Goal: Information Seeking & Learning: Learn about a topic

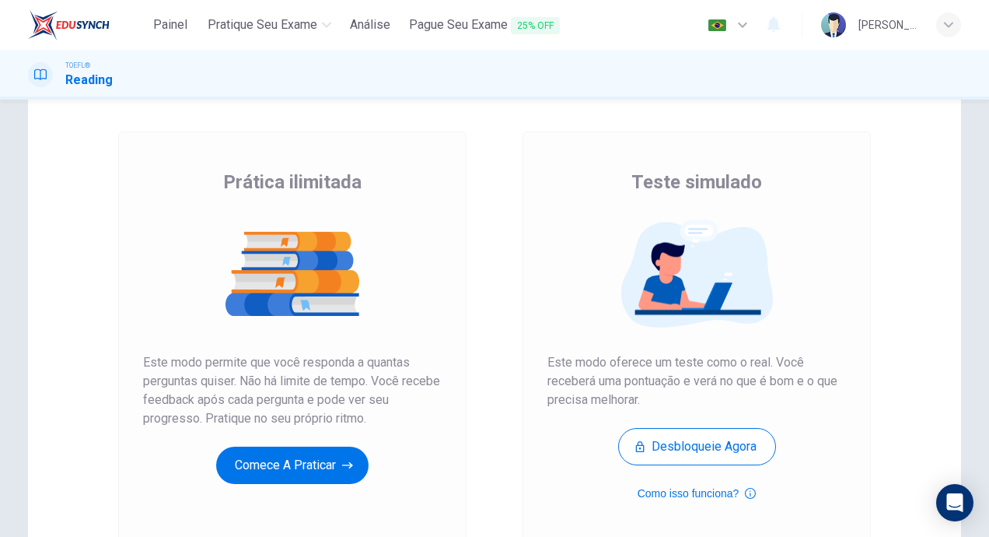
scroll to position [60, 0]
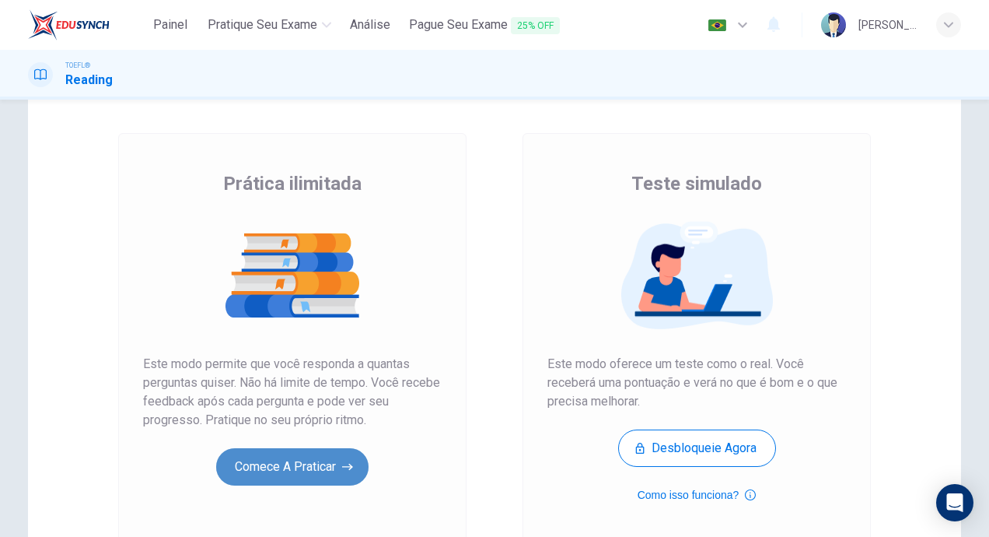
click at [284, 469] on button "Comece a praticar" at bounding box center [292, 466] width 152 height 37
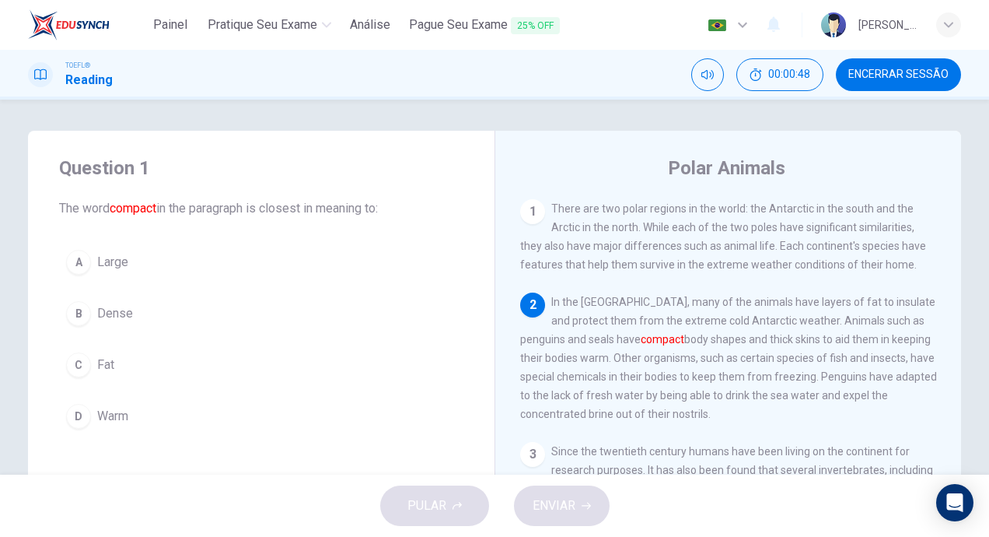
scroll to position [78, 0]
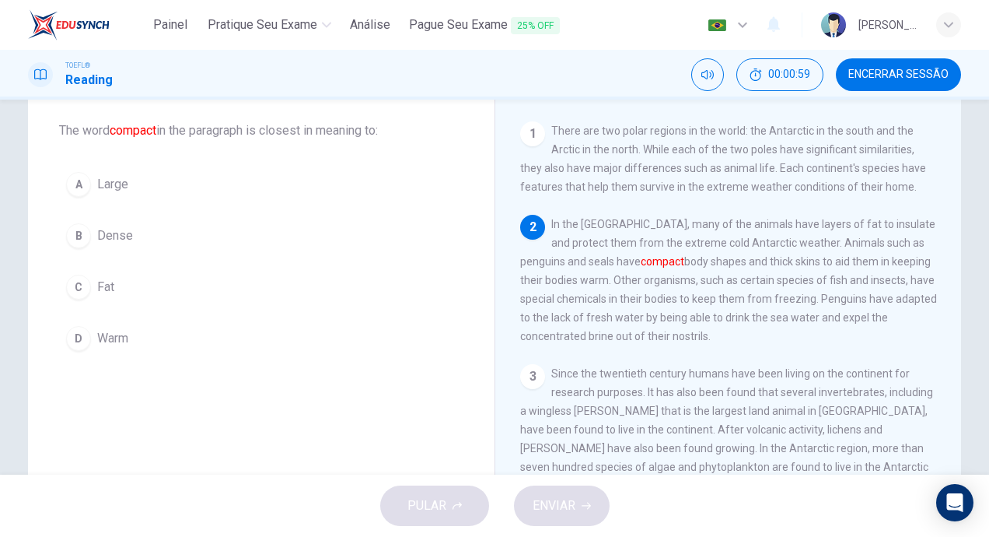
click at [66, 233] on div "B" at bounding box center [78, 235] width 25 height 25
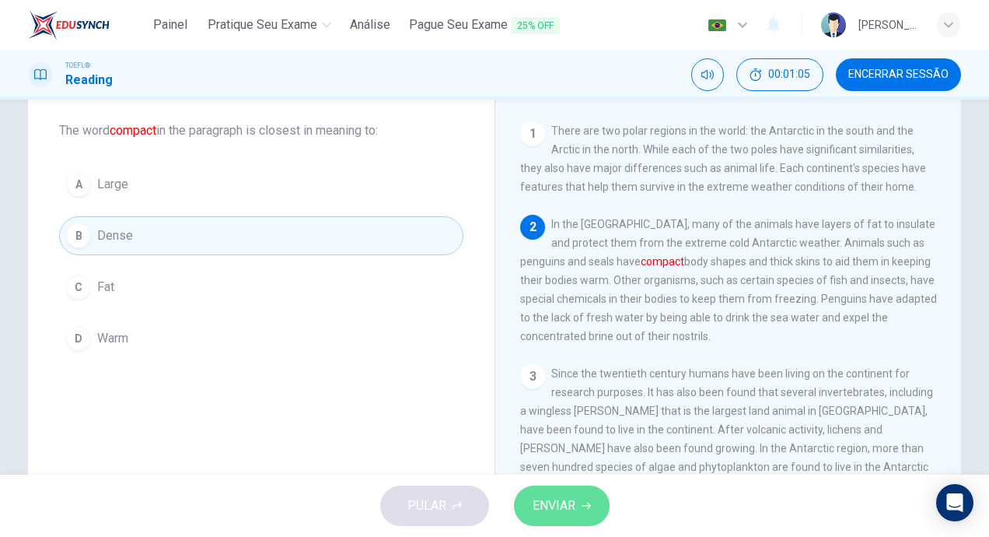
click at [552, 499] on span "ENVIAR" at bounding box center [554, 506] width 43 height 22
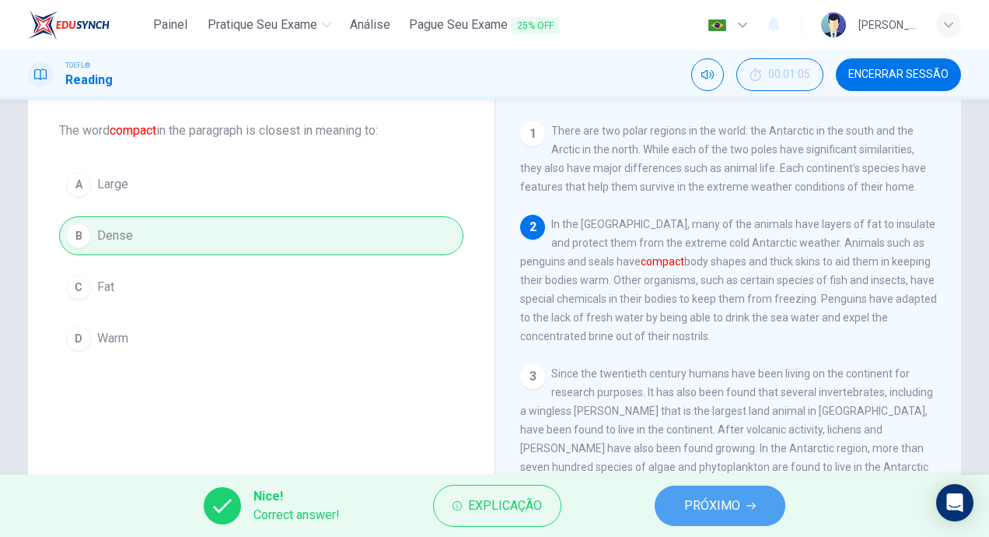
click at [761, 513] on button "PRÓXIMO" at bounding box center [720, 505] width 131 height 40
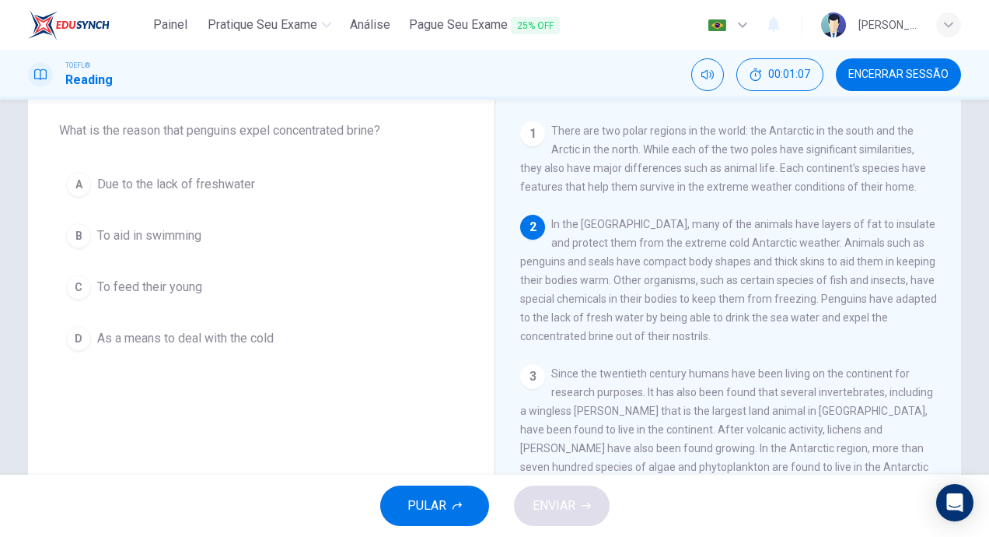
scroll to position [0, 0]
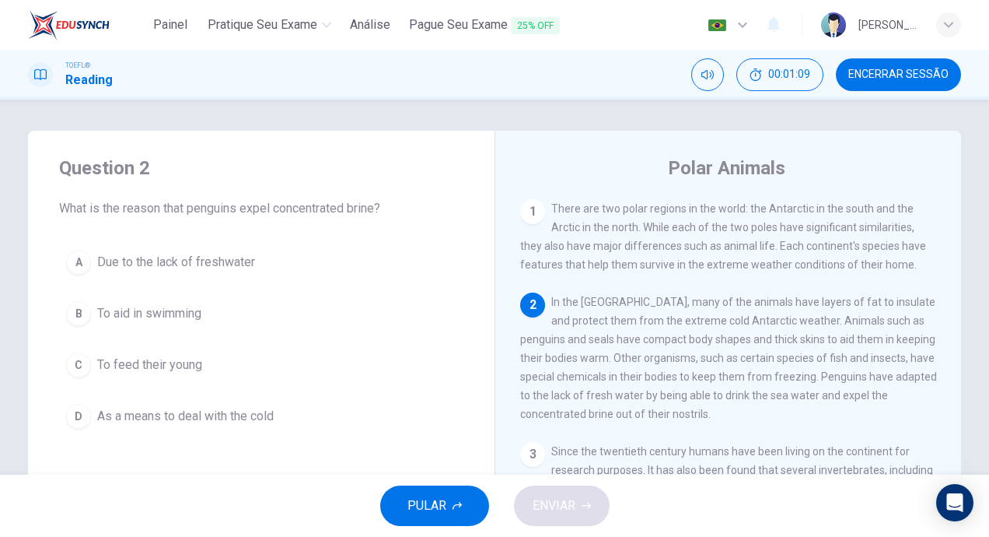
drag, startPoint x: 549, startPoint y: 203, endPoint x: 759, endPoint y: 214, distance: 210.3
click at [759, 214] on span "There are two polar regions in the world: the Antarctic in the south and the Ar…" at bounding box center [723, 236] width 406 height 68
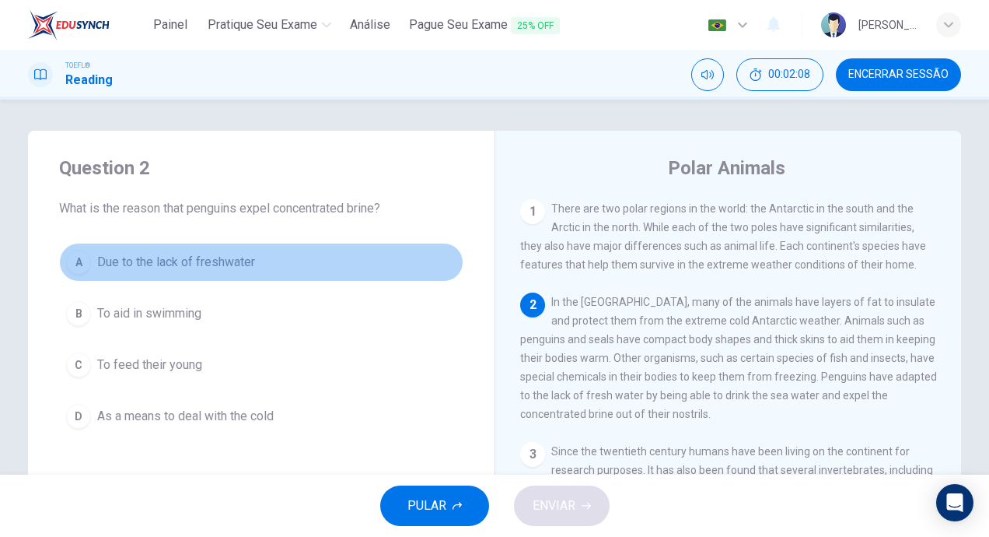
click at [66, 265] on div "A" at bounding box center [78, 262] width 25 height 25
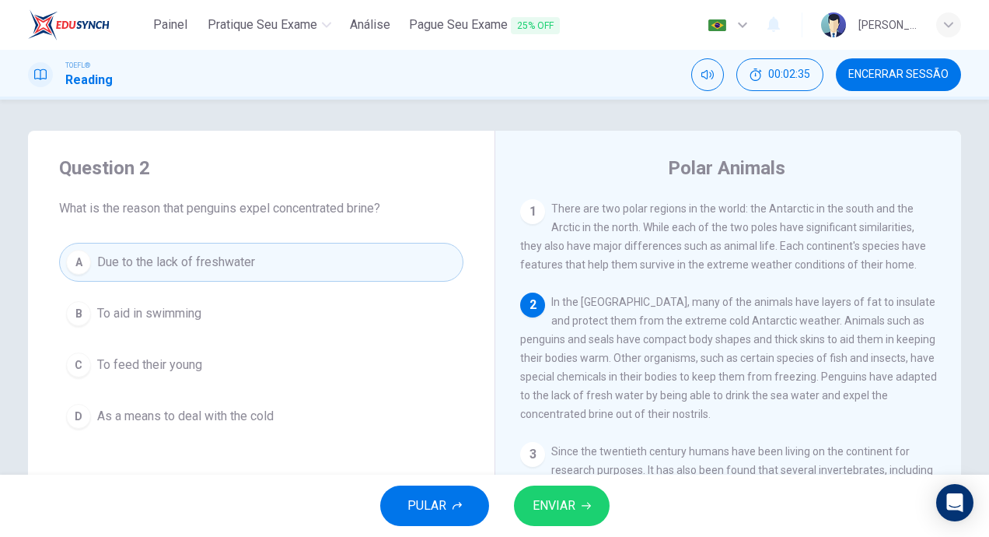
click at [548, 502] on span "ENVIAR" at bounding box center [554, 506] width 43 height 22
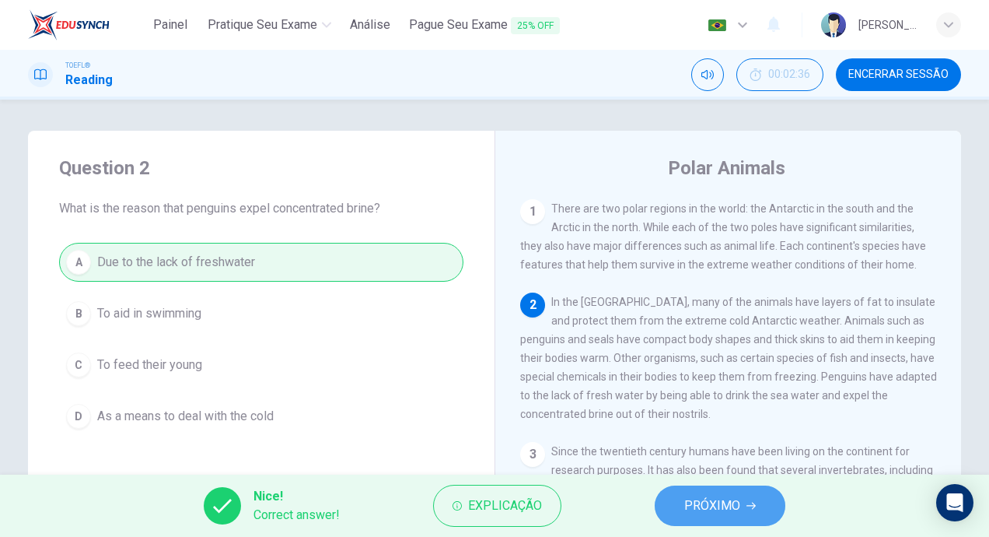
click at [707, 513] on span "PRÓXIMO" at bounding box center [712, 506] width 56 height 22
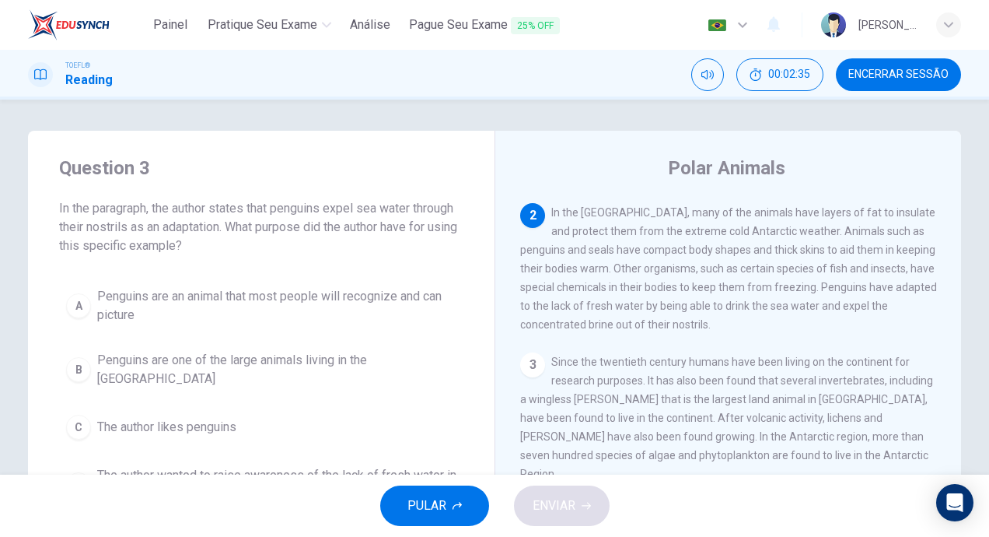
scroll to position [96, 0]
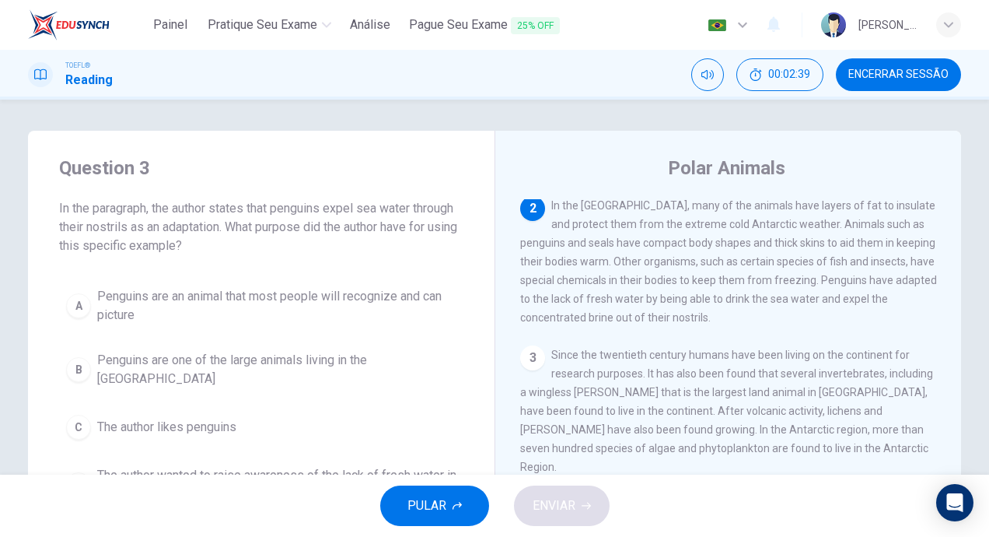
drag, startPoint x: 208, startPoint y: 212, endPoint x: 353, endPoint y: 235, distance: 146.5
click at [353, 235] on span "In the paragraph, the author states that penguins expel sea water through their…" at bounding box center [261, 227] width 404 height 56
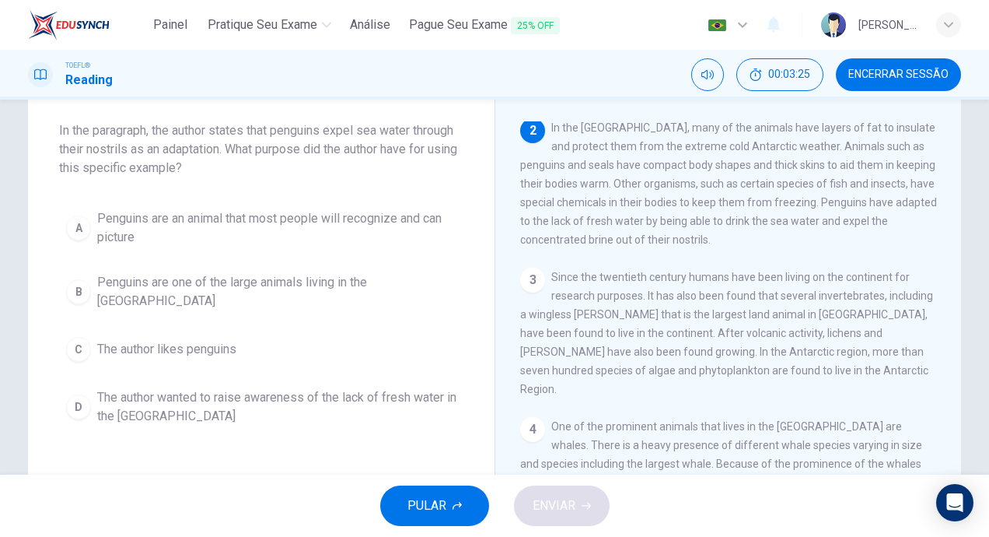
click at [71, 396] on div "D" at bounding box center [78, 406] width 25 height 25
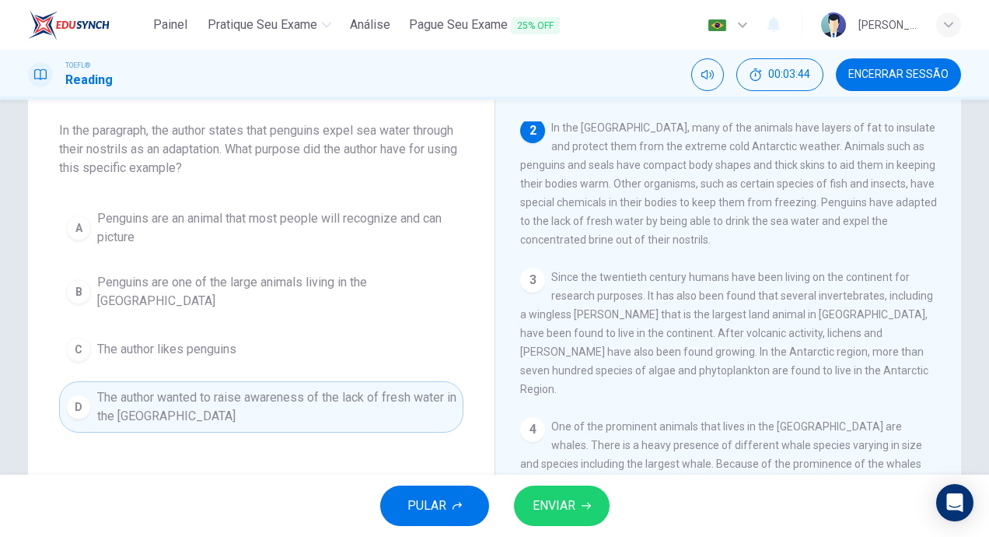
drag, startPoint x: 692, startPoint y: 168, endPoint x: 786, endPoint y: 167, distance: 93.3
click at [786, 167] on span "In the [GEOGRAPHIC_DATA], many of the animals have layers of fat to insulate an…" at bounding box center [728, 183] width 417 height 124
click at [576, 491] on button "ENVIAR" at bounding box center [562, 505] width 96 height 40
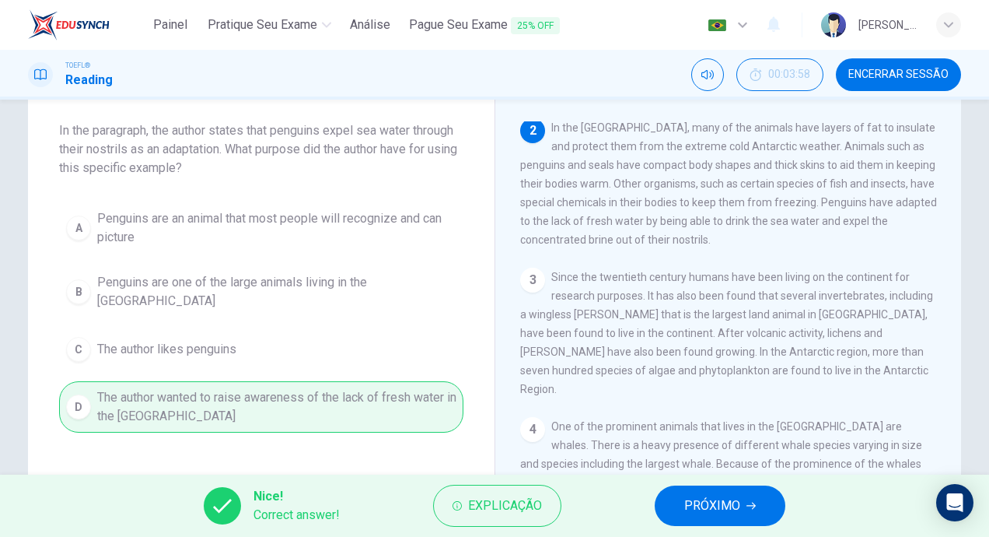
click at [743, 499] on button "PRÓXIMO" at bounding box center [720, 505] width 131 height 40
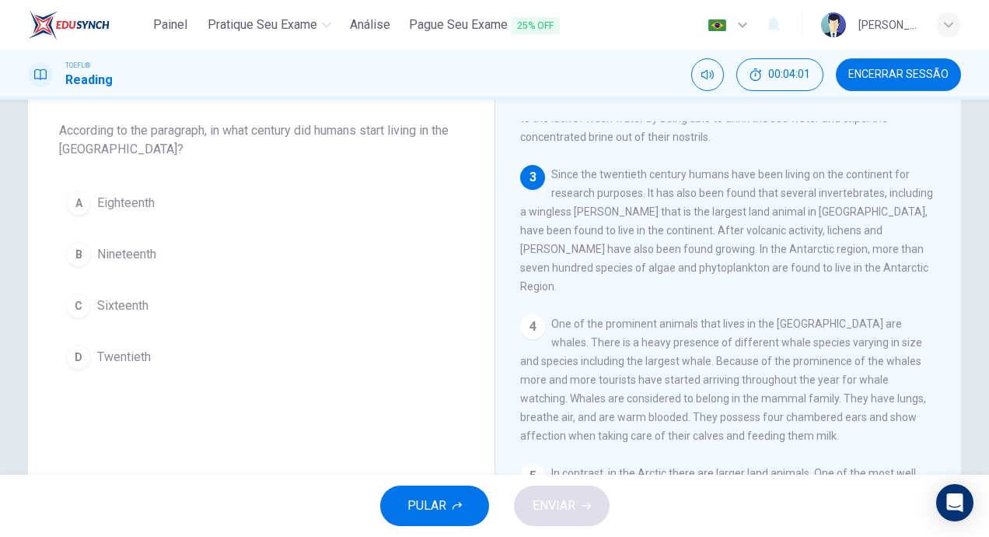
scroll to position [173, 0]
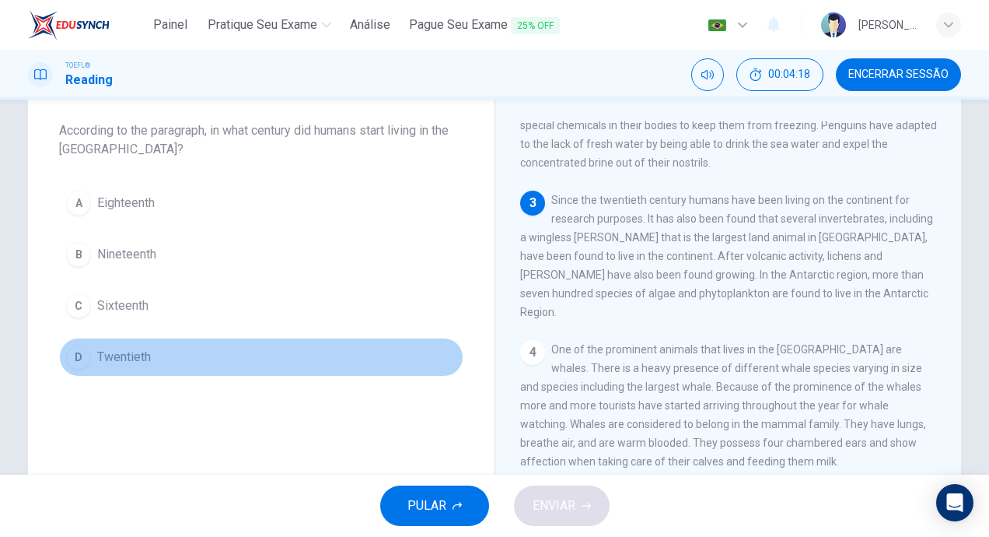
click at [110, 352] on span "Twentieth" at bounding box center [124, 357] width 54 height 19
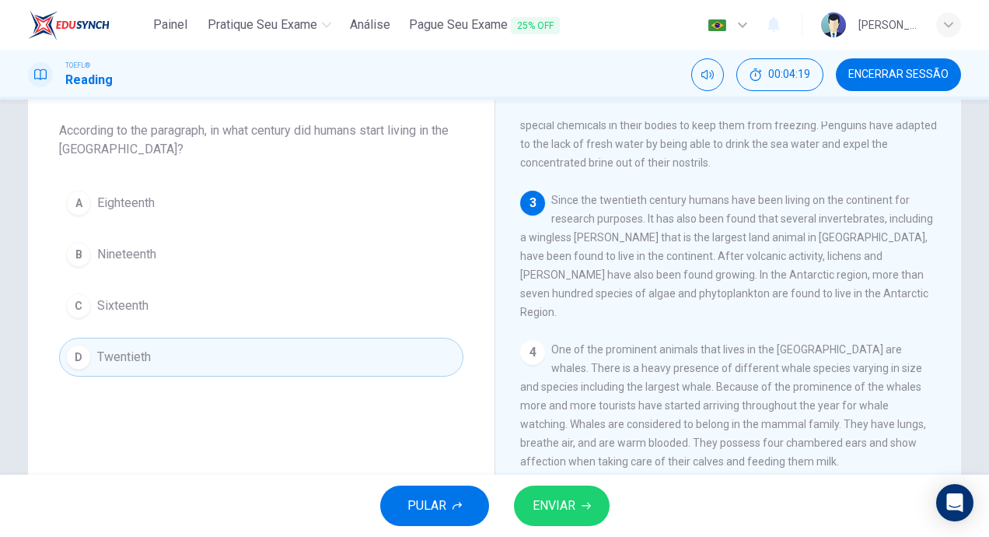
click at [596, 514] on button "ENVIAR" at bounding box center [562, 505] width 96 height 40
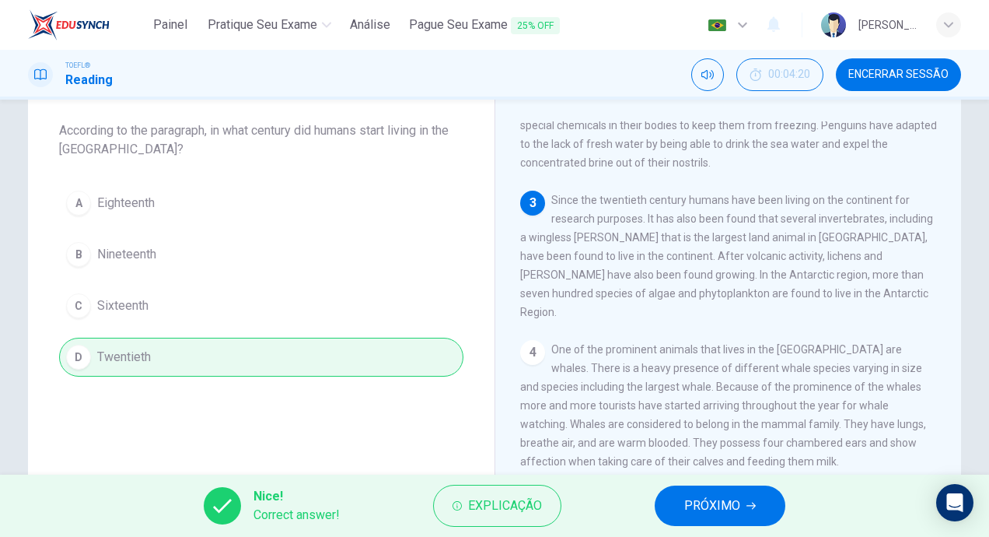
click at [733, 510] on span "PRÓXIMO" at bounding box center [712, 506] width 56 height 22
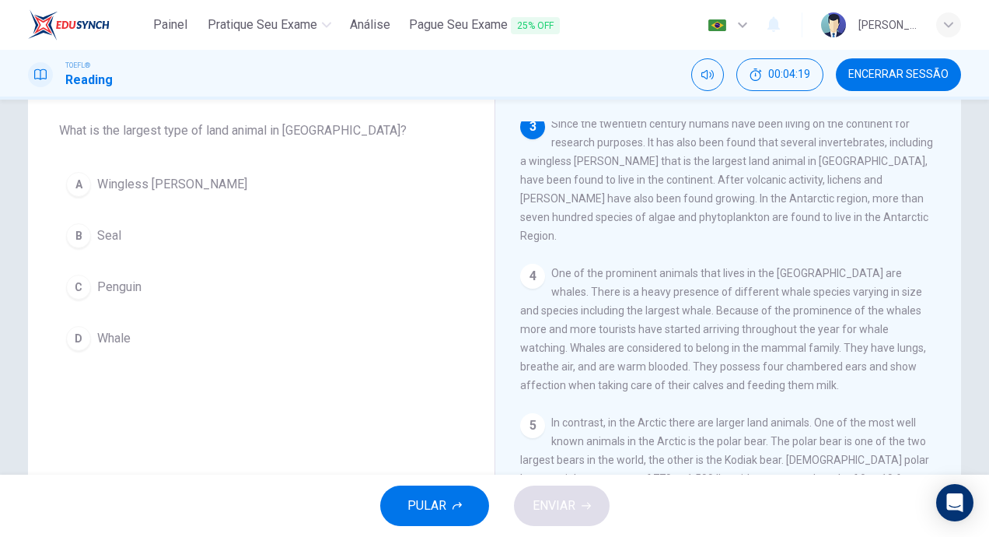
scroll to position [251, 0]
click at [88, 180] on button "A Wingless [PERSON_NAME]" at bounding box center [261, 184] width 404 height 39
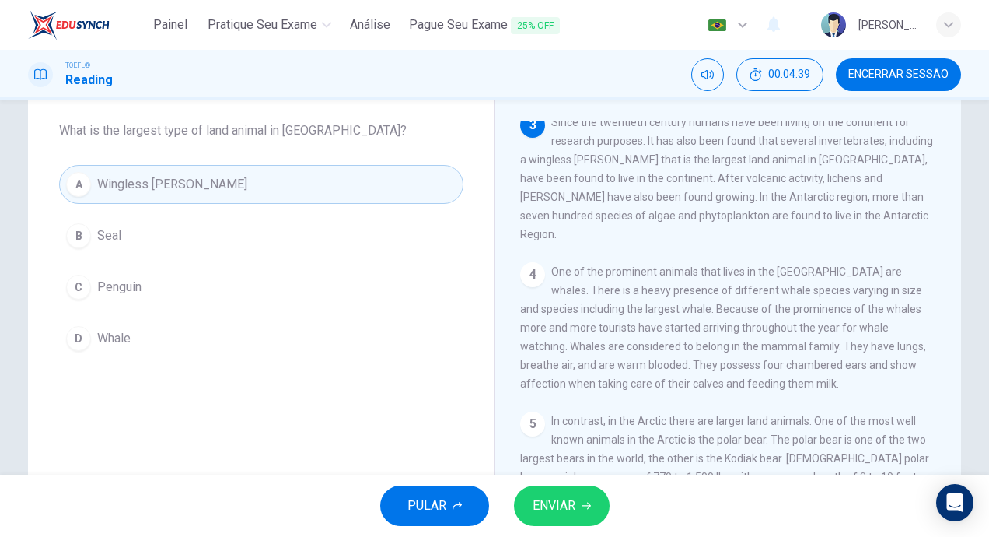
click at [574, 499] on span "ENVIAR" at bounding box center [554, 506] width 43 height 22
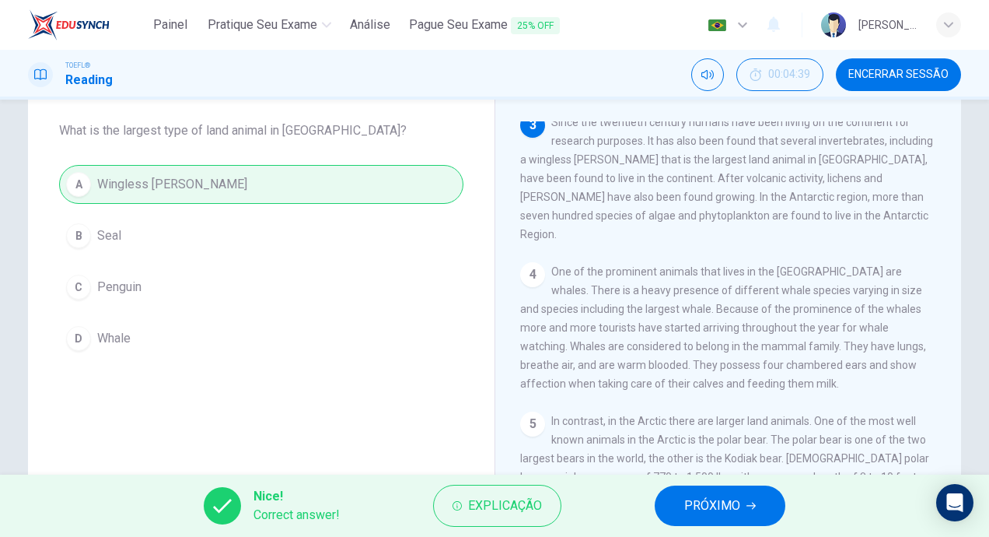
click at [739, 499] on span "PRÓXIMO" at bounding box center [712, 506] width 56 height 22
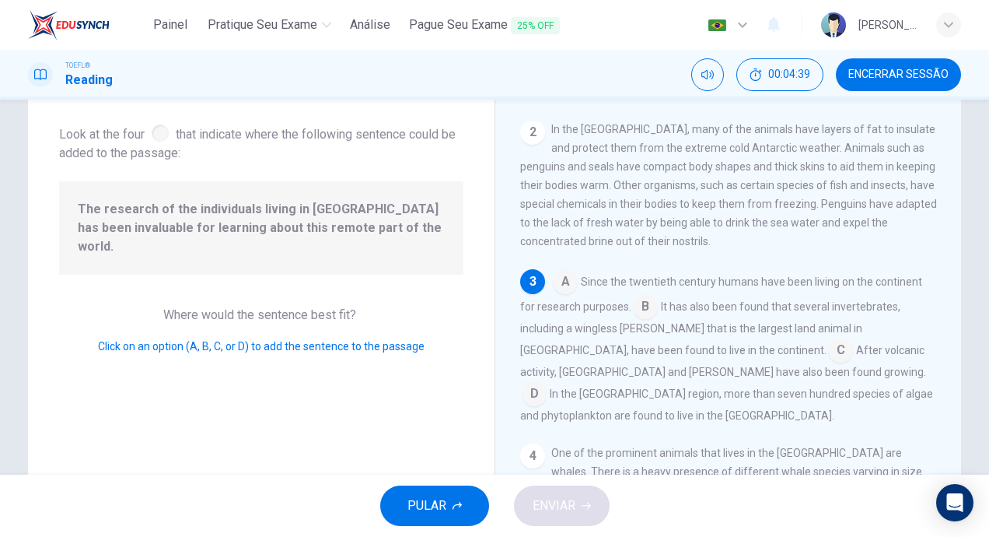
scroll to position [96, 0]
drag, startPoint x: 79, startPoint y: 211, endPoint x: 265, endPoint y: 239, distance: 188.8
click at [265, 239] on div "The research of the individuals living in [GEOGRAPHIC_DATA] has been invaluable…" at bounding box center [261, 227] width 404 height 93
click at [644, 314] on input at bounding box center [645, 306] width 25 height 25
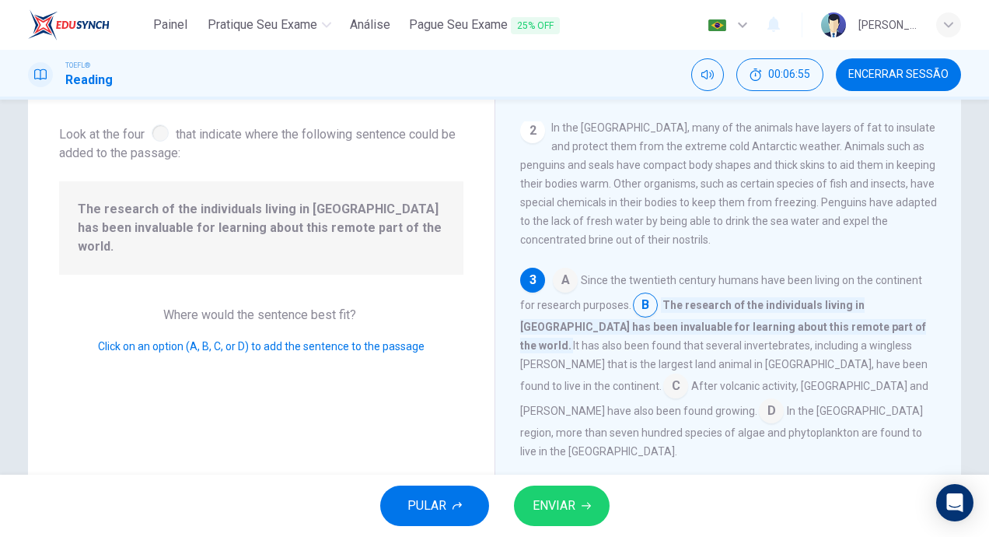
click at [568, 294] on input at bounding box center [565, 281] width 25 height 25
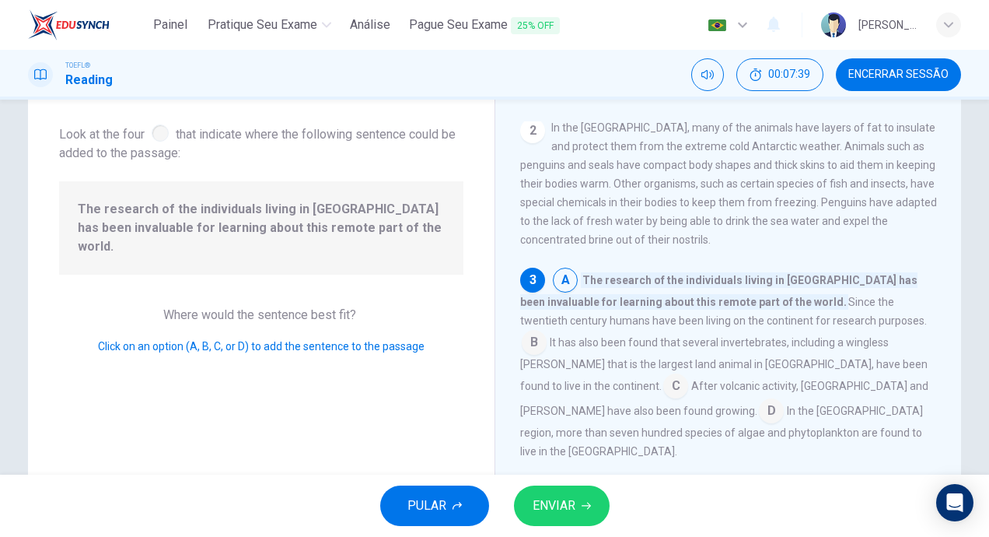
click at [547, 338] on input at bounding box center [534, 343] width 25 height 25
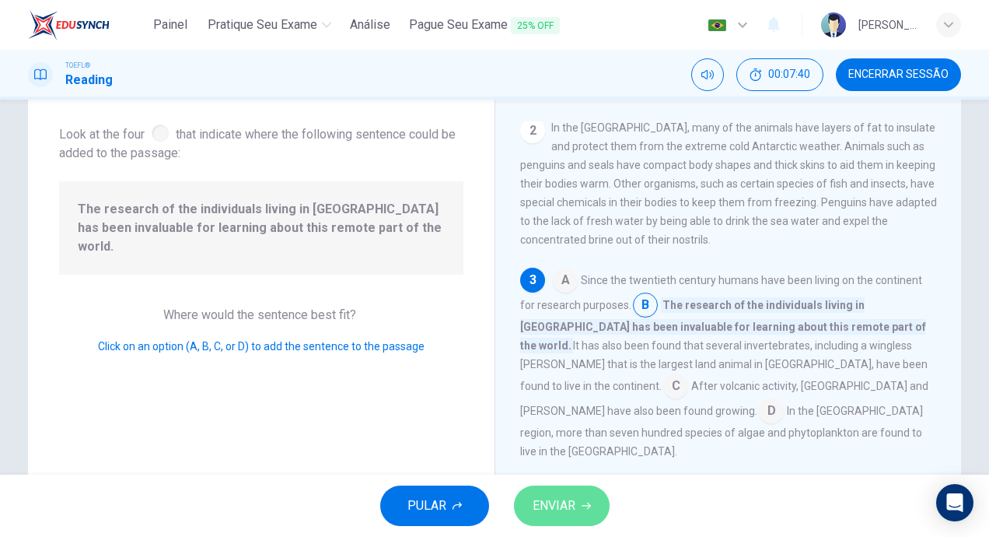
click at [553, 506] on span "ENVIAR" at bounding box center [554, 506] width 43 height 22
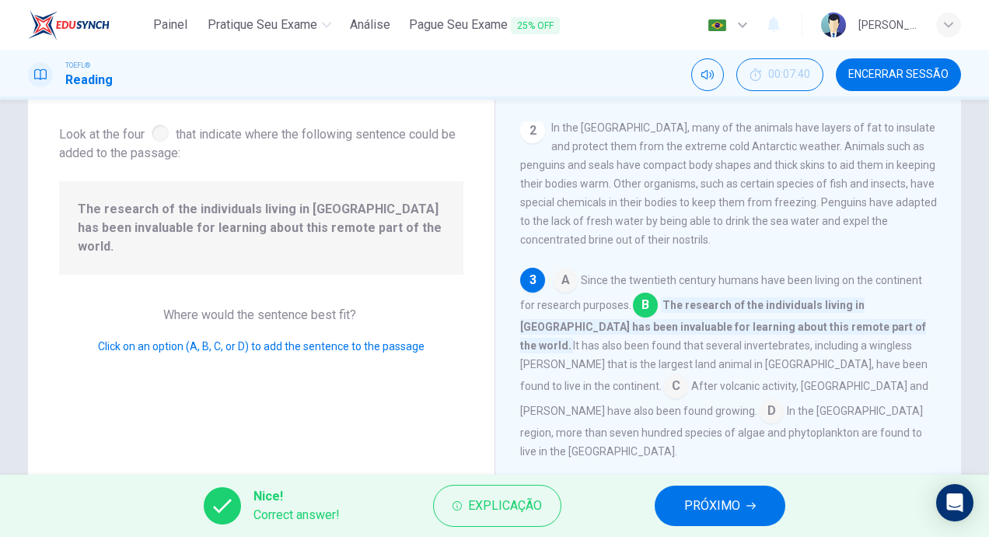
click at [705, 506] on span "PRÓXIMO" at bounding box center [712, 506] width 56 height 22
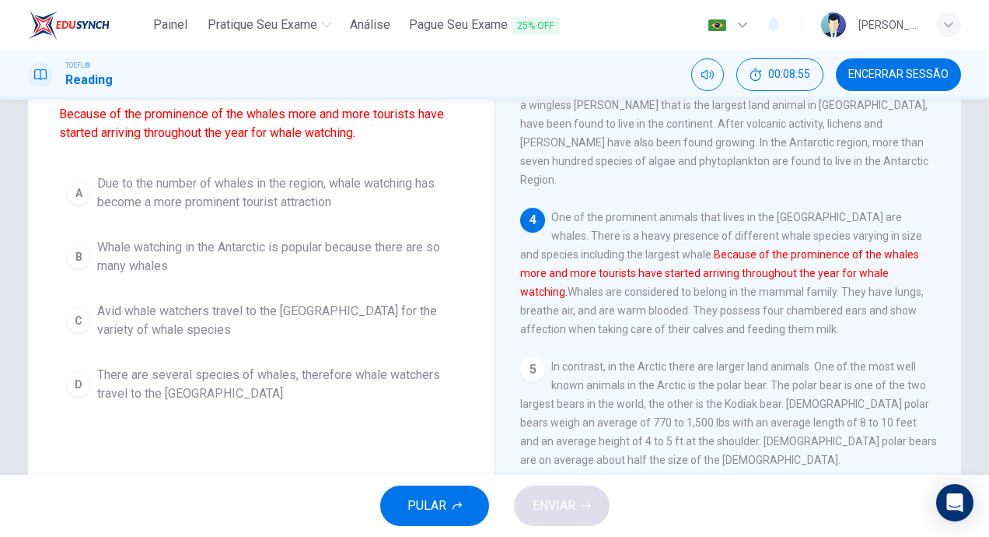
scroll to position [156, 0]
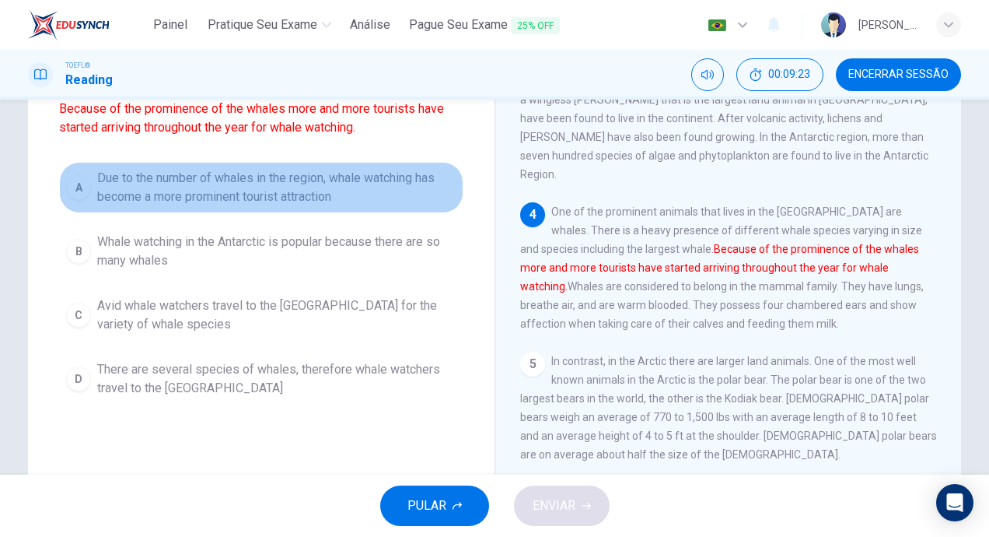
click at [226, 194] on span "Due to the number of whales in the region, whale watching has become a more pro…" at bounding box center [276, 187] width 359 height 37
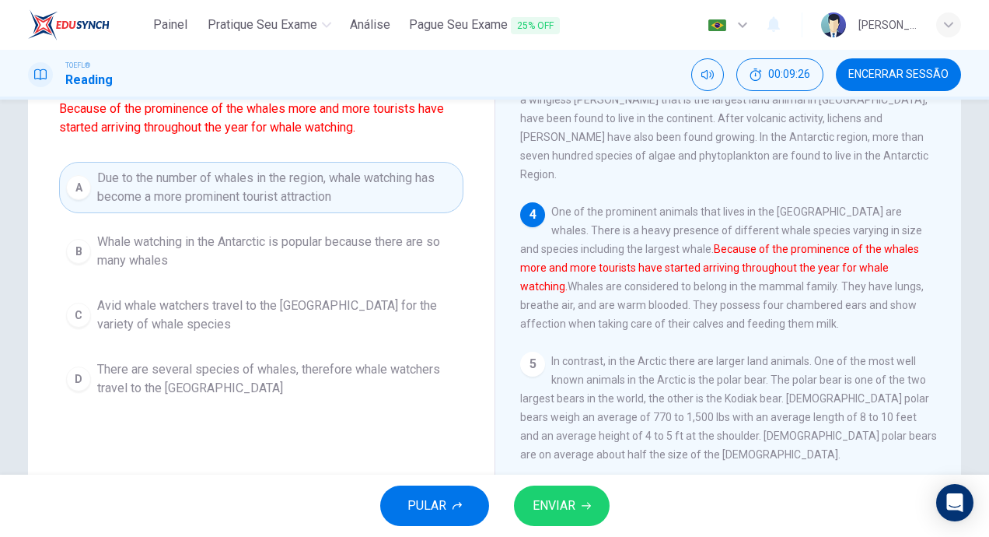
click at [73, 181] on div "A" at bounding box center [78, 187] width 25 height 25
click at [541, 511] on span "ENVIAR" at bounding box center [554, 506] width 43 height 22
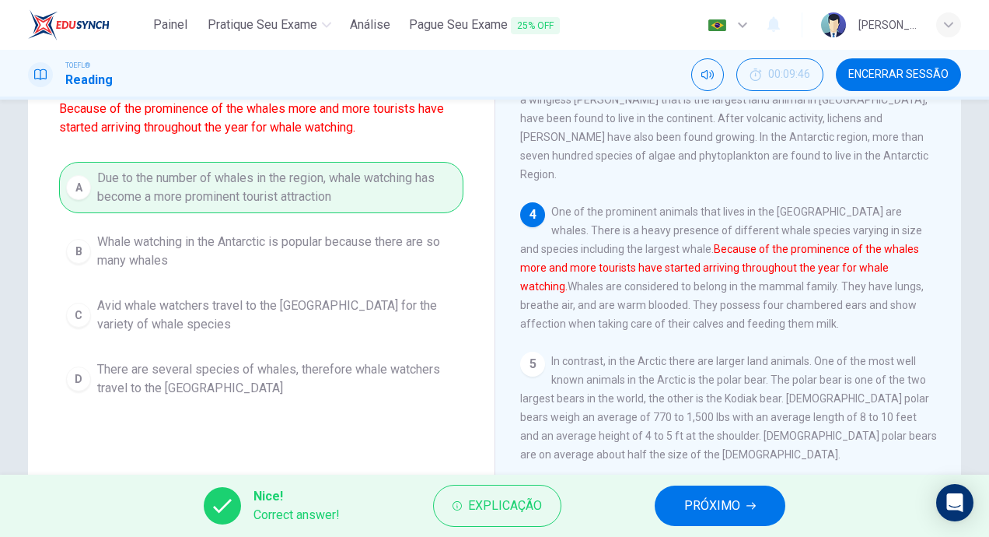
click at [736, 495] on span "PRÓXIMO" at bounding box center [712, 506] width 56 height 22
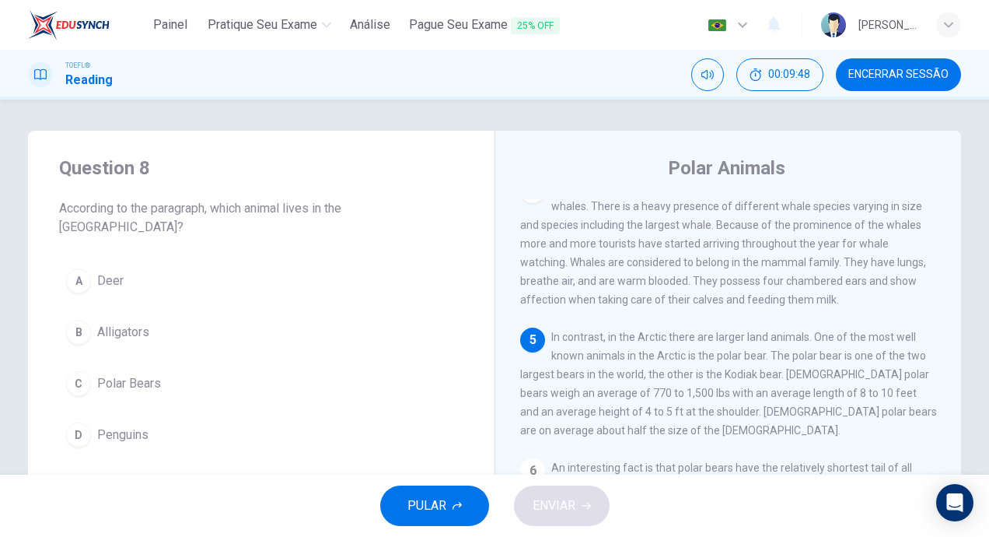
scroll to position [444, 0]
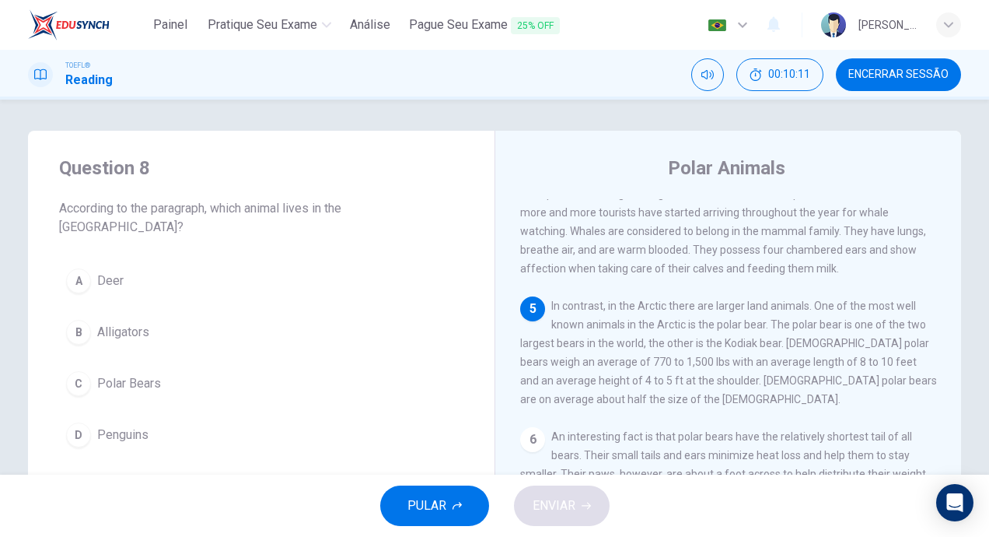
click at [84, 371] on div "C" at bounding box center [78, 383] width 25 height 25
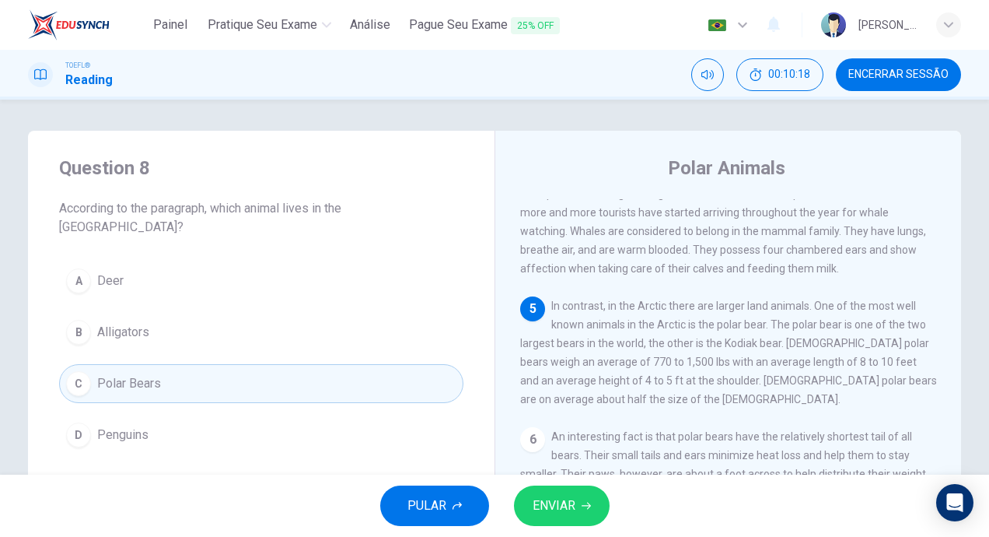
click at [590, 498] on button "ENVIAR" at bounding box center [562, 505] width 96 height 40
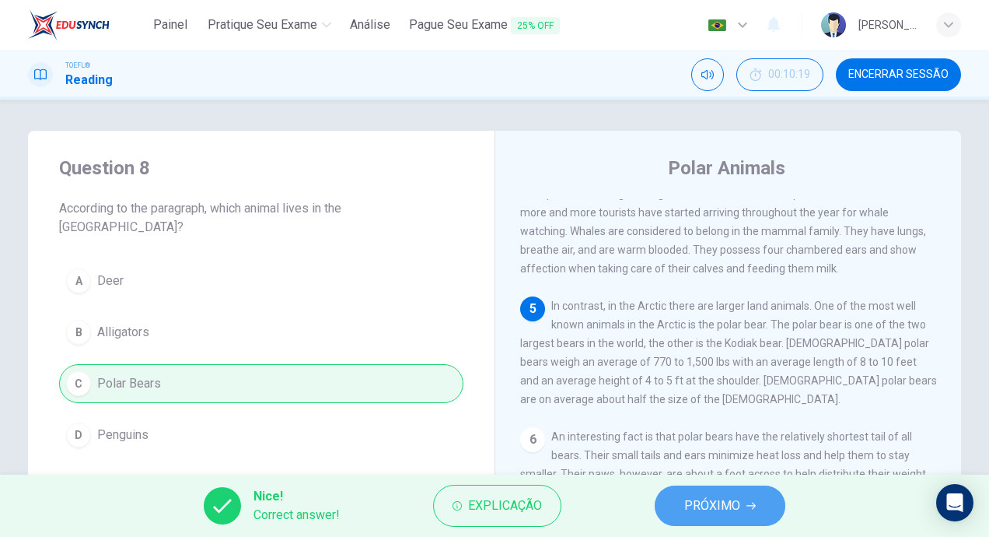
click at [680, 492] on button "PRÓXIMO" at bounding box center [720, 505] width 131 height 40
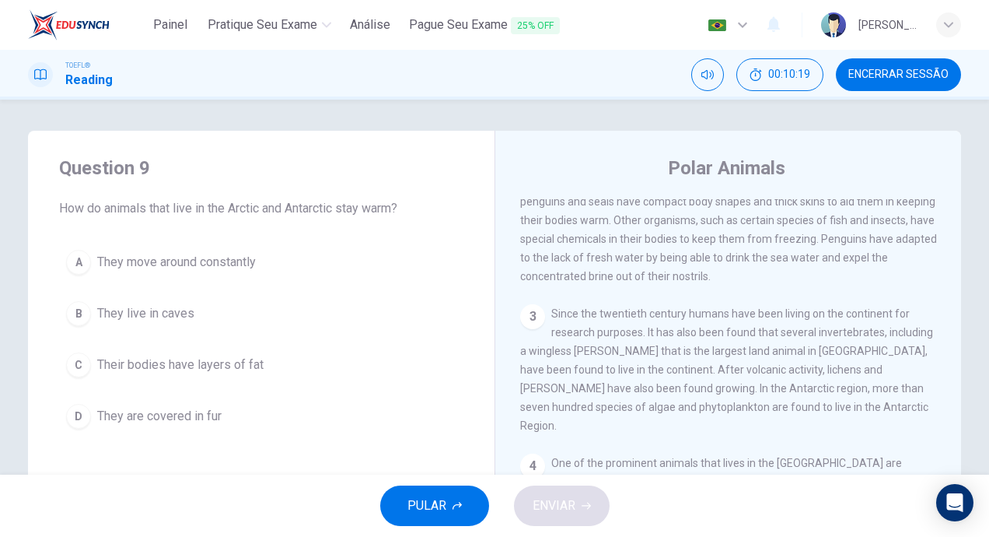
scroll to position [96, 0]
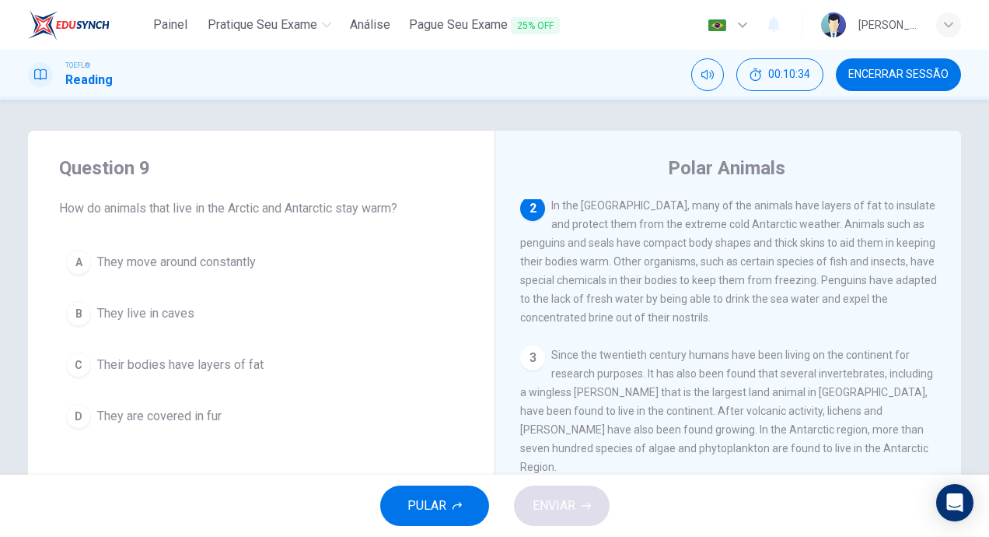
click at [78, 366] on div "C" at bounding box center [78, 364] width 25 height 25
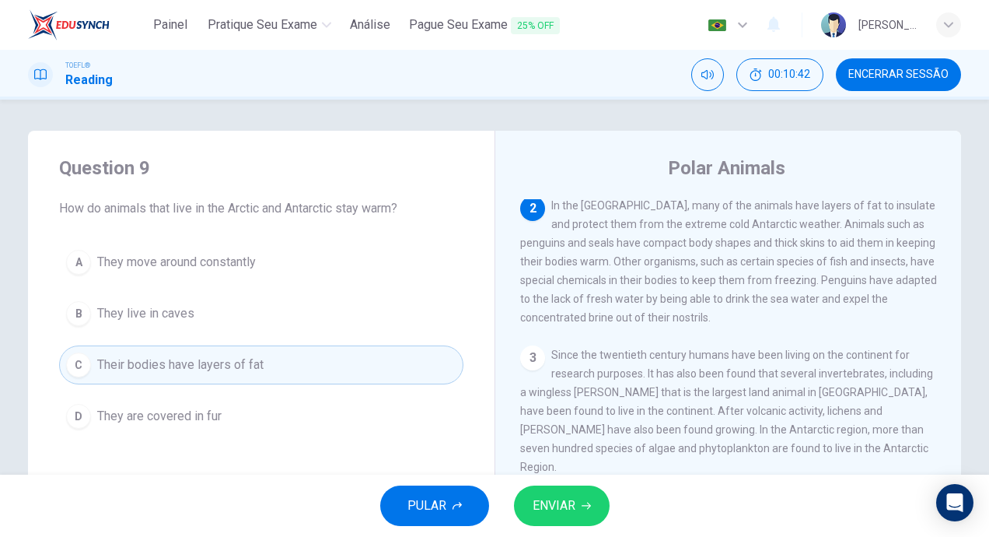
click at [558, 500] on span "ENVIAR" at bounding box center [554, 506] width 43 height 22
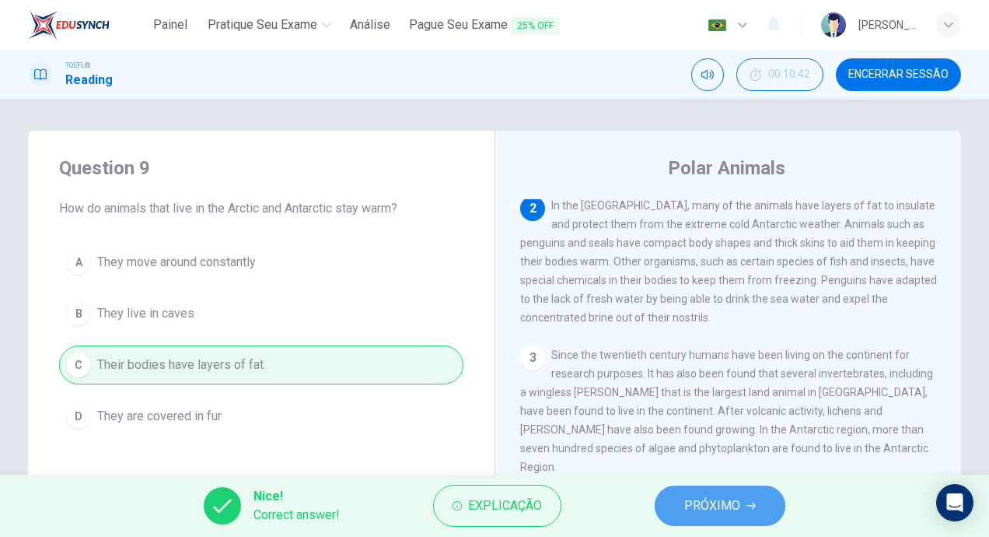
click at [726, 493] on button "PRÓXIMO" at bounding box center [720, 505] width 131 height 40
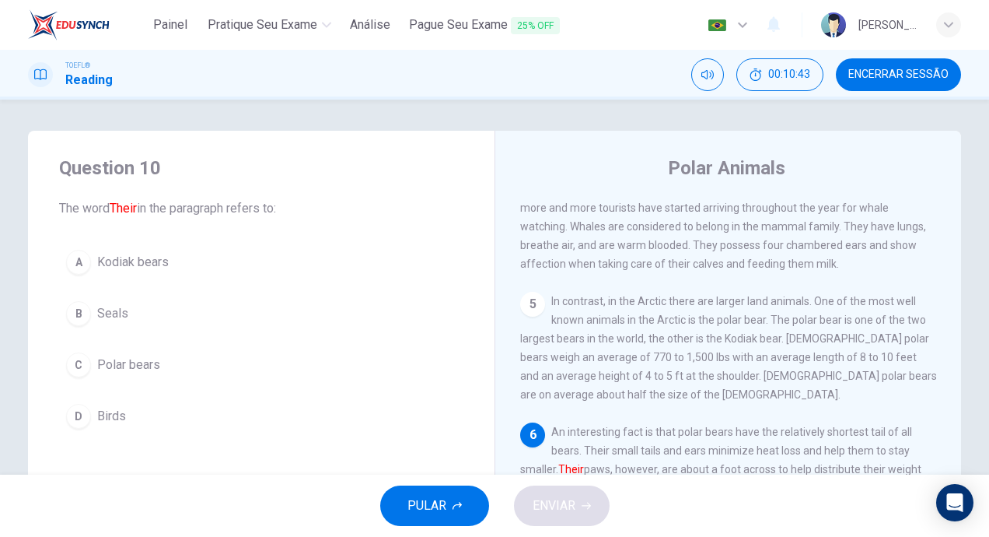
scroll to position [78, 0]
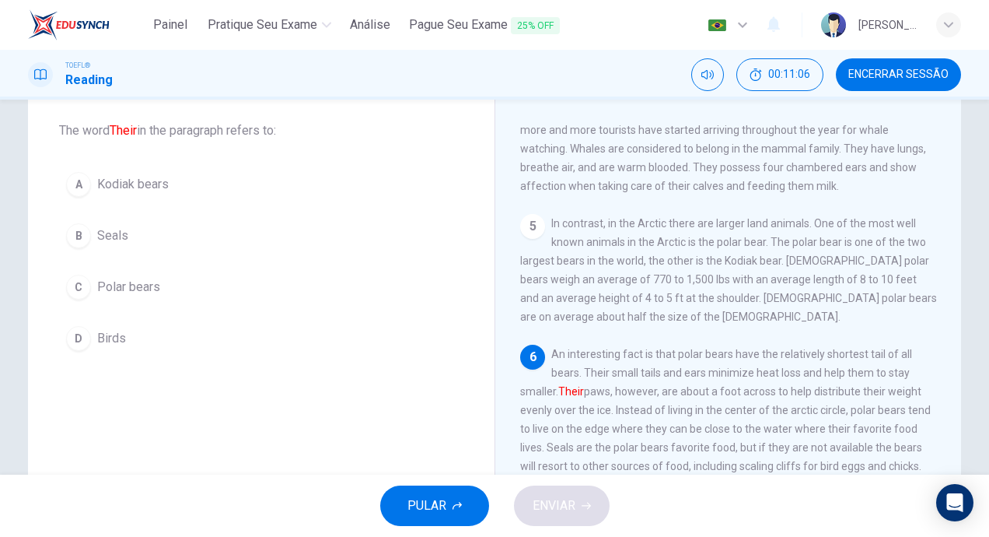
drag, startPoint x: 558, startPoint y: 387, endPoint x: 597, endPoint y: 384, distance: 38.2
click at [597, 384] on span "An interesting fact is that polar bears have the relatively shortest tail of al…" at bounding box center [727, 447] width 415 height 199
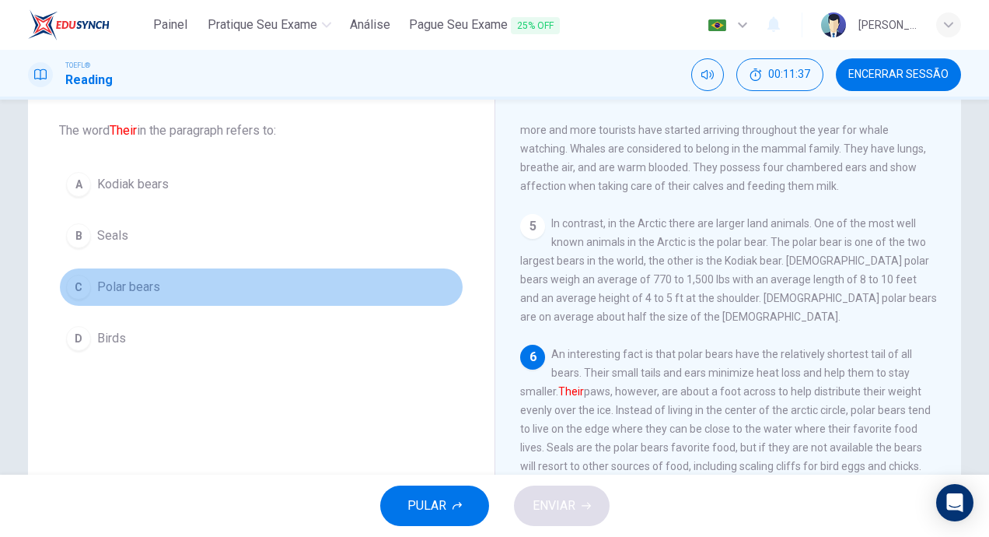
click at [71, 284] on div "C" at bounding box center [78, 287] width 25 height 25
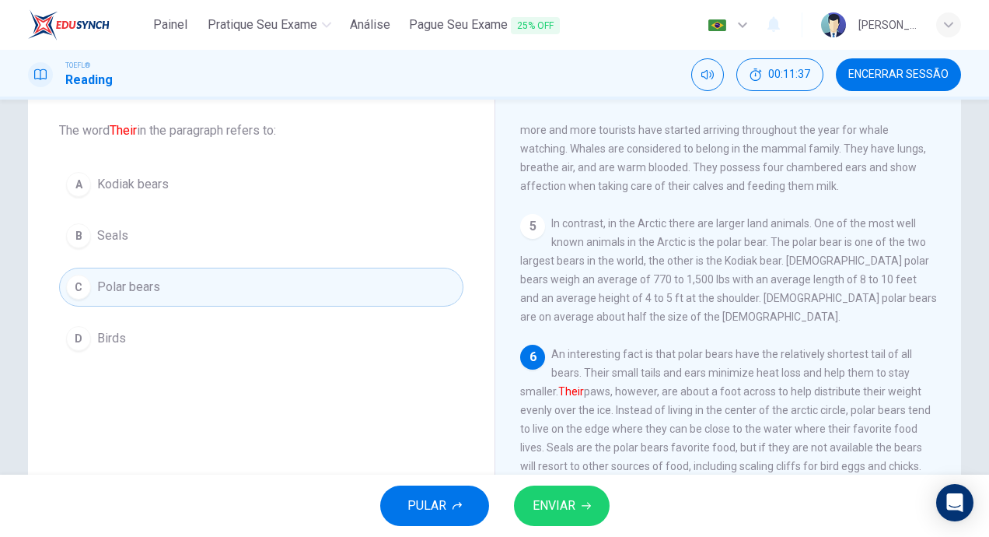
click at [577, 502] on button "ENVIAR" at bounding box center [562, 505] width 96 height 40
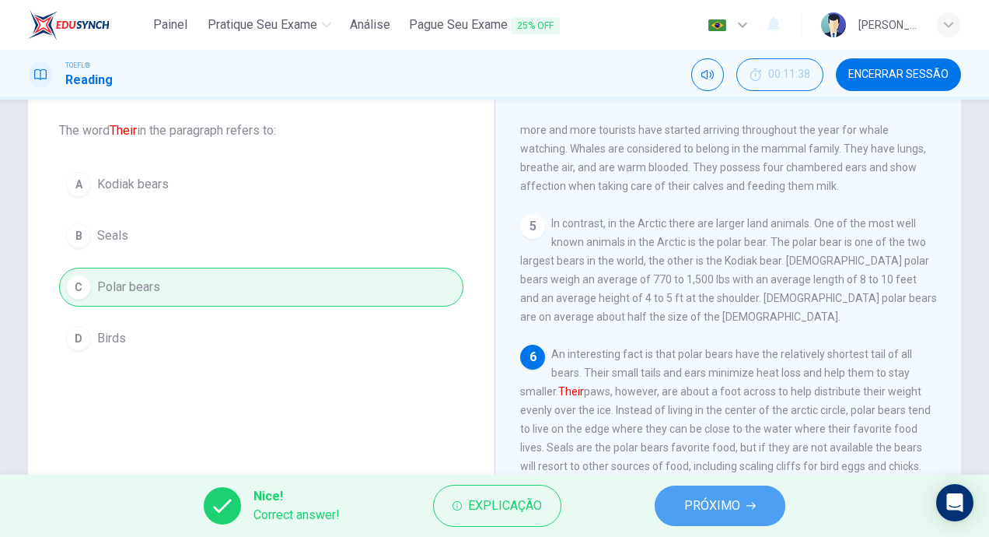
click at [754, 502] on icon "button" at bounding box center [751, 505] width 9 height 9
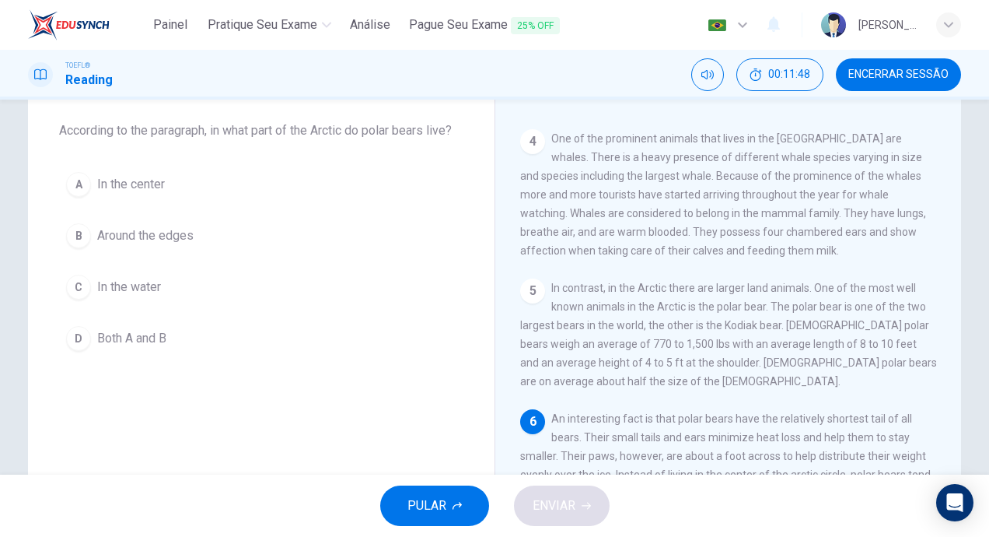
drag, startPoint x: 240, startPoint y: 133, endPoint x: 348, endPoint y: 133, distance: 107.3
click at [348, 133] on span "According to the paragraph, in what part of the Arctic do polar bears live?" at bounding box center [261, 130] width 404 height 19
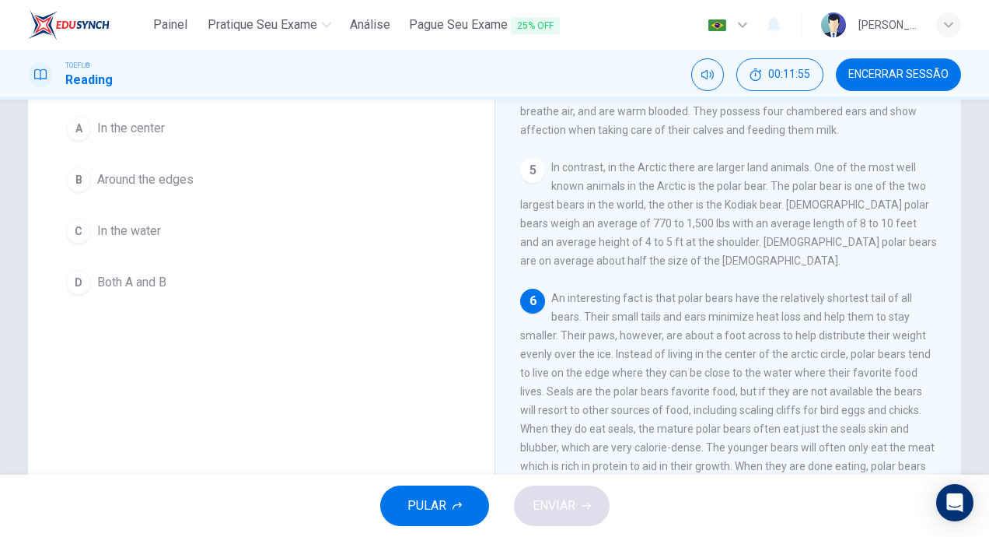
scroll to position [156, 0]
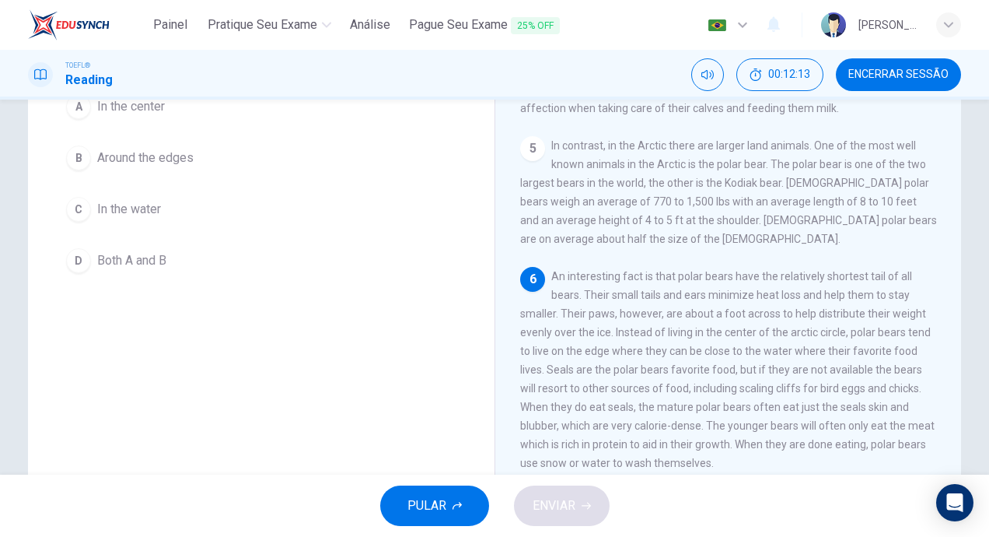
click at [68, 151] on div "B" at bounding box center [78, 157] width 25 height 25
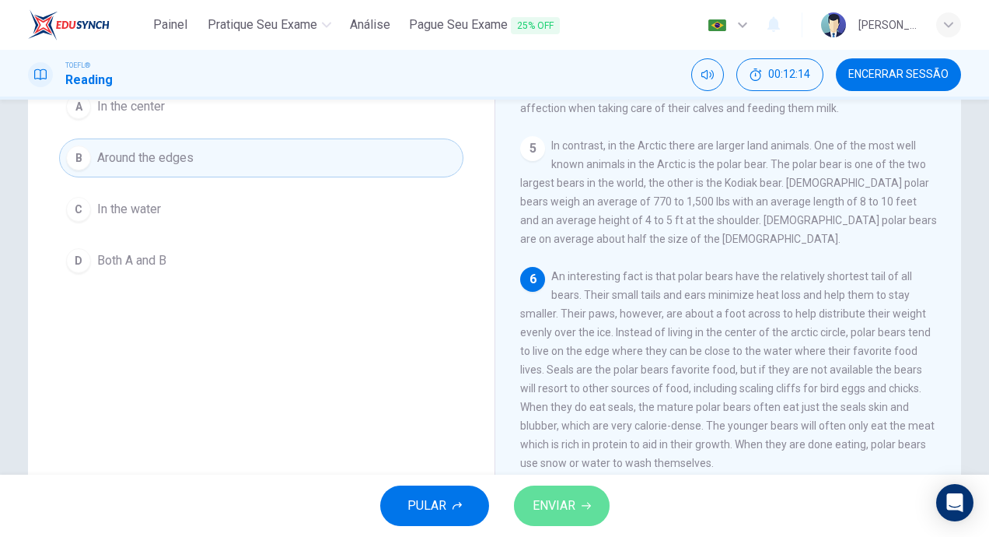
click at [555, 497] on span "ENVIAR" at bounding box center [554, 506] width 43 height 22
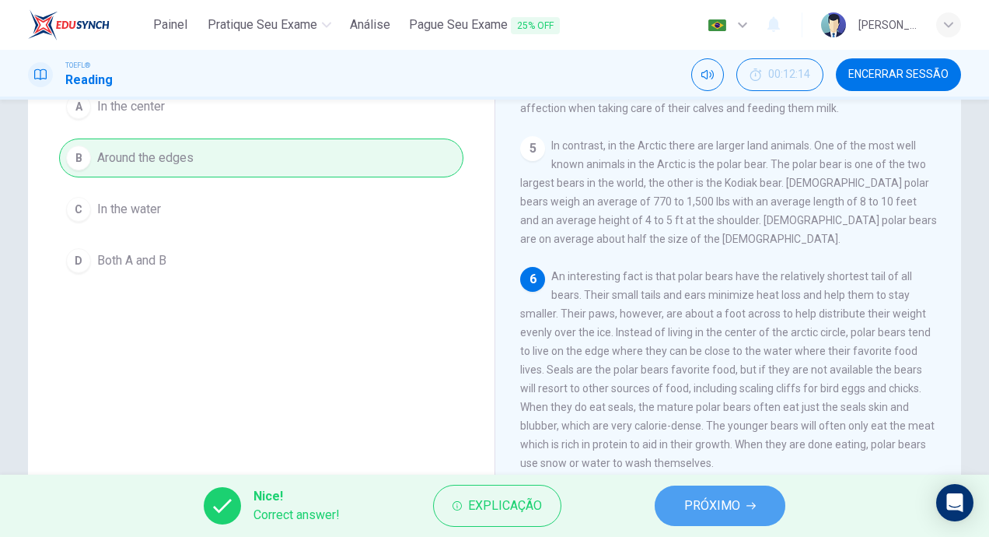
click at [751, 506] on icon "button" at bounding box center [751, 505] width 9 height 9
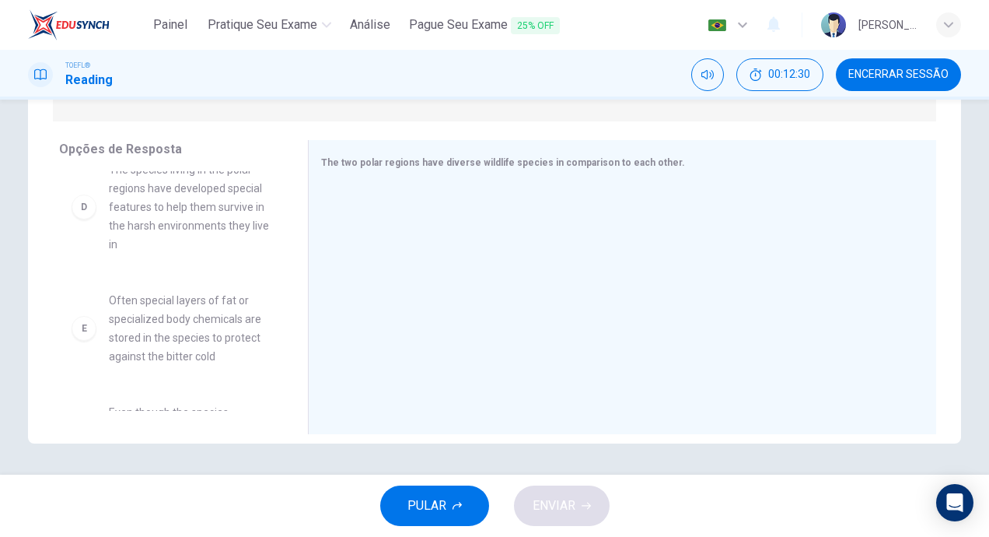
scroll to position [401, 0]
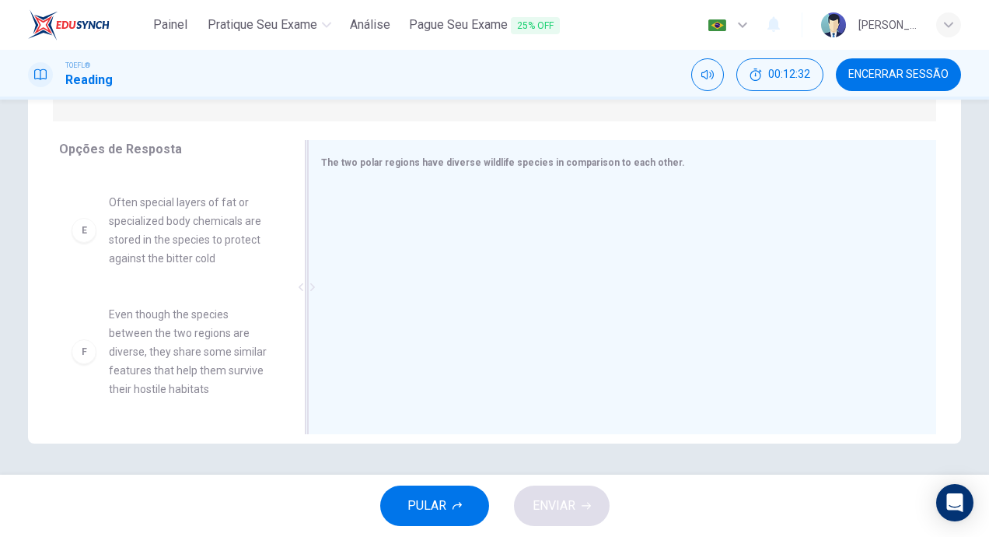
drag, startPoint x: 282, startPoint y: 352, endPoint x: 303, endPoint y: 231, distance: 122.2
click at [306, 217] on div "Opções de Resposta A Humans have only lived in the [GEOGRAPHIC_DATA] since the …" at bounding box center [494, 291] width 933 height 302
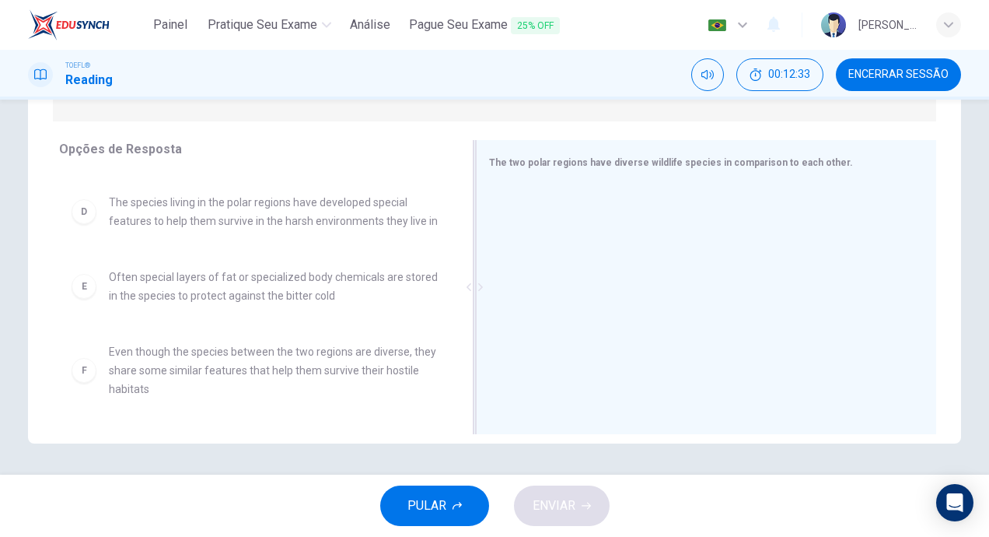
scroll to position [208, 0]
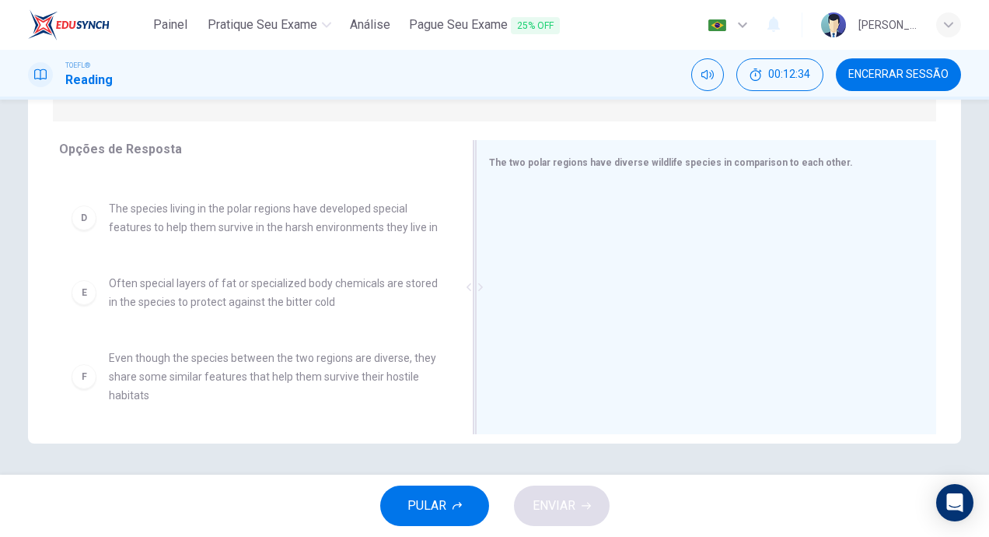
drag, startPoint x: 315, startPoint y: 285, endPoint x: 740, endPoint y: 231, distance: 428.0
click at [745, 236] on div "The two polar regions have diverse wildlife species in comparison to each other." at bounding box center [706, 287] width 460 height 294
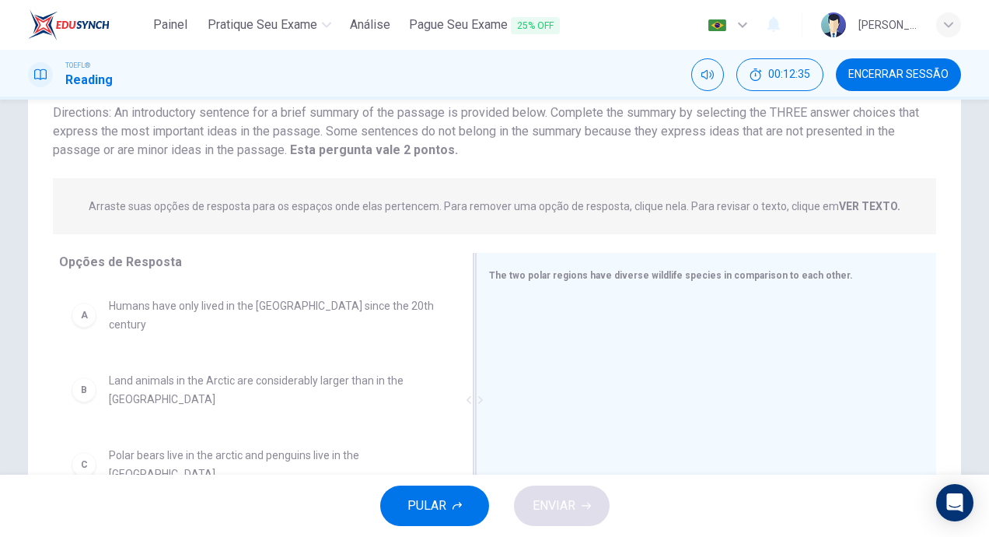
scroll to position [0, 0]
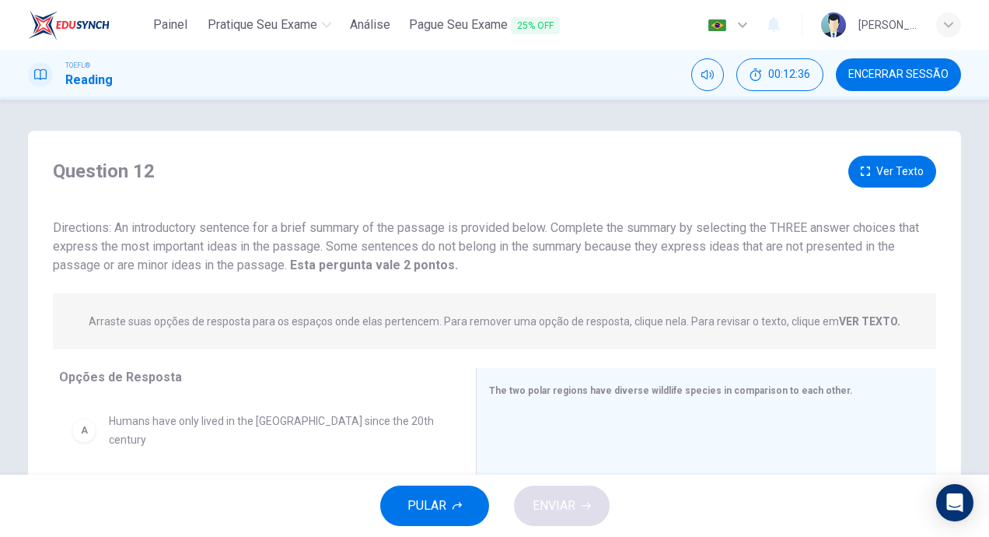
click at [76, 83] on h1 "Reading" at bounding box center [88, 80] width 47 height 19
drag, startPoint x: 186, startPoint y: 313, endPoint x: 519, endPoint y: 307, distance: 332.9
click at [519, 307] on div "Arraste suas opções de resposta para os espaços onde elas pertencem. Para remov…" at bounding box center [495, 321] width 884 height 56
click at [846, 324] on strong "VER TEXTO." at bounding box center [869, 321] width 61 height 12
click at [858, 315] on strong "VER TEXTO." at bounding box center [869, 321] width 61 height 12
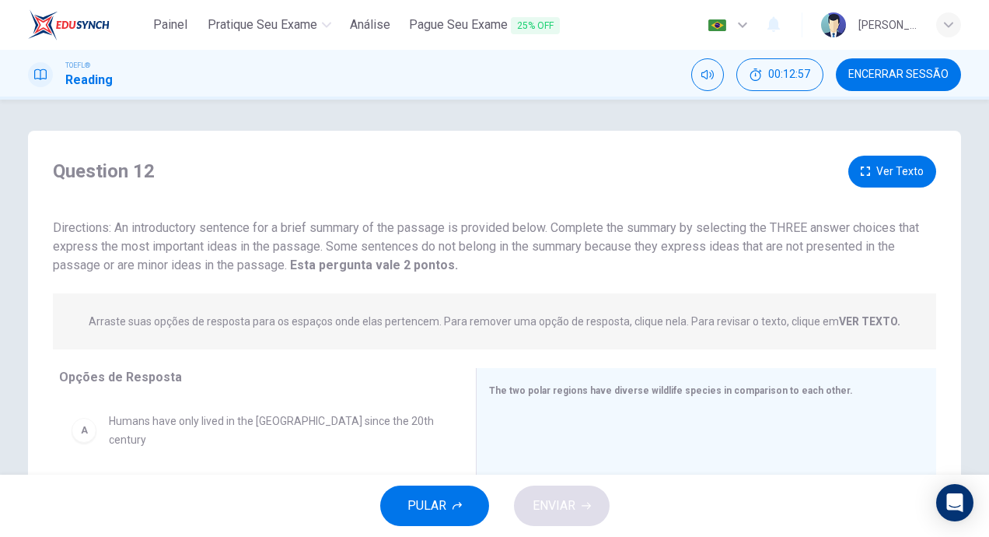
click at [858, 315] on strong "VER TEXTO." at bounding box center [869, 321] width 61 height 12
click at [856, 315] on strong "VER TEXTO." at bounding box center [869, 321] width 61 height 12
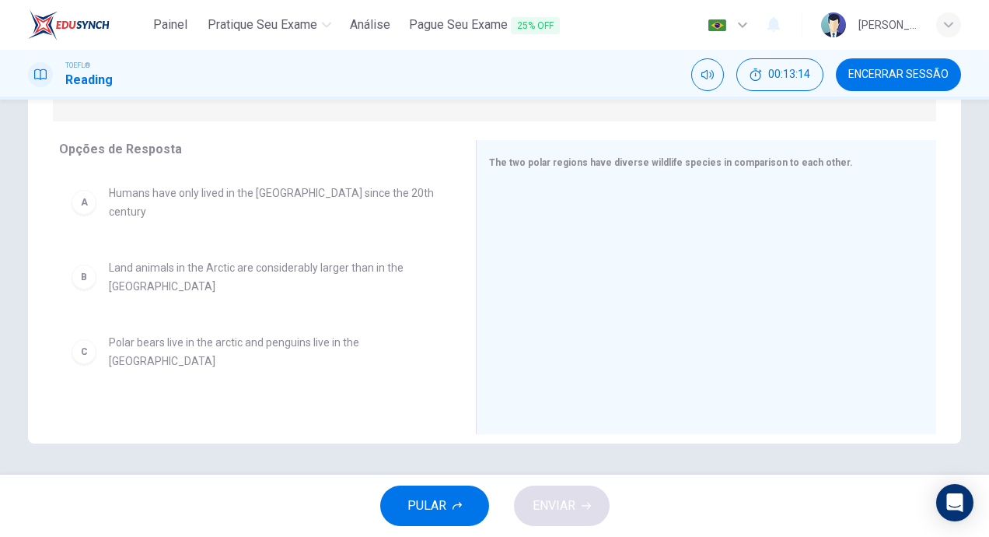
scroll to position [78, 0]
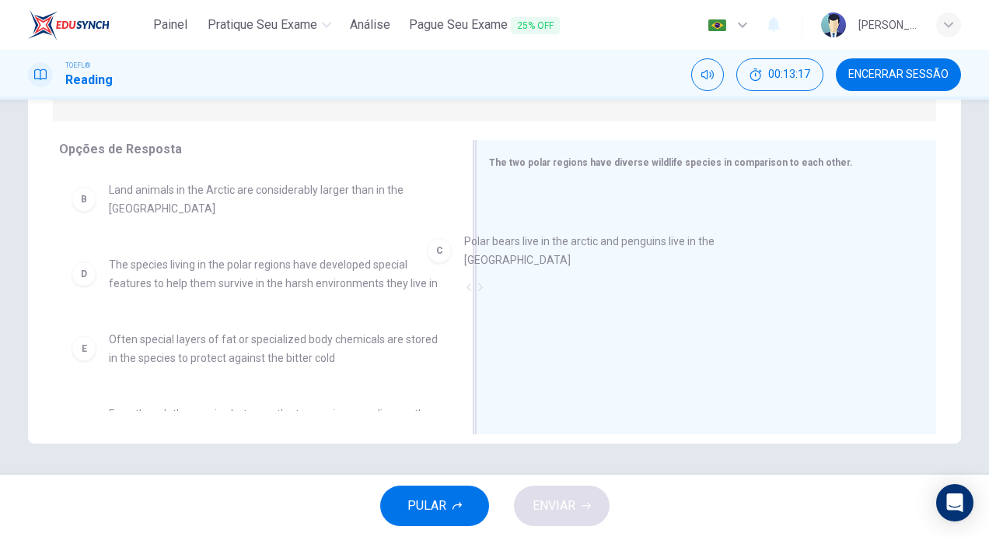
drag, startPoint x: 264, startPoint y: 259, endPoint x: 639, endPoint y: 229, distance: 376.8
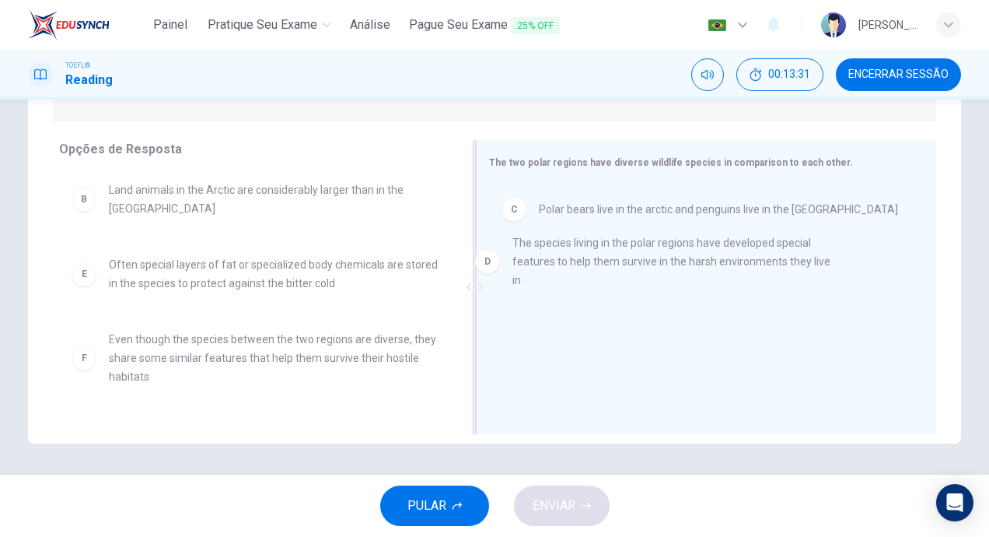
drag, startPoint x: 275, startPoint y: 267, endPoint x: 688, endPoint y: 253, distance: 412.5
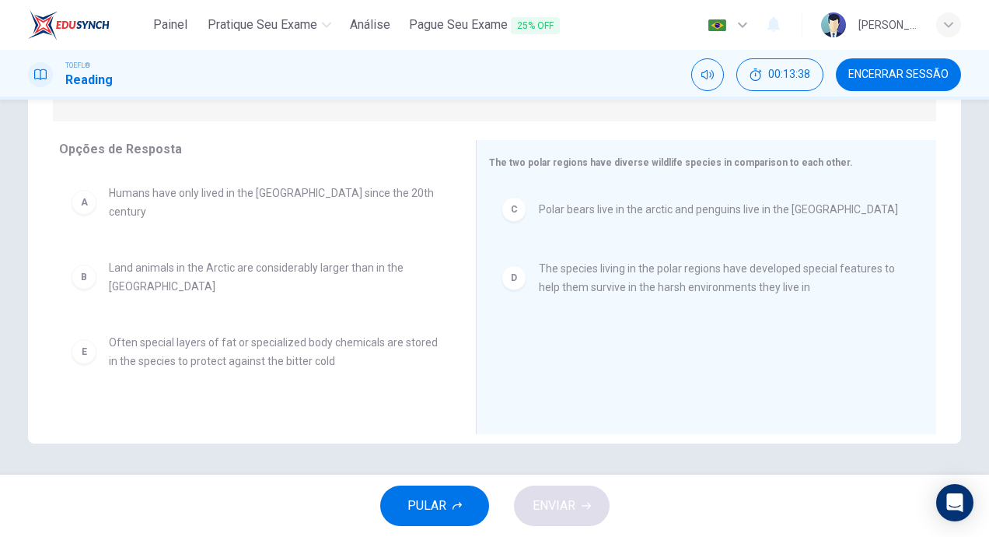
scroll to position [0, 0]
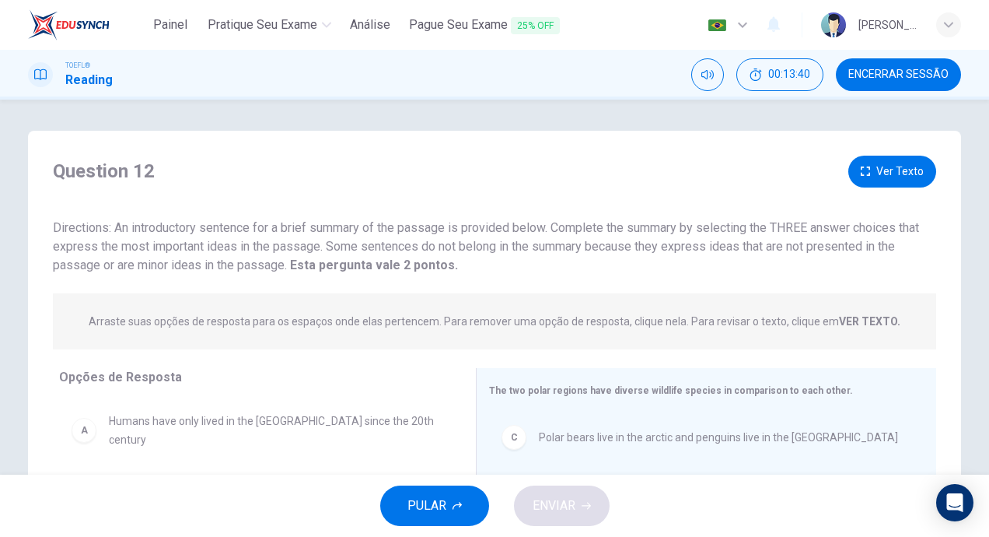
click at [896, 180] on button "Ver Texto" at bounding box center [893, 172] width 88 height 32
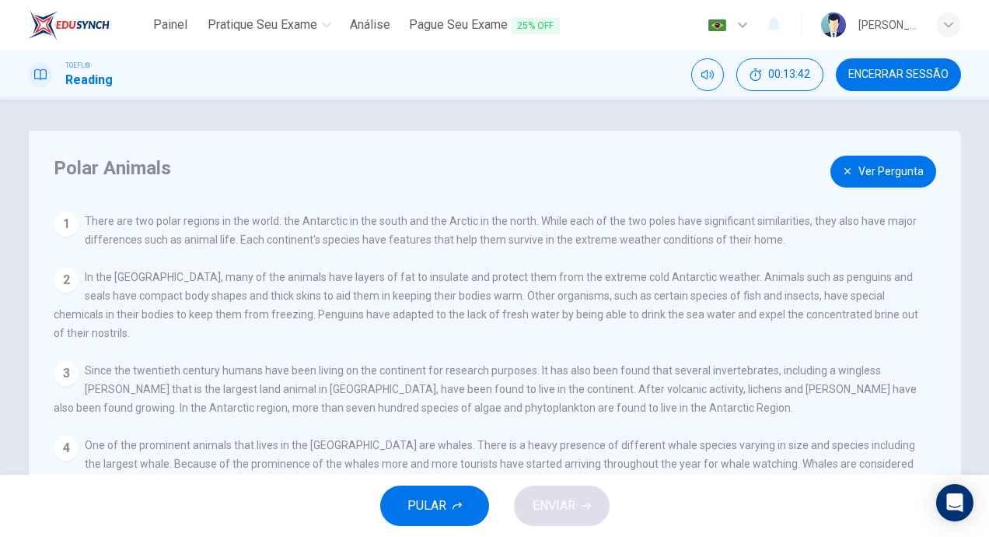
drag, startPoint x: 110, startPoint y: 214, endPoint x: 429, endPoint y: 236, distance: 319.6
click at [429, 236] on div "1 There are two polar regions in the world: the Antarctic in the south and the …" at bounding box center [489, 230] width 871 height 37
click at [871, 165] on button "Ver Pergunta" at bounding box center [884, 172] width 106 height 32
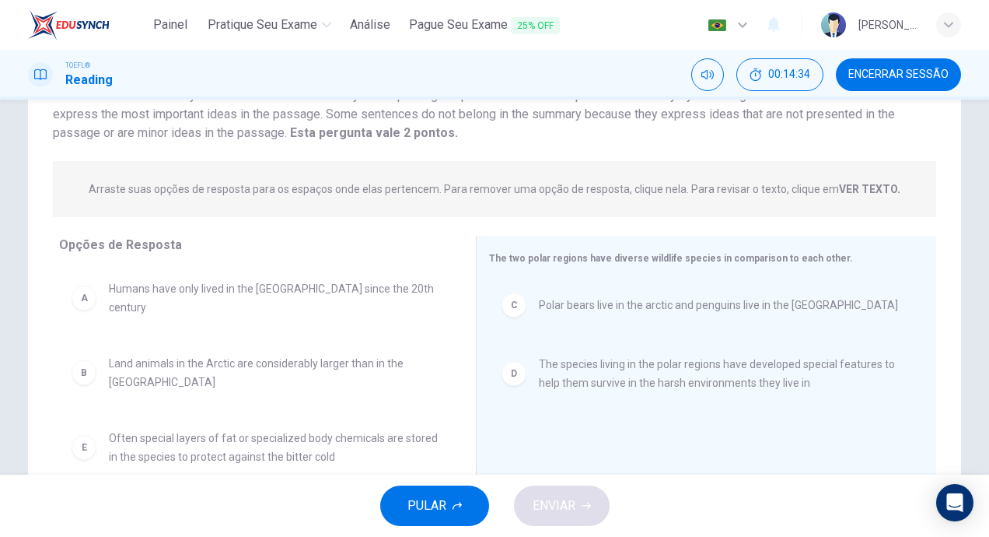
scroll to position [156, 0]
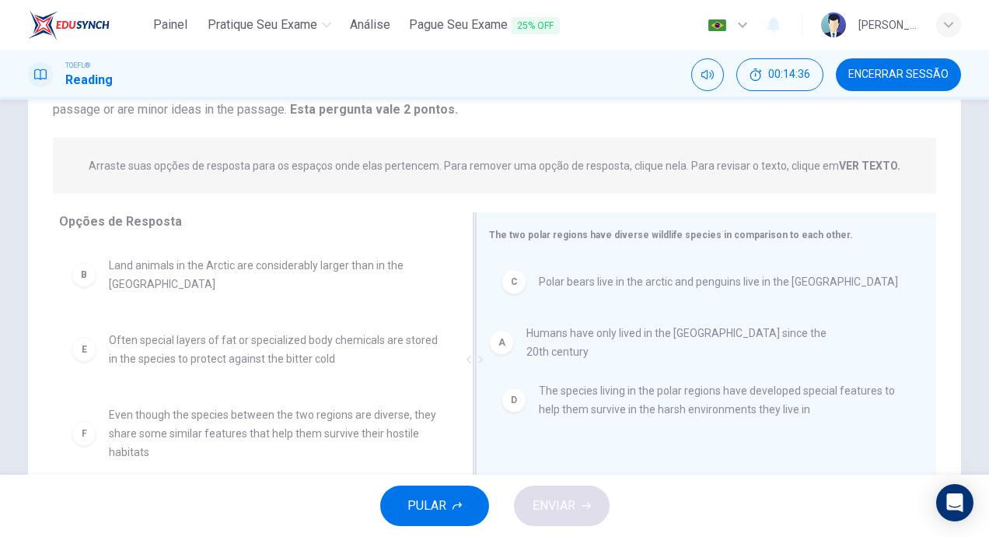
drag, startPoint x: 345, startPoint y: 281, endPoint x: 770, endPoint y: 347, distance: 430.6
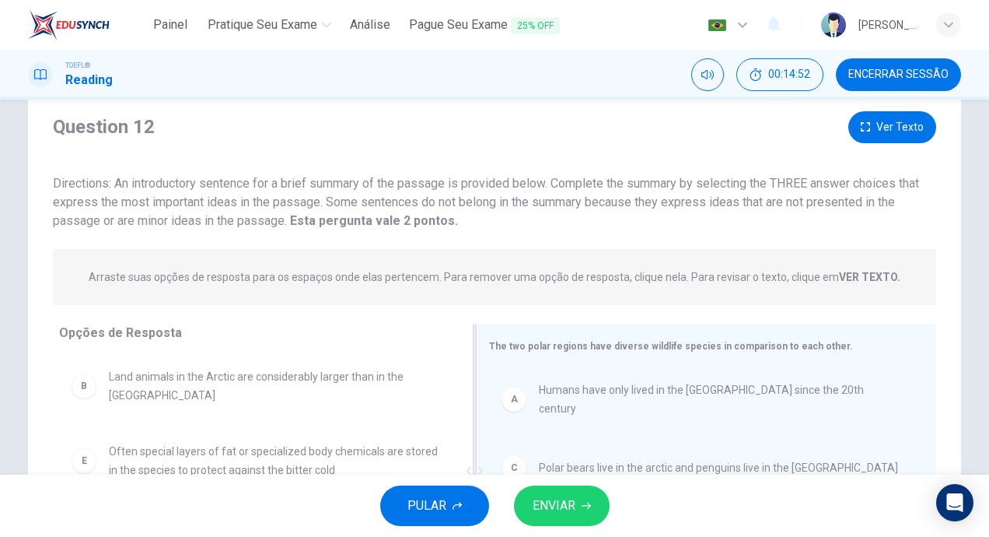
scroll to position [0, 0]
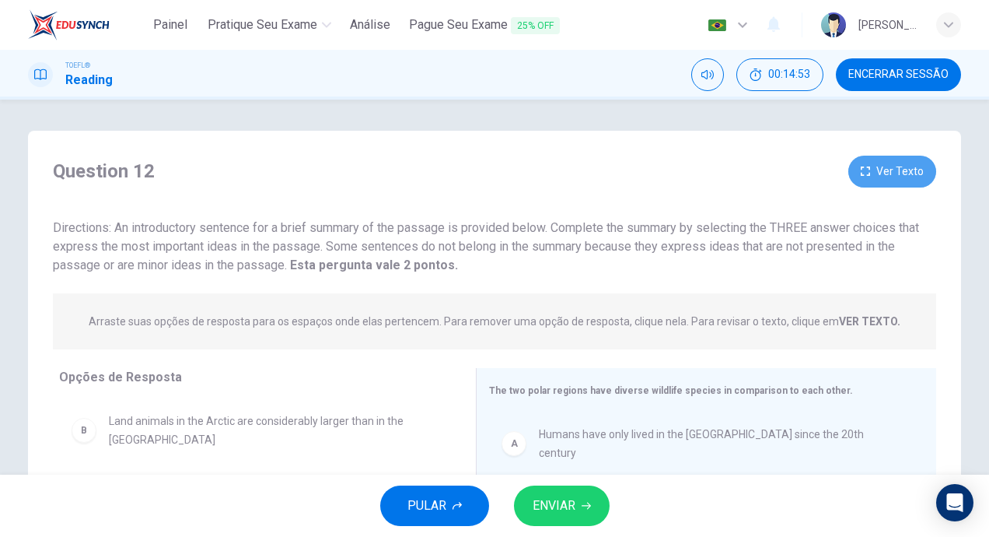
click at [911, 170] on button "Ver Texto" at bounding box center [893, 172] width 88 height 32
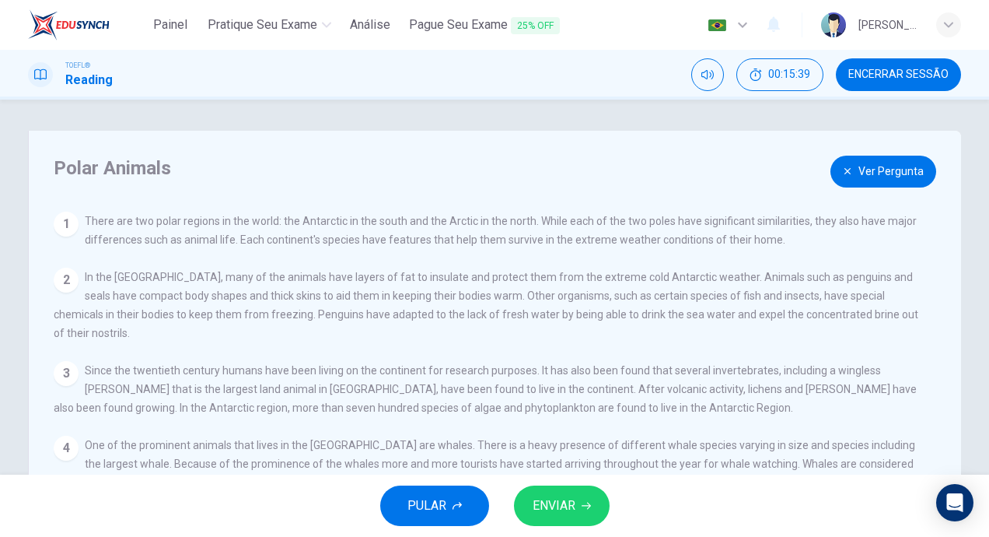
click at [872, 173] on button "Ver Pergunta" at bounding box center [884, 172] width 106 height 32
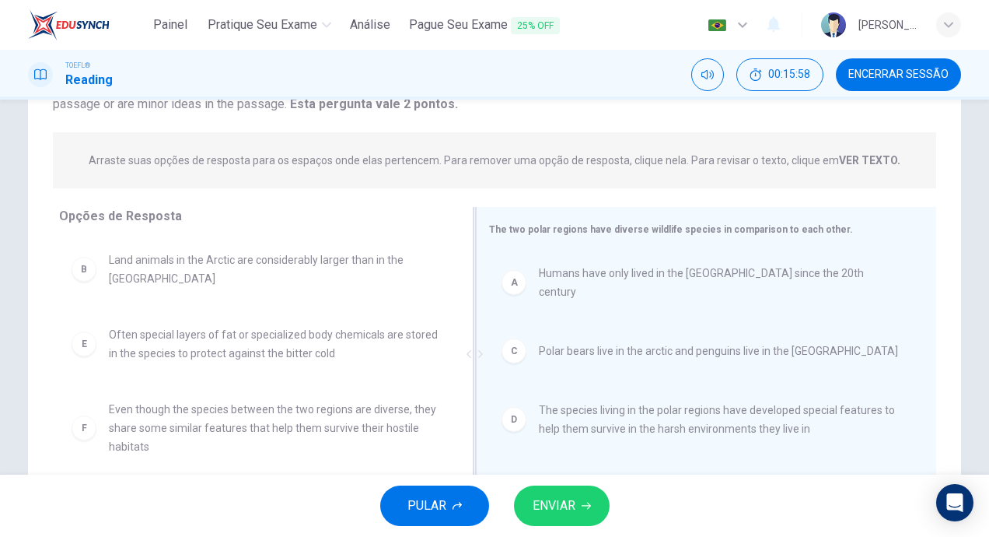
scroll to position [72, 0]
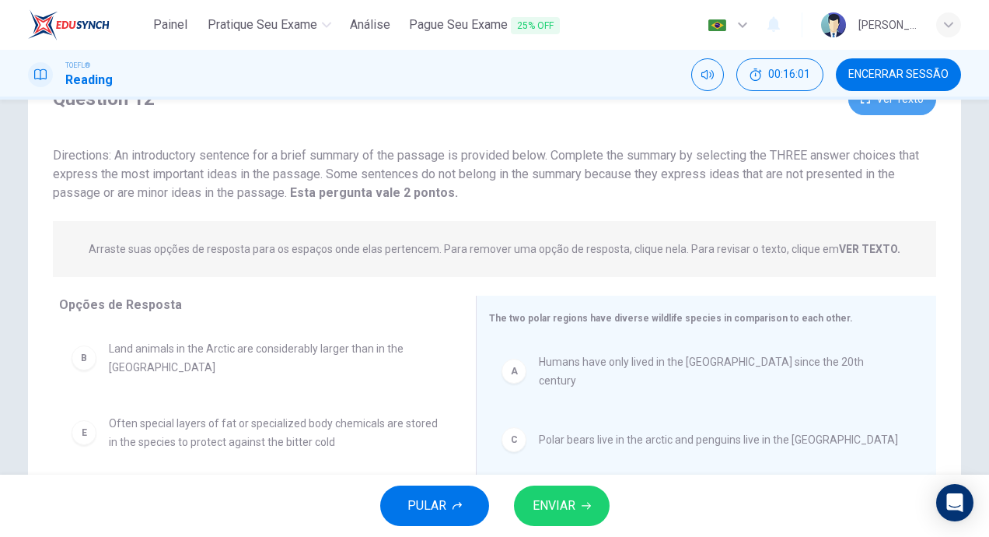
click at [882, 107] on button "Ver Texto" at bounding box center [893, 99] width 88 height 32
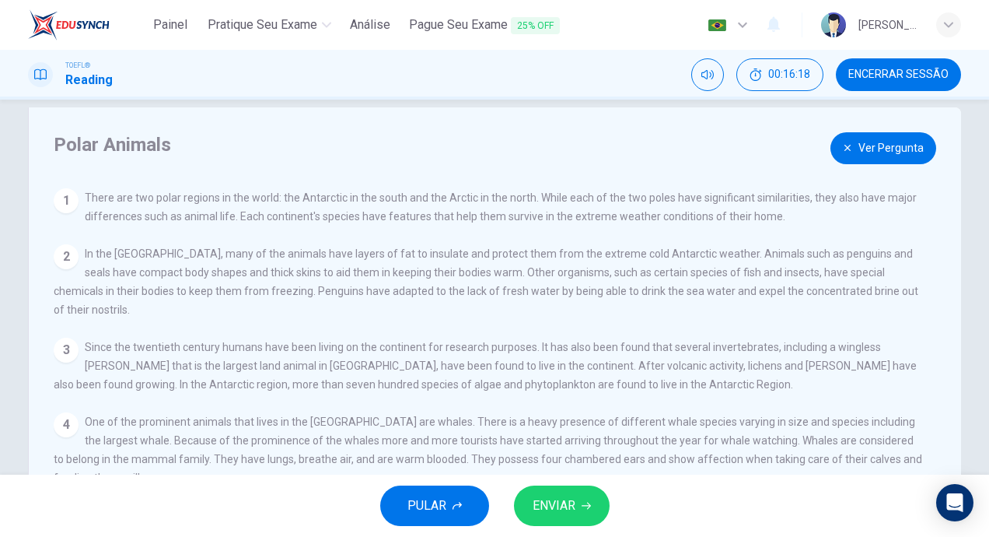
scroll to position [0, 0]
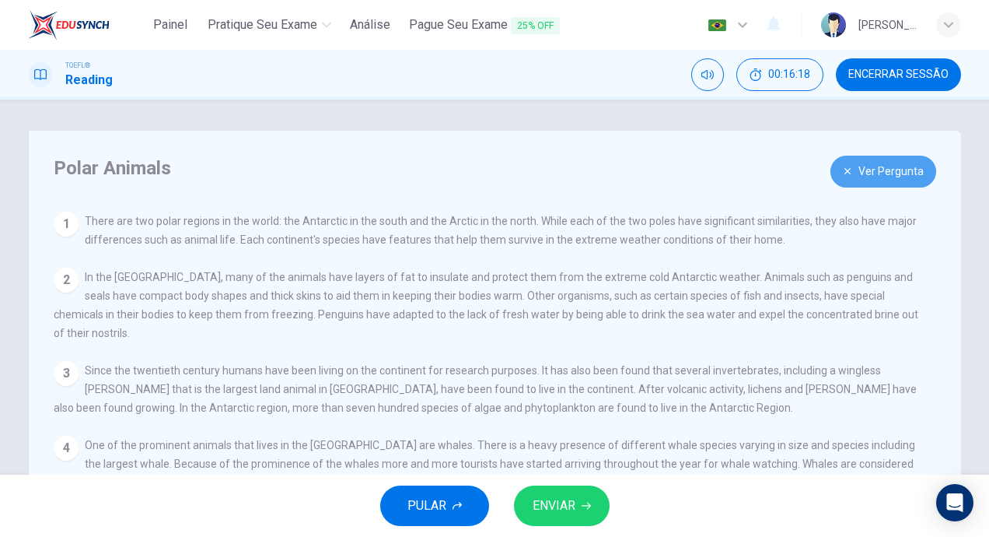
click at [859, 175] on button "Ver Pergunta" at bounding box center [884, 172] width 106 height 32
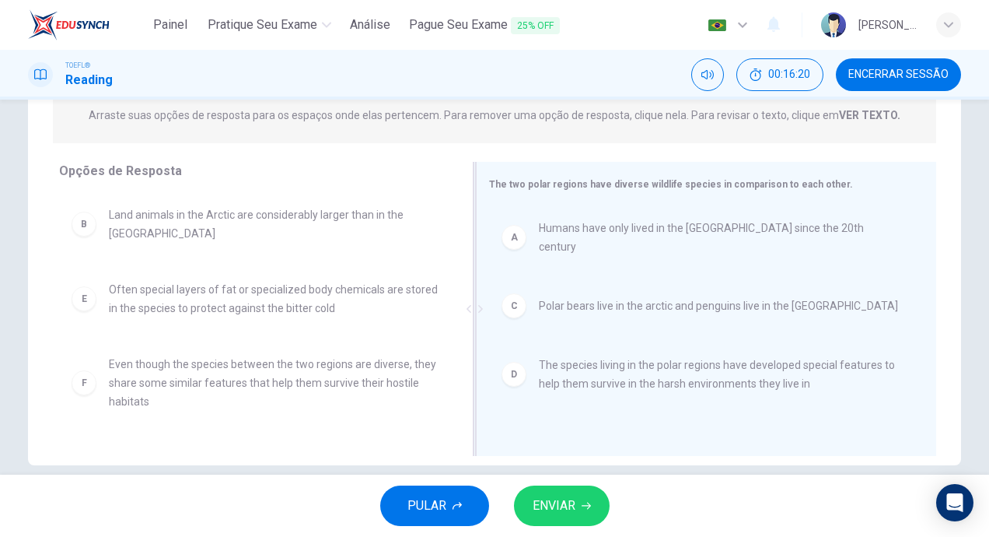
scroll to position [228, 0]
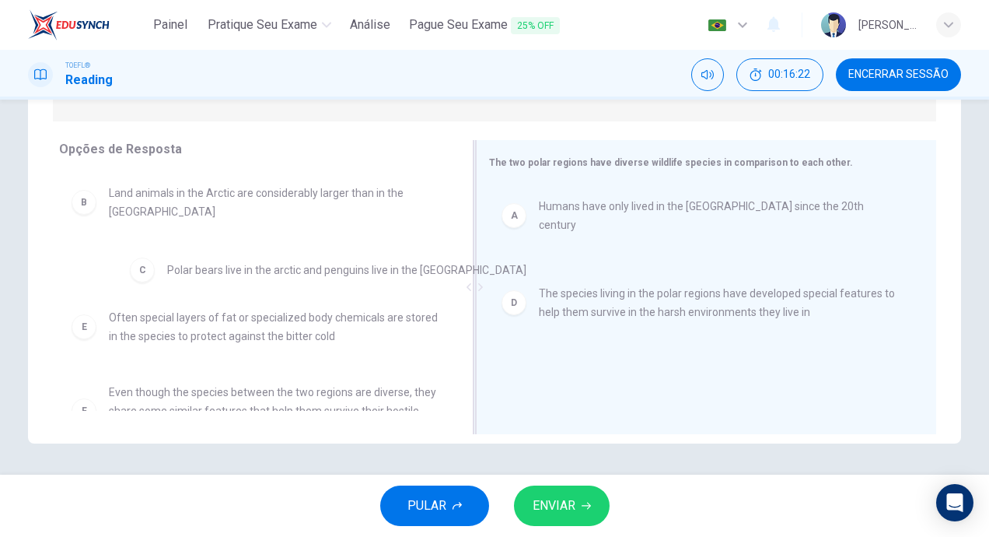
drag, startPoint x: 577, startPoint y: 270, endPoint x: 184, endPoint y: 257, distance: 393.8
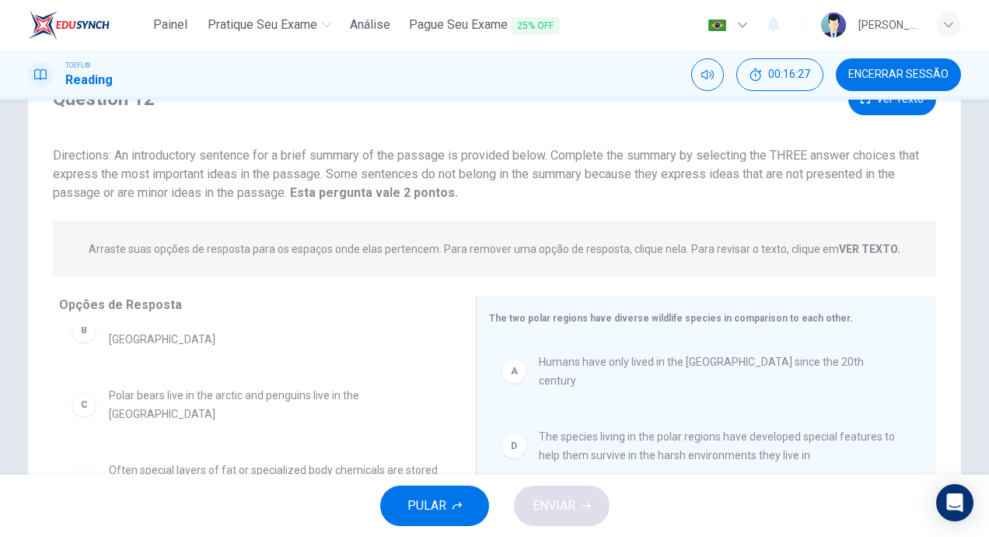
scroll to position [53, 0]
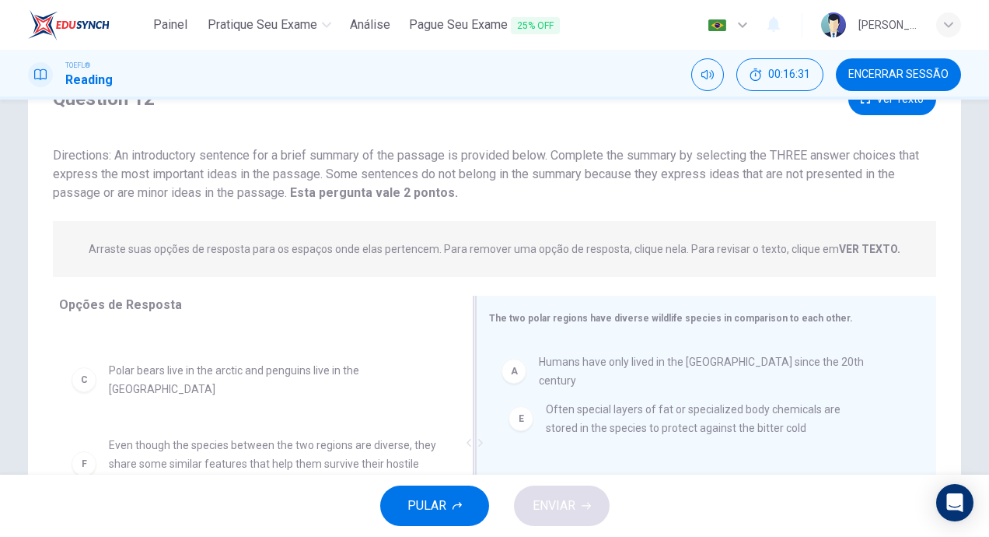
drag, startPoint x: 293, startPoint y: 438, endPoint x: 744, endPoint y: 415, distance: 450.9
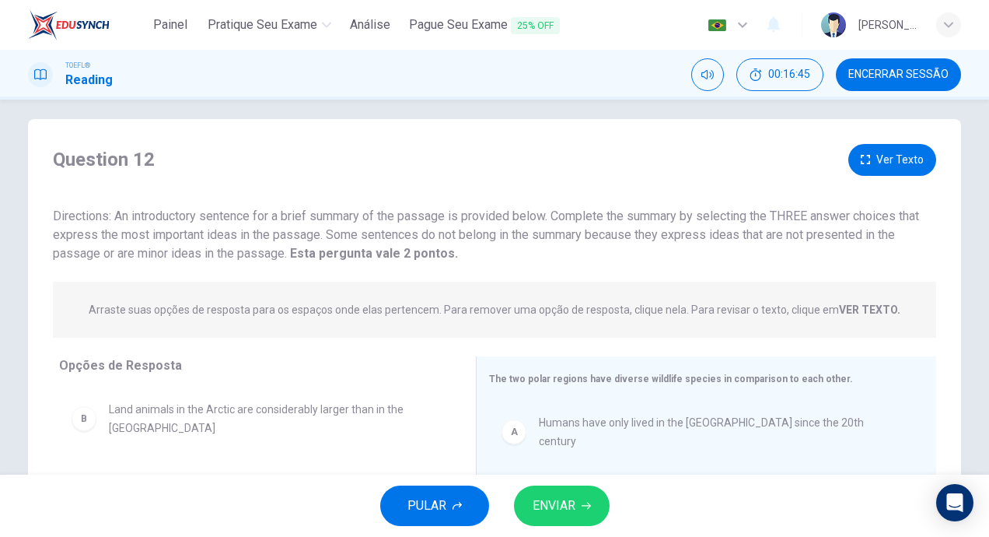
scroll to position [0, 0]
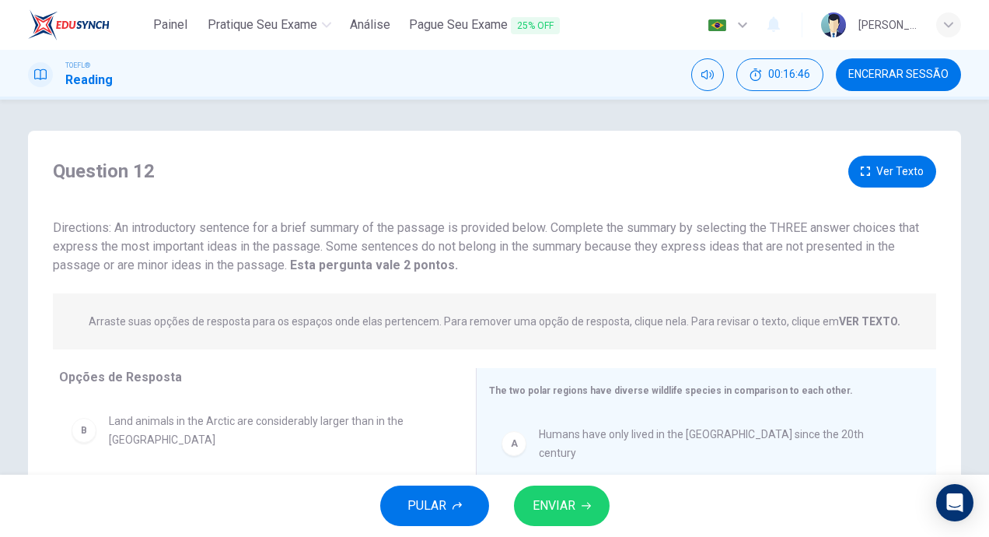
click at [898, 178] on button "Ver Texto" at bounding box center [893, 172] width 88 height 32
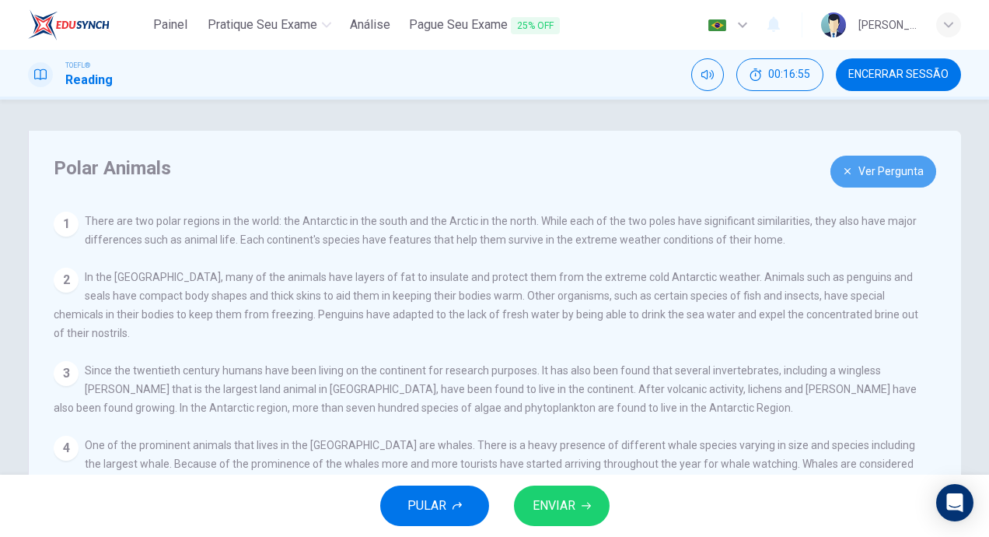
click at [866, 185] on button "Ver Pergunta" at bounding box center [884, 172] width 106 height 32
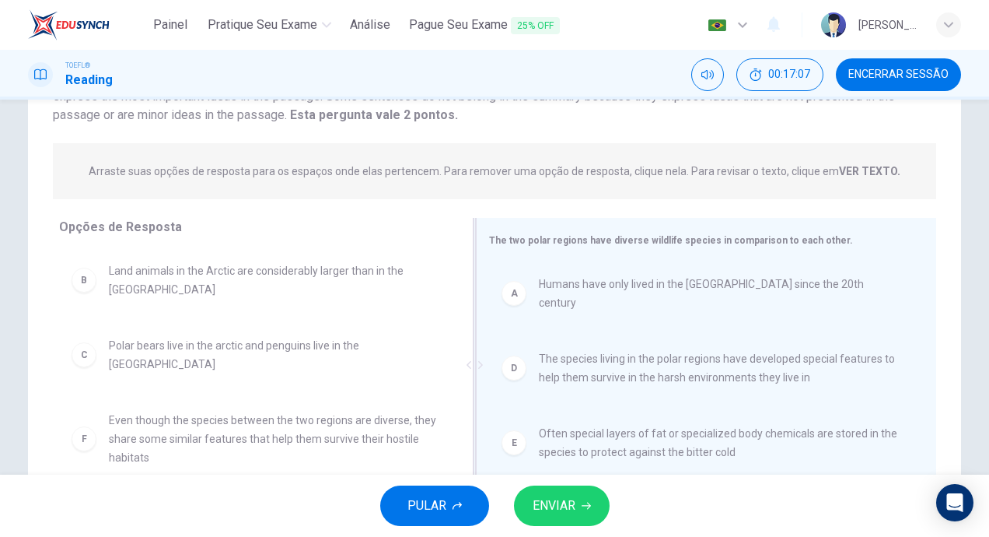
scroll to position [72, 0]
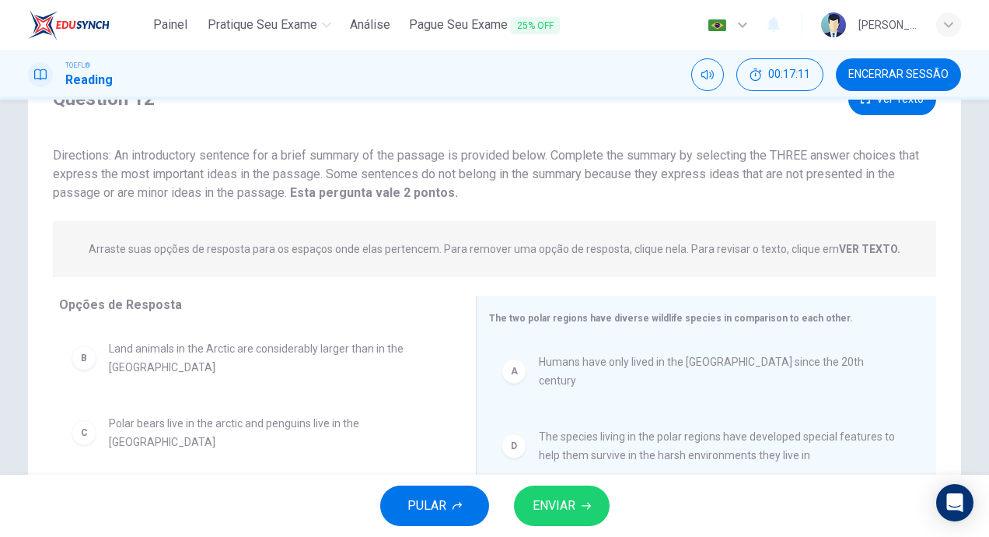
click at [884, 110] on button "Ver Texto" at bounding box center [893, 99] width 88 height 32
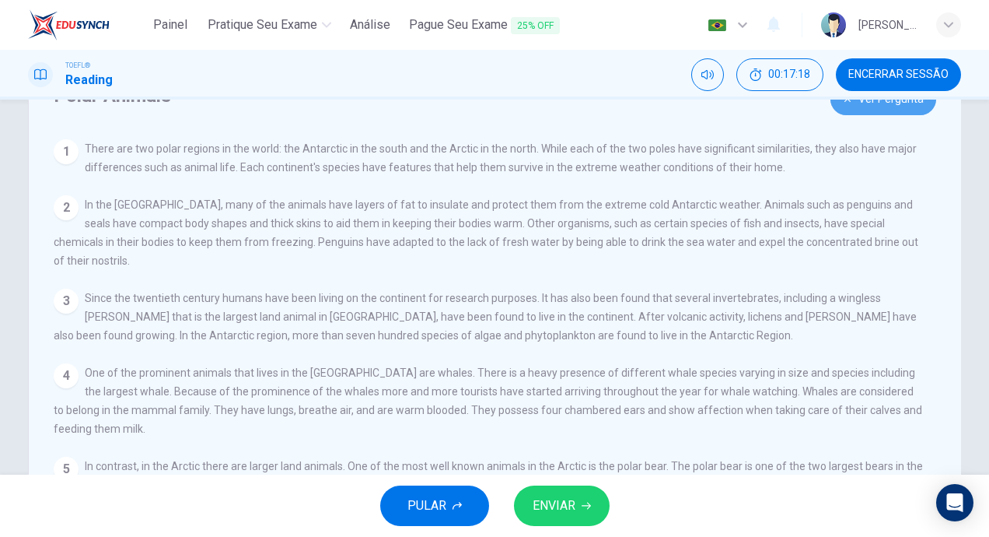
click at [903, 111] on button "Ver Pergunta" at bounding box center [884, 99] width 106 height 32
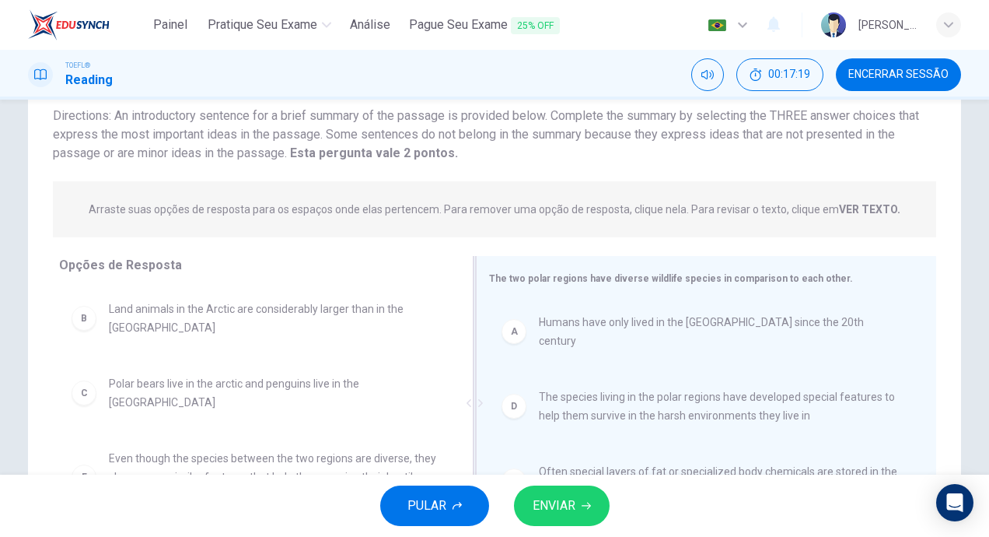
scroll to position [150, 0]
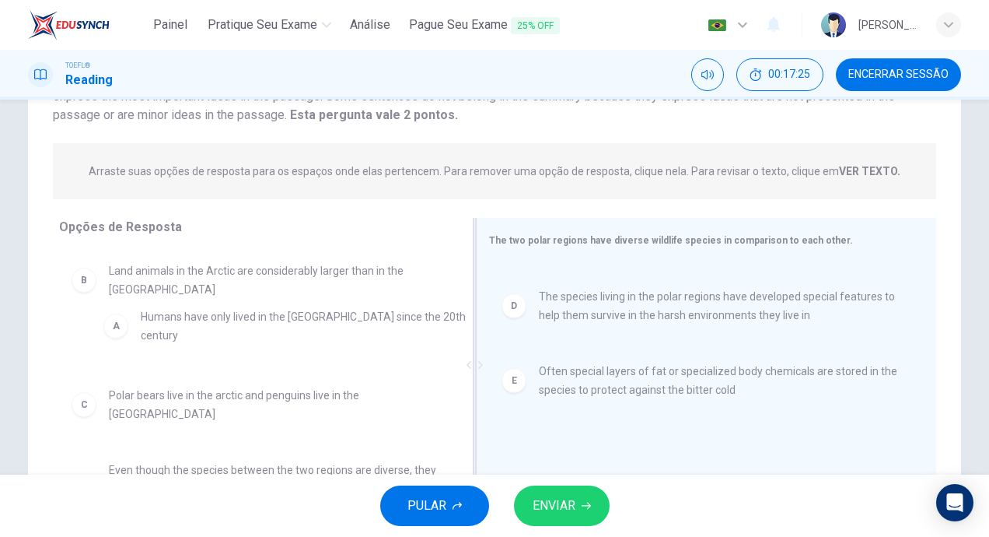
drag, startPoint x: 662, startPoint y: 294, endPoint x: 222, endPoint y: 332, distance: 441.1
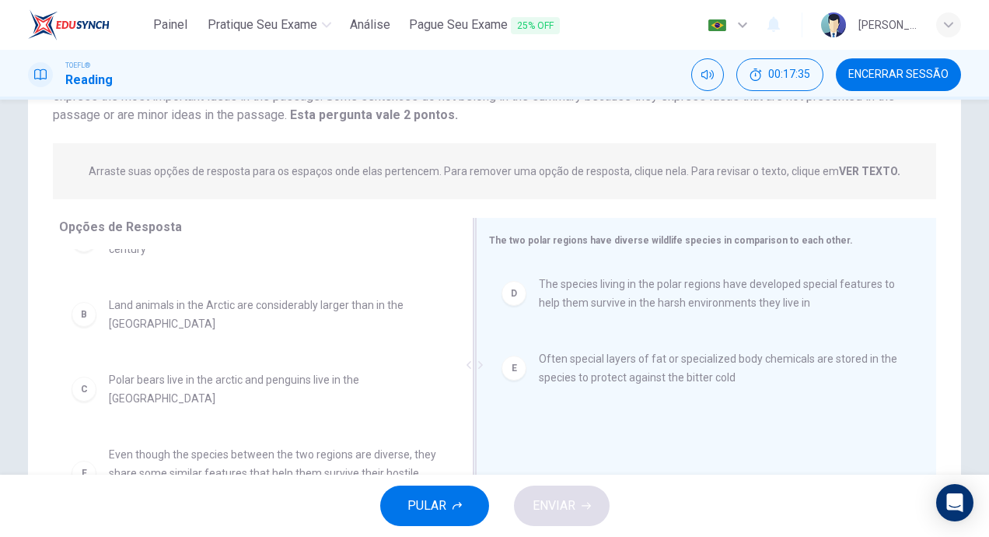
scroll to position [0, 0]
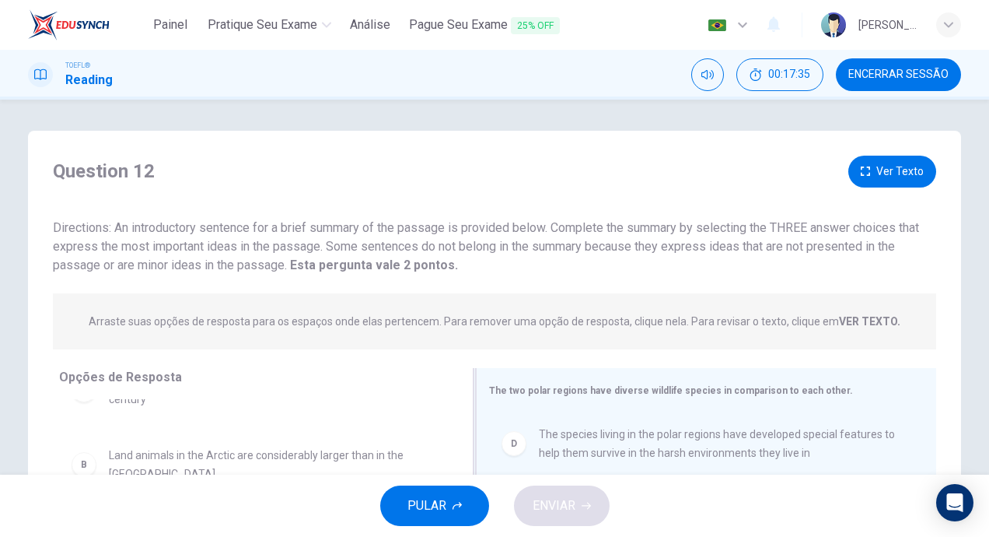
click at [863, 177] on button "Ver Texto" at bounding box center [893, 172] width 88 height 32
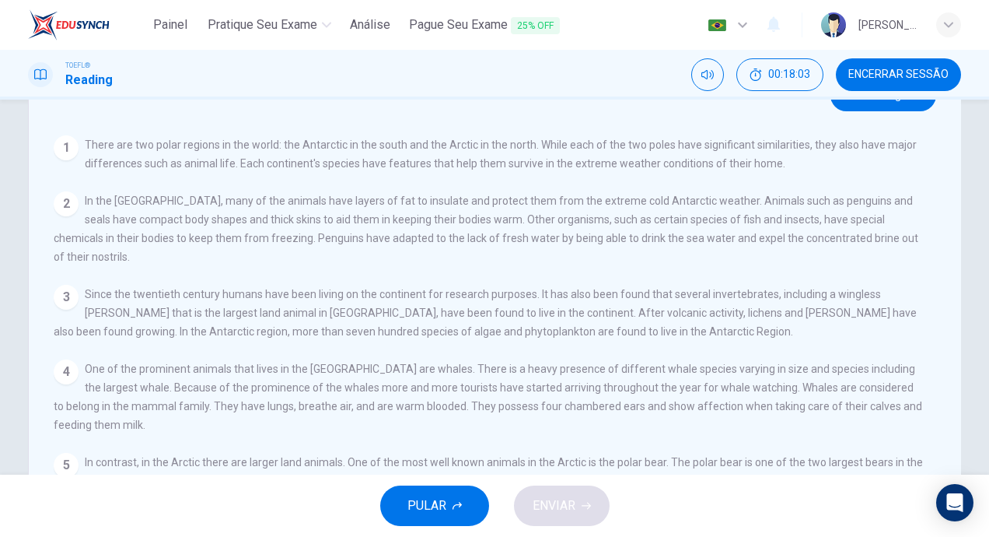
scroll to position [72, 0]
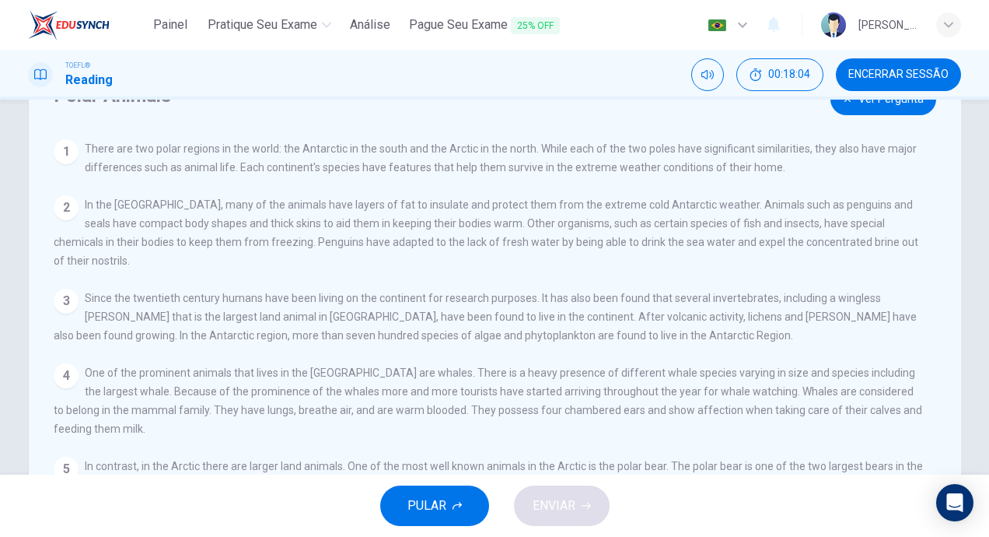
click at [907, 108] on button "Ver Pergunta" at bounding box center [884, 99] width 106 height 32
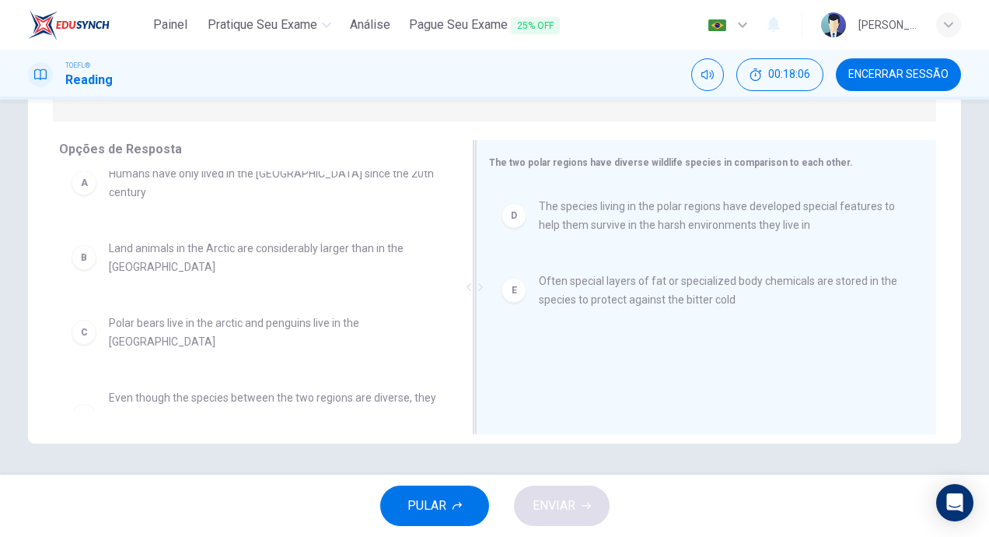
scroll to position [0, 0]
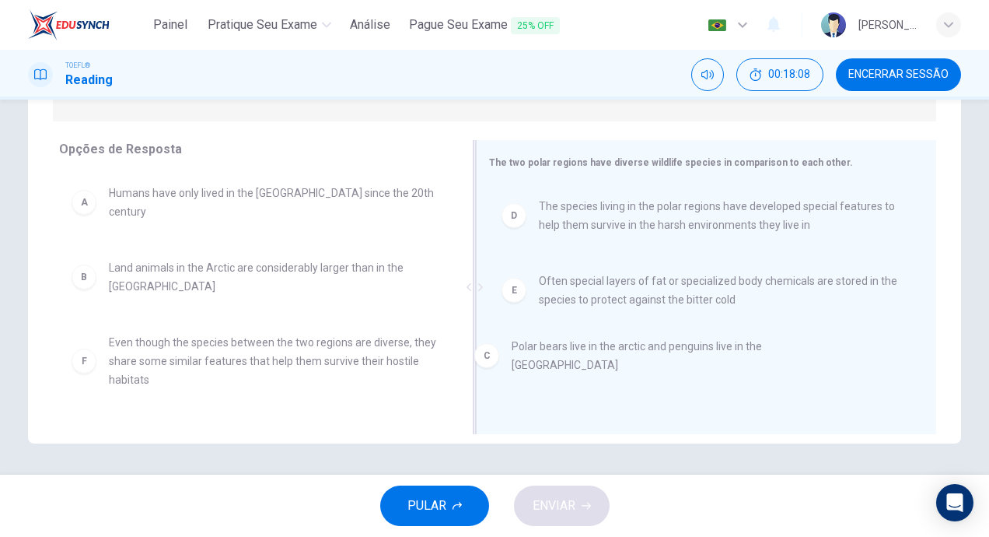
drag, startPoint x: 262, startPoint y: 336, endPoint x: 673, endPoint y: 352, distance: 411.0
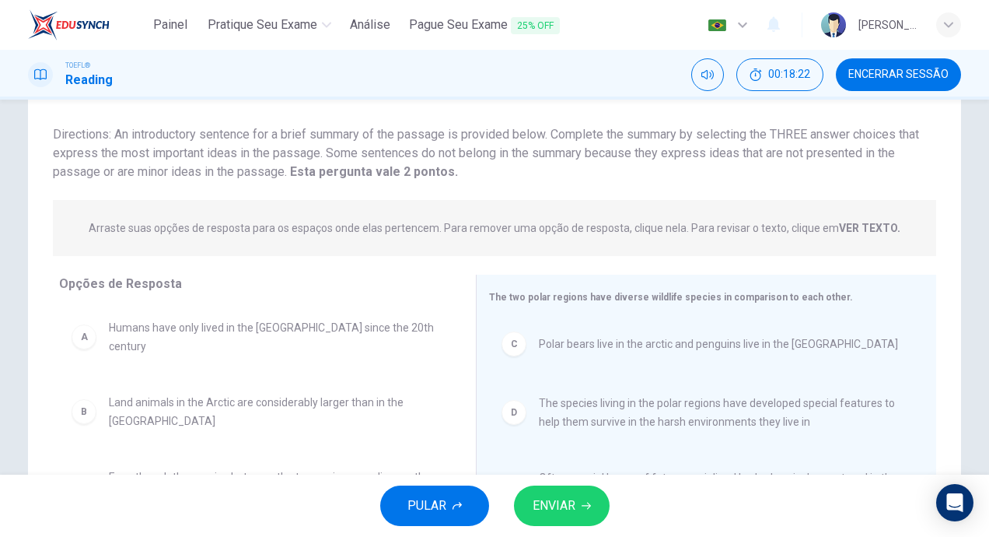
scroll to position [72, 0]
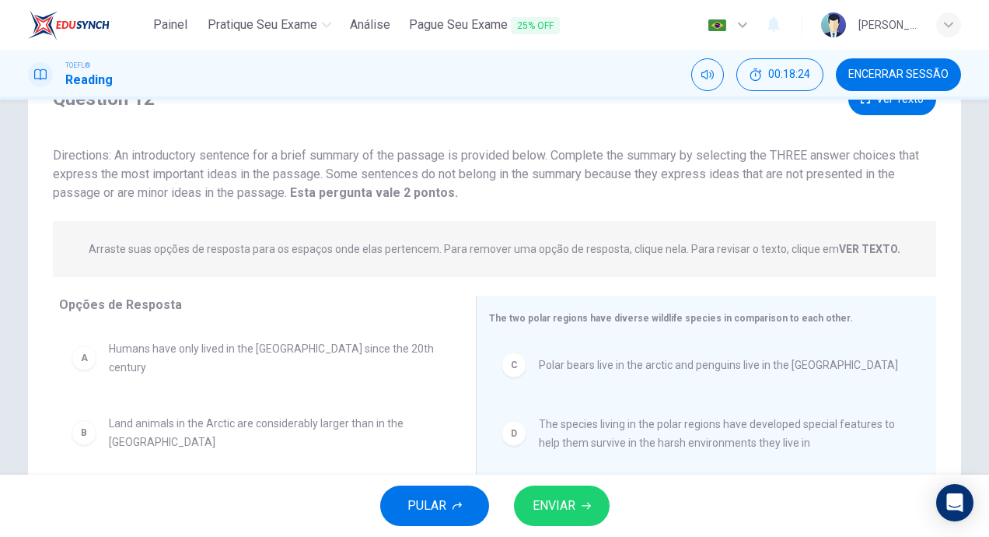
click at [912, 106] on button "Ver Texto" at bounding box center [893, 99] width 88 height 32
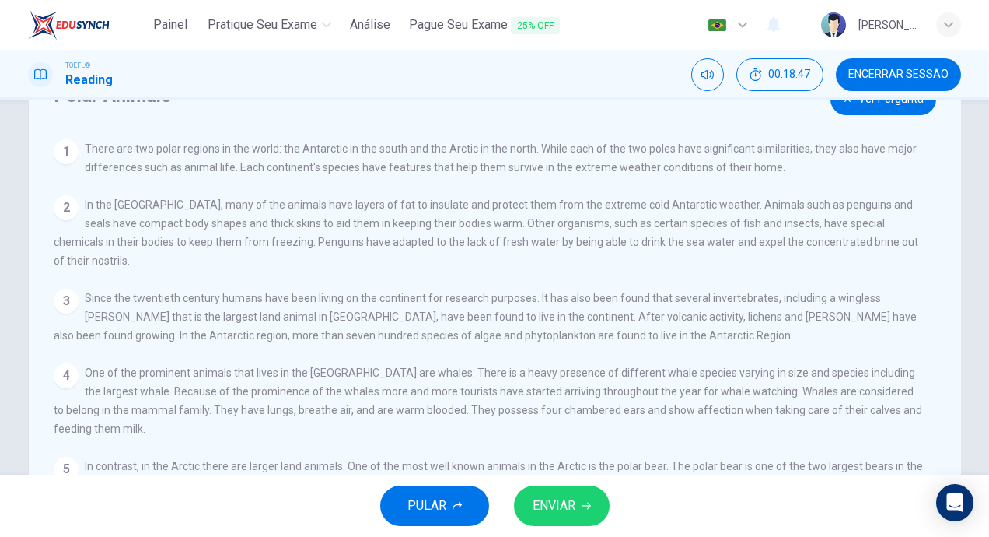
scroll to position [0, 0]
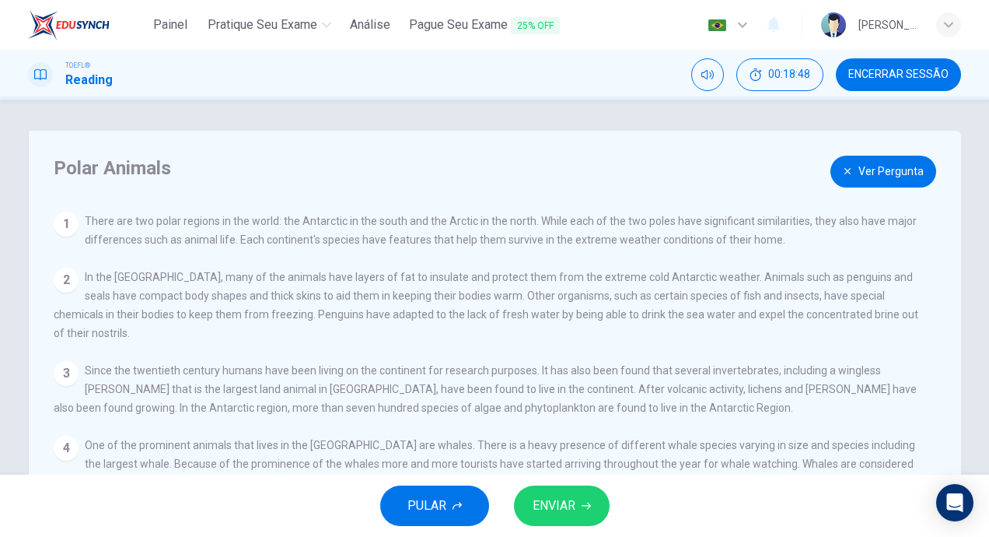
click at [901, 184] on button "Ver Pergunta" at bounding box center [884, 172] width 106 height 32
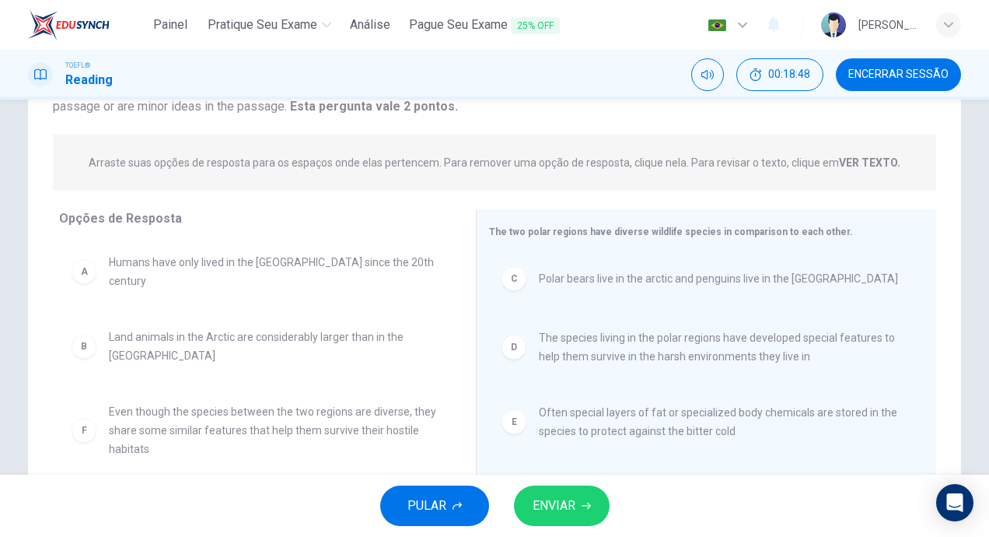
scroll to position [228, 0]
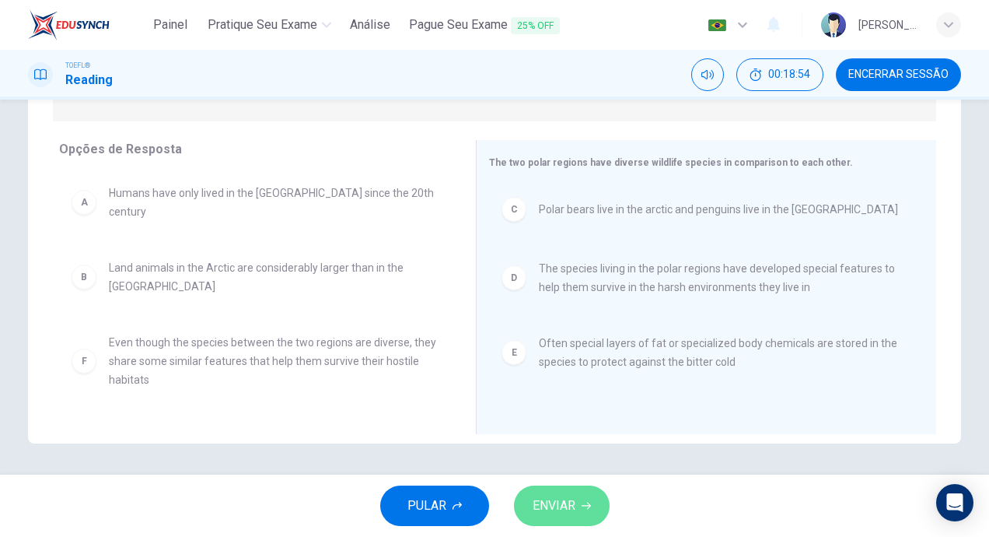
click at [565, 501] on span "ENVIAR" at bounding box center [554, 506] width 43 height 22
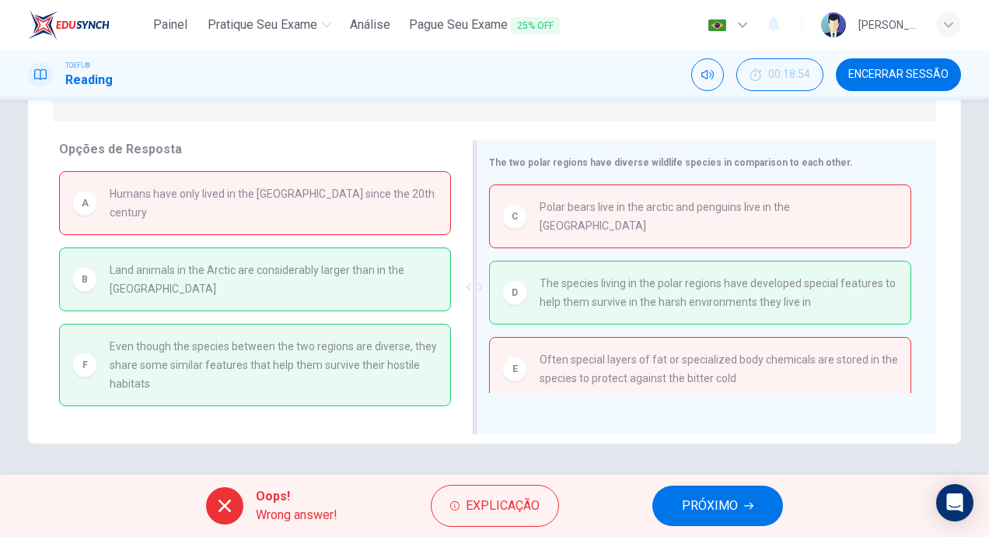
scroll to position [0, 0]
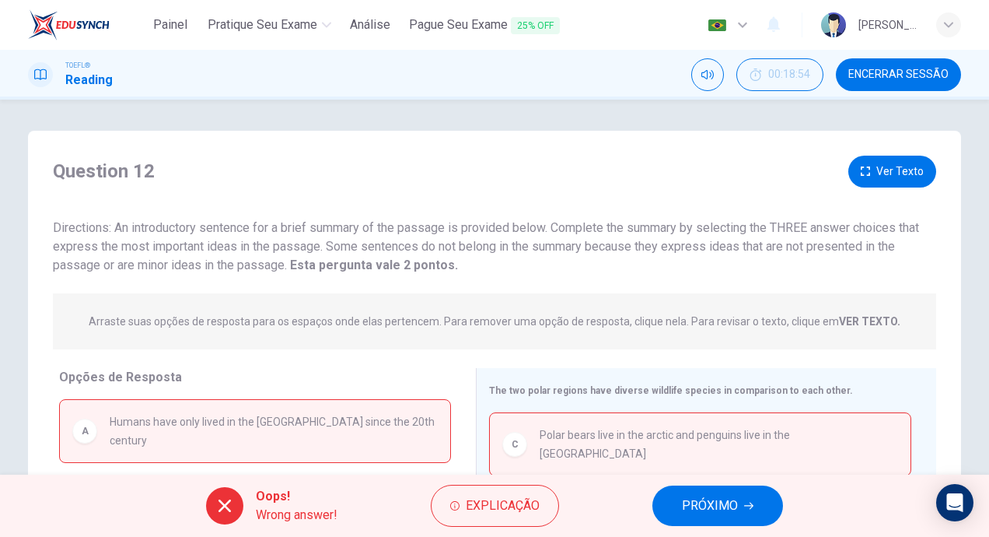
drag, startPoint x: 113, startPoint y: 223, endPoint x: 344, endPoint y: 252, distance: 232.8
click at [344, 252] on span "Directions: An introductory sentence for a brief summary of the passage is prov…" at bounding box center [486, 246] width 866 height 52
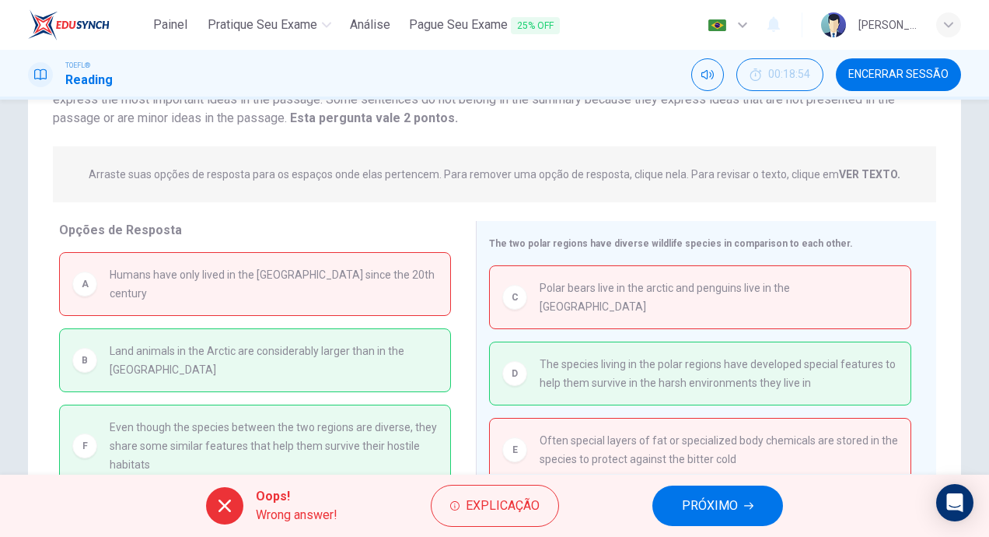
scroll to position [156, 0]
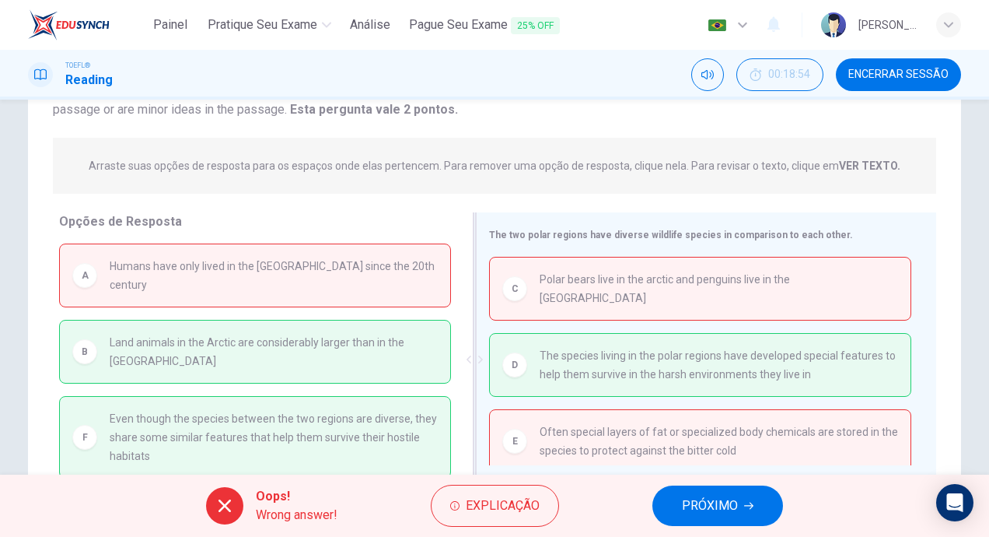
drag, startPoint x: 493, startPoint y: 236, endPoint x: 684, endPoint y: 247, distance: 190.9
click at [684, 247] on div "The two polar regions have diverse wildlife species in comparison to each other…" at bounding box center [706, 359] width 460 height 294
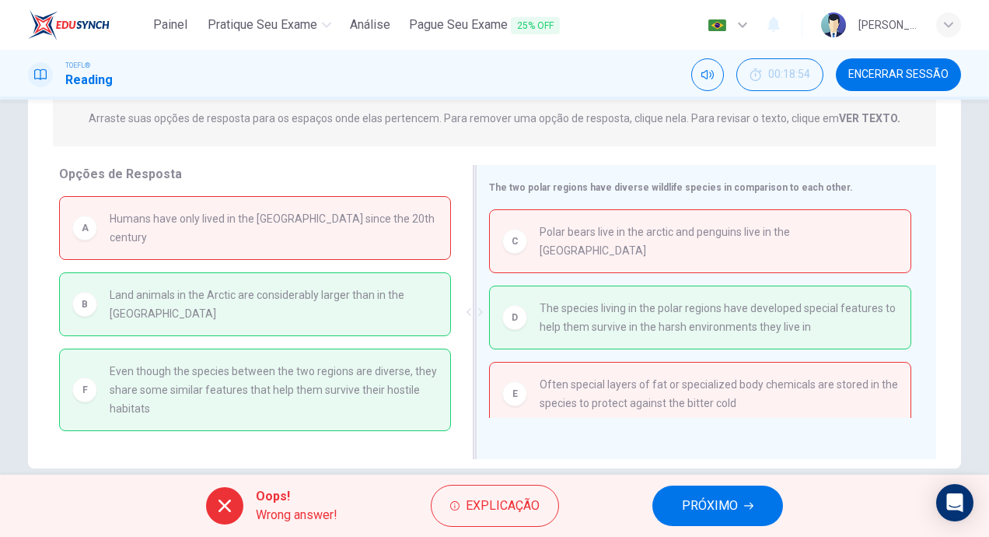
scroll to position [228, 0]
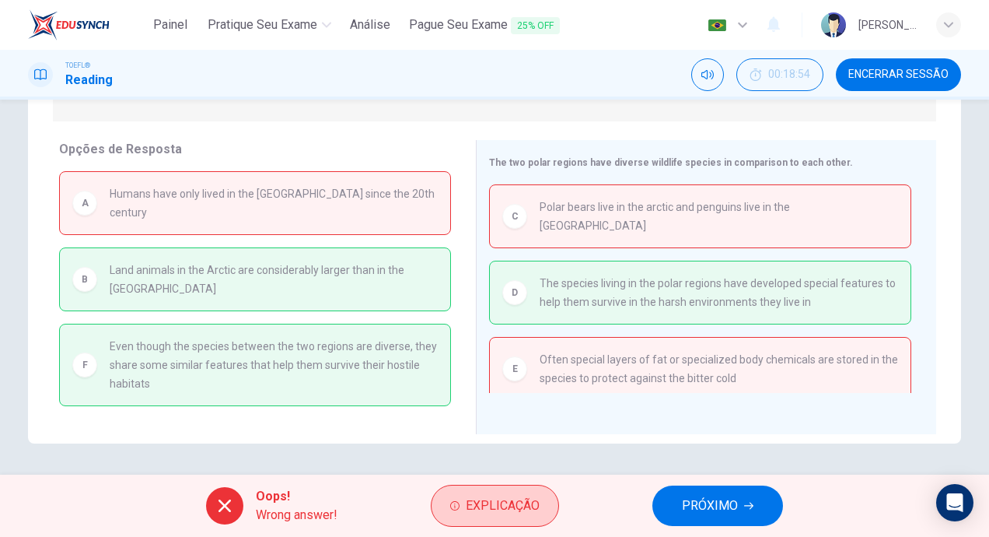
click at [487, 502] on span "Explicação" at bounding box center [503, 506] width 74 height 22
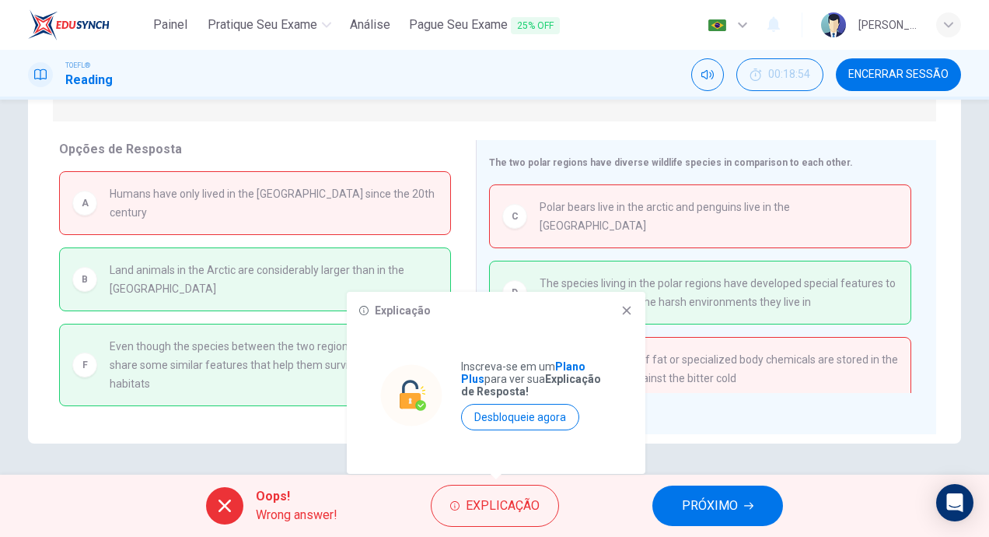
click at [633, 315] on div "Explicação Inscreva-se em um Plano Plus para ver sua Explicação de Resposta! De…" at bounding box center [496, 383] width 299 height 182
click at [626, 311] on icon at bounding box center [627, 310] width 9 height 9
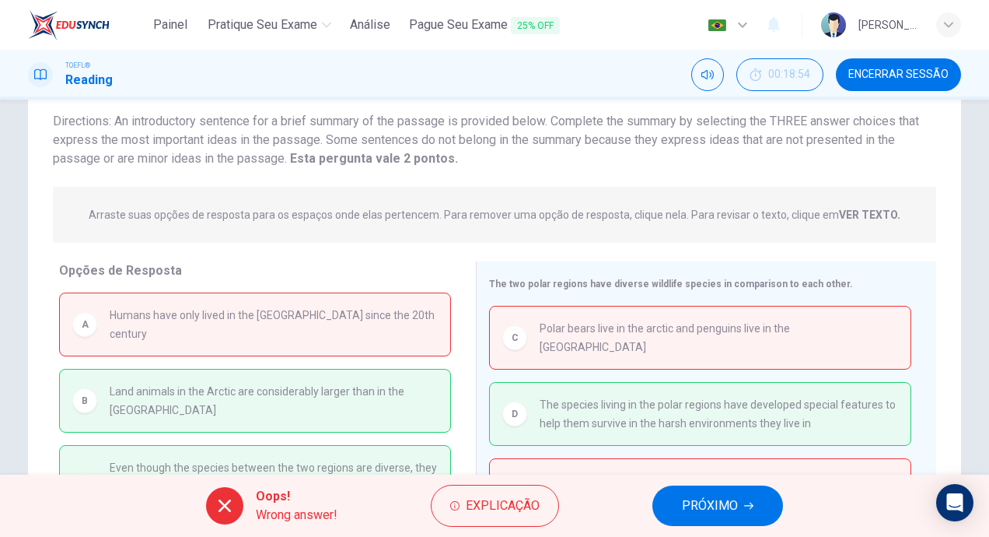
scroll to position [72, 0]
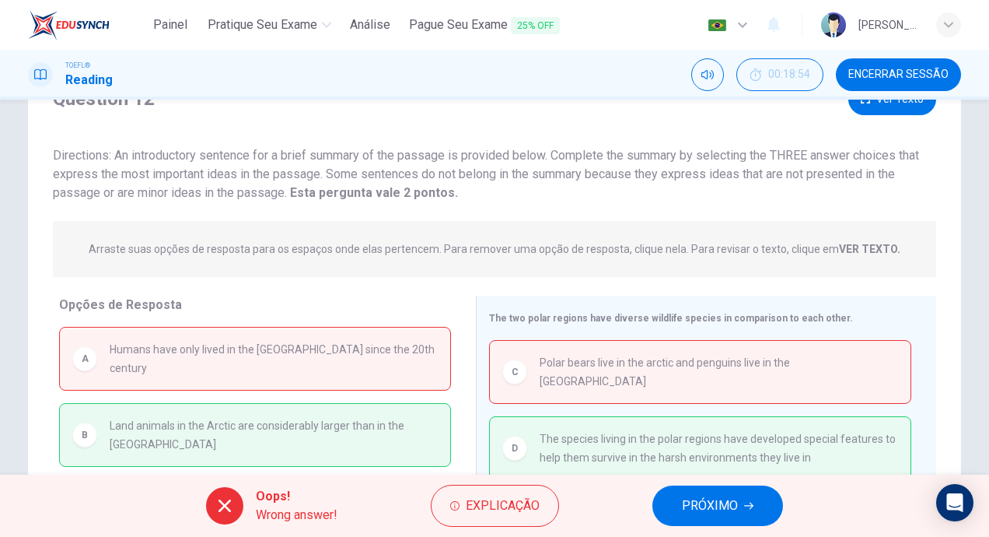
click at [873, 107] on button "Ver Texto" at bounding box center [893, 99] width 88 height 32
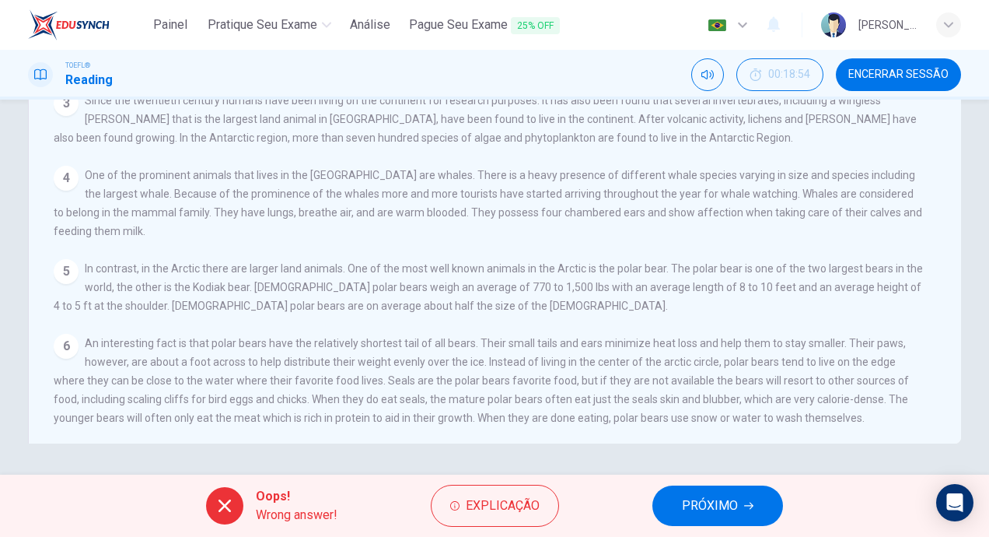
scroll to position [54, 0]
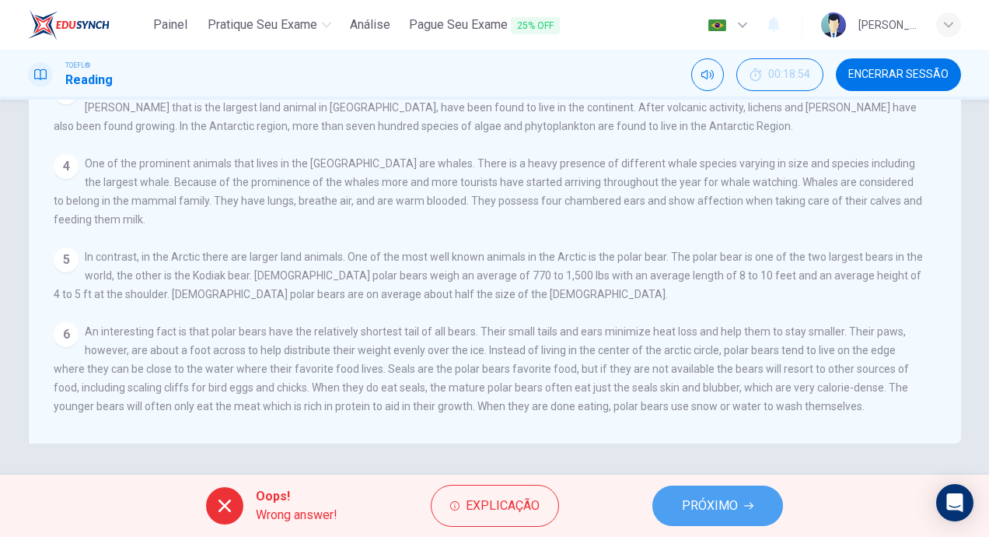
click at [679, 505] on button "PRÓXIMO" at bounding box center [718, 505] width 131 height 40
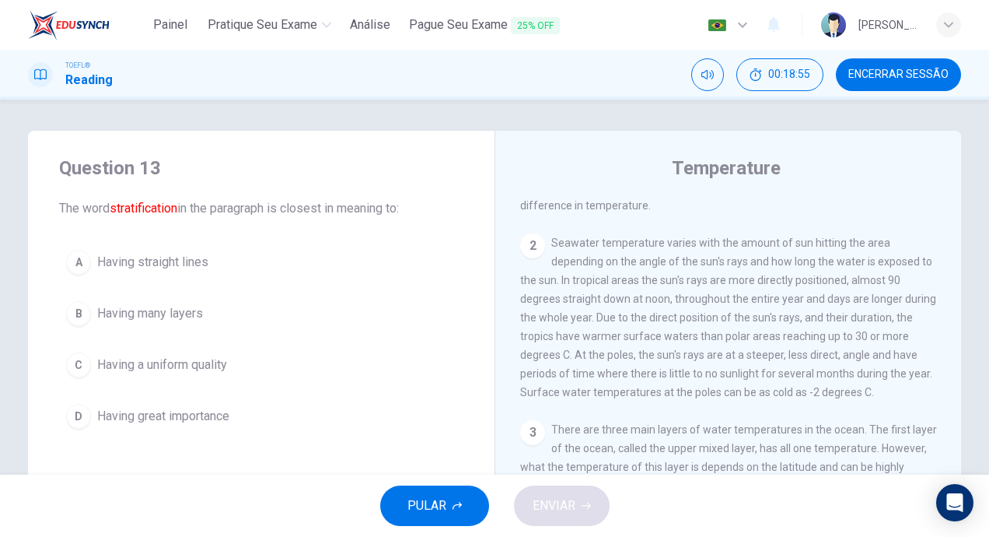
scroll to position [0, 0]
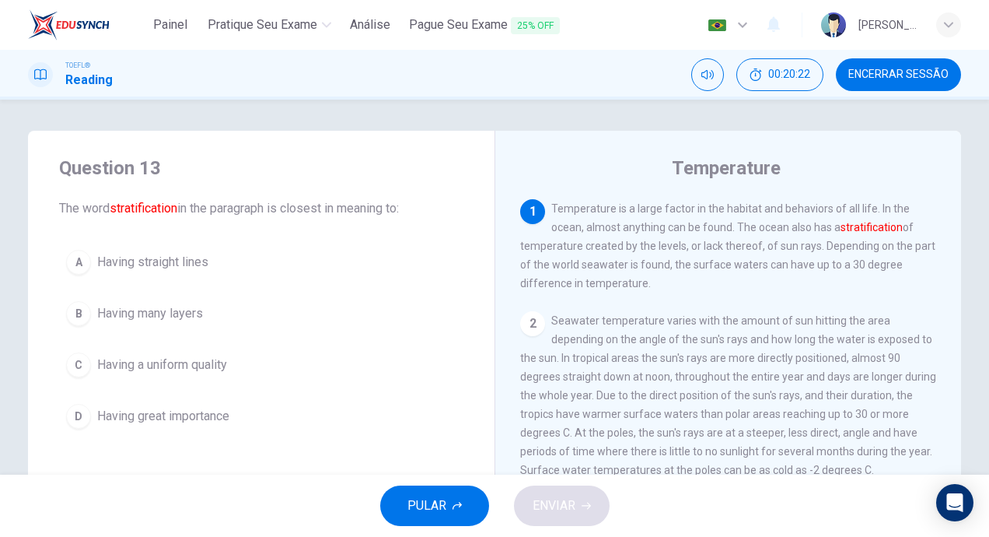
click at [74, 317] on div "B" at bounding box center [78, 313] width 25 height 25
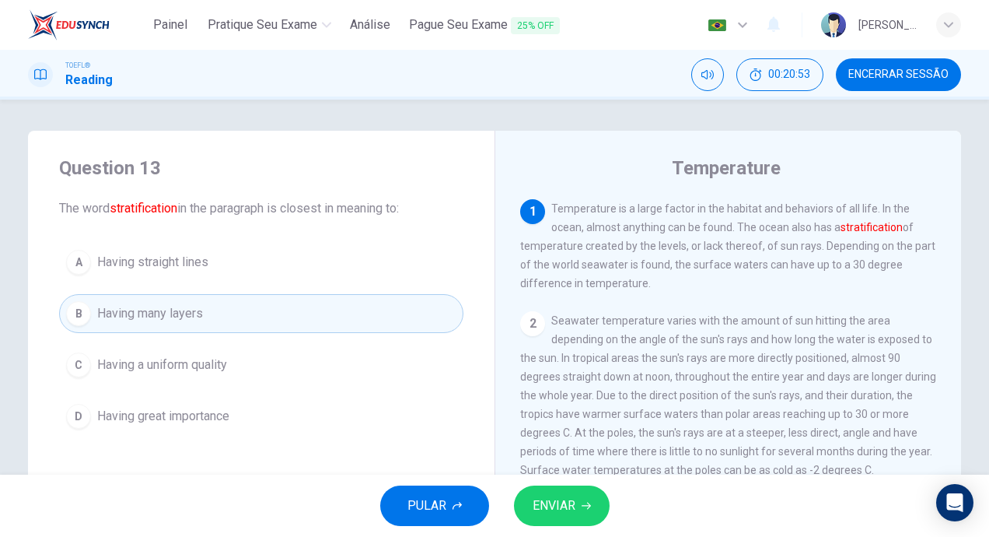
click at [561, 499] on span "ENVIAR" at bounding box center [554, 506] width 43 height 22
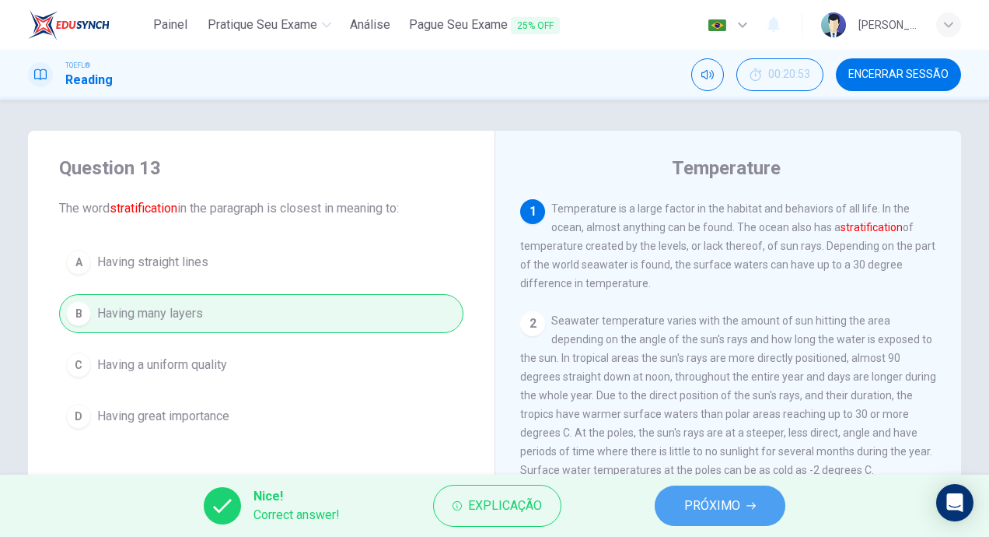
click at [745, 489] on button "PRÓXIMO" at bounding box center [720, 505] width 131 height 40
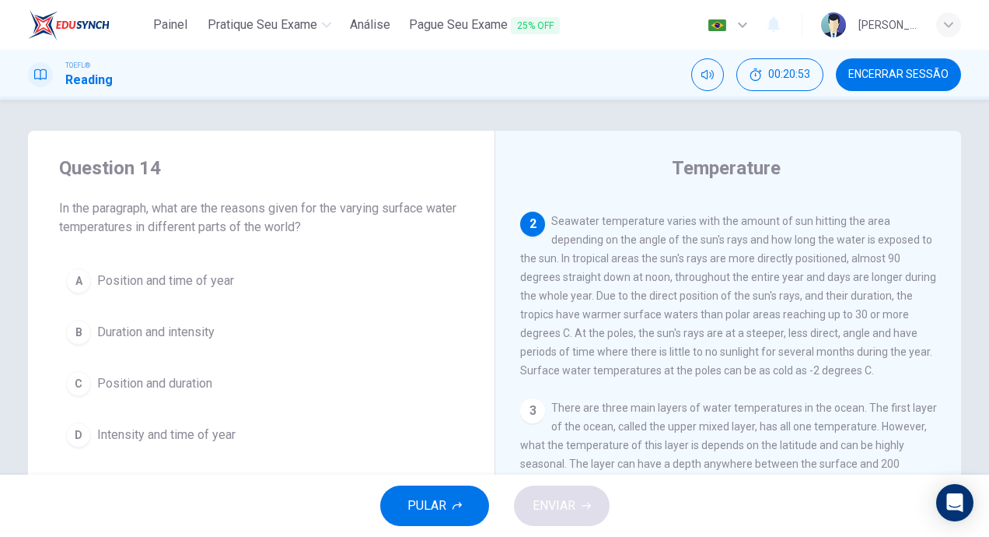
scroll to position [116, 0]
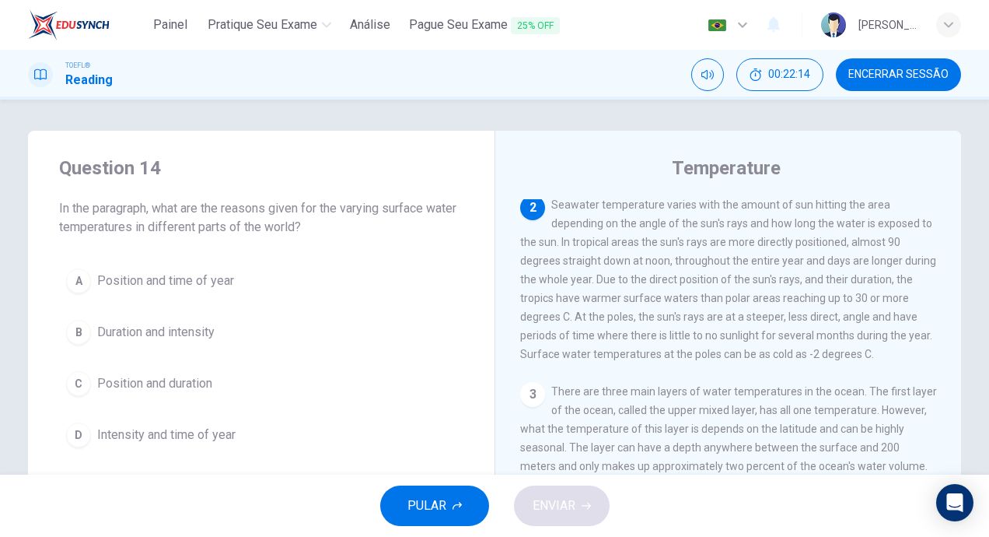
click at [71, 379] on div "C" at bounding box center [78, 383] width 25 height 25
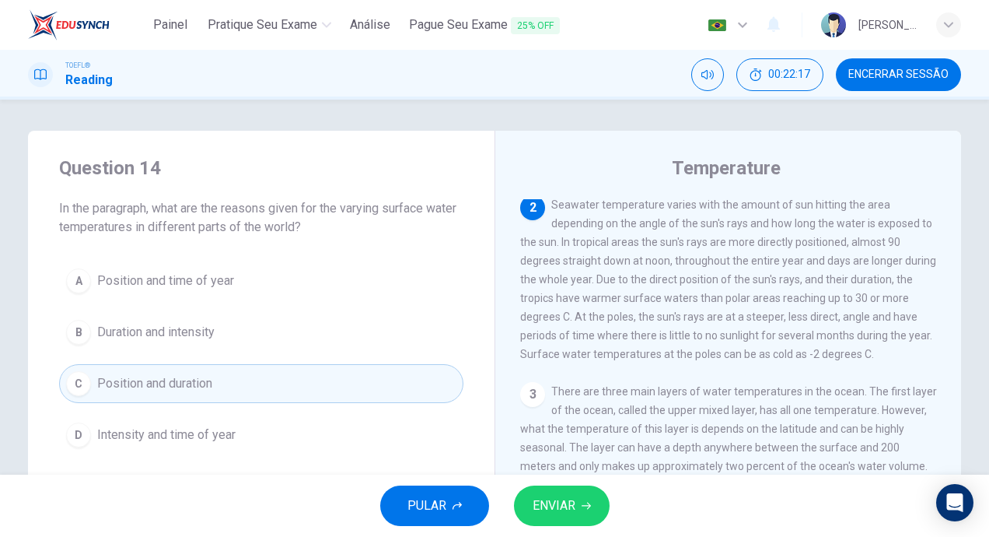
click at [80, 331] on div "B" at bounding box center [78, 332] width 25 height 25
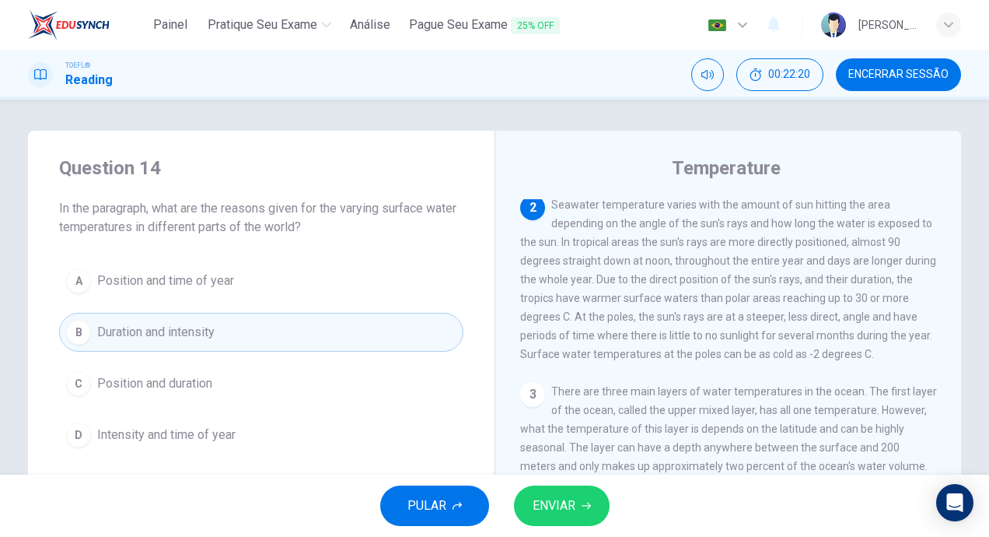
click at [82, 278] on div "A" at bounding box center [78, 280] width 25 height 25
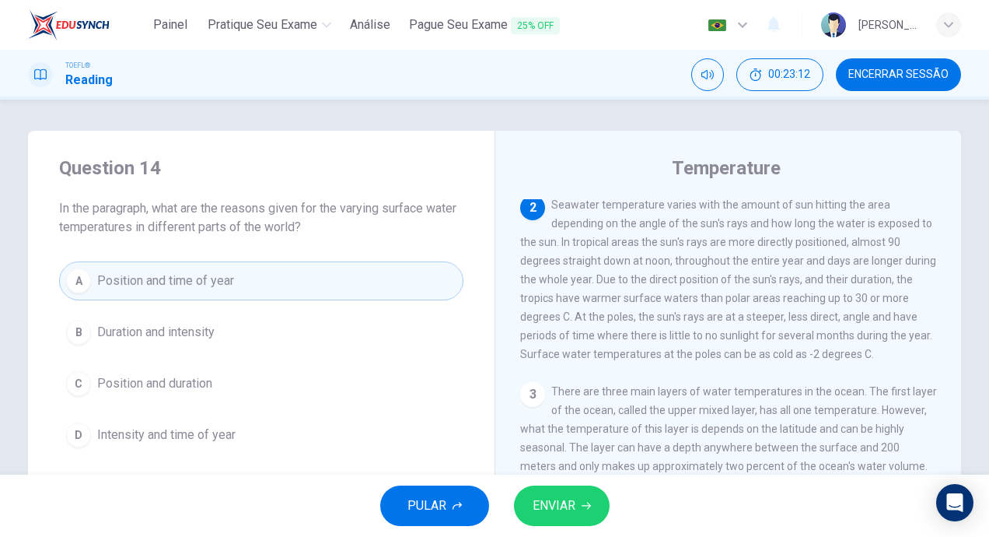
click at [583, 496] on button "ENVIAR" at bounding box center [562, 505] width 96 height 40
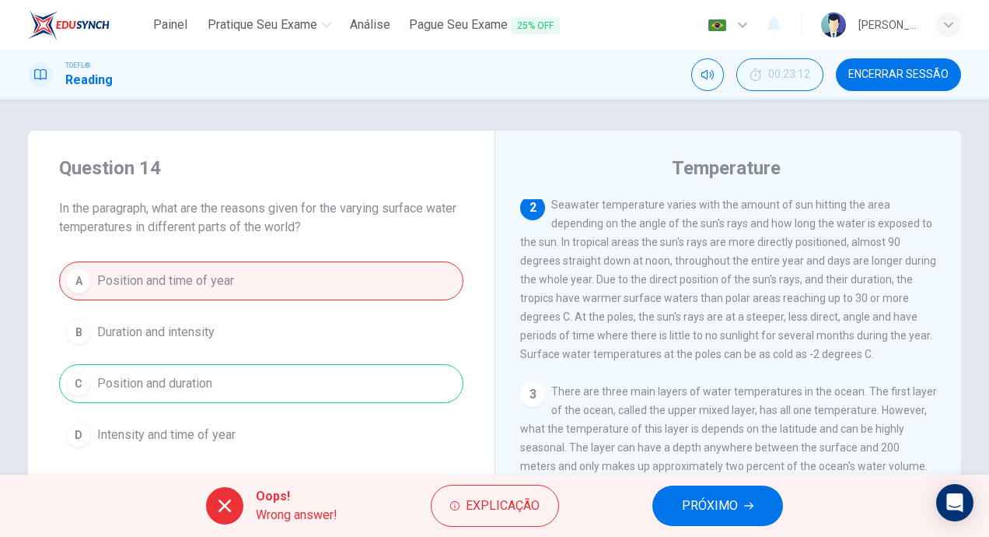
click at [712, 492] on button "PRÓXIMO" at bounding box center [718, 505] width 131 height 40
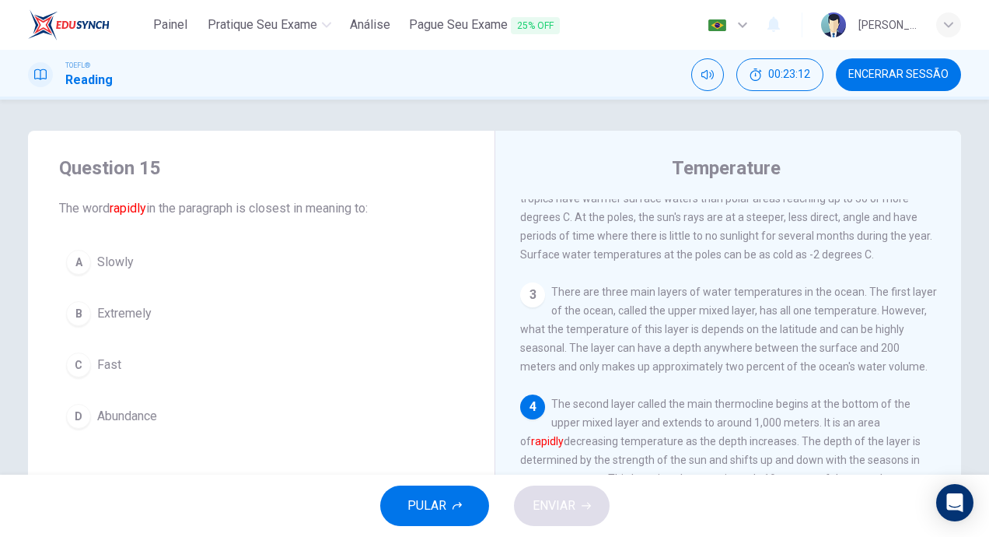
scroll to position [231, 0]
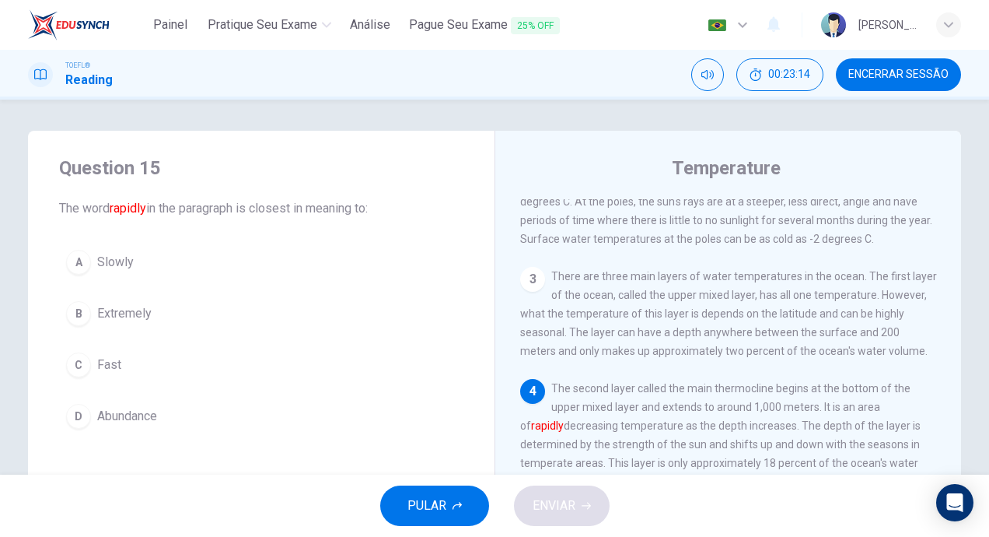
click at [66, 354] on button "C Fast" at bounding box center [261, 364] width 404 height 39
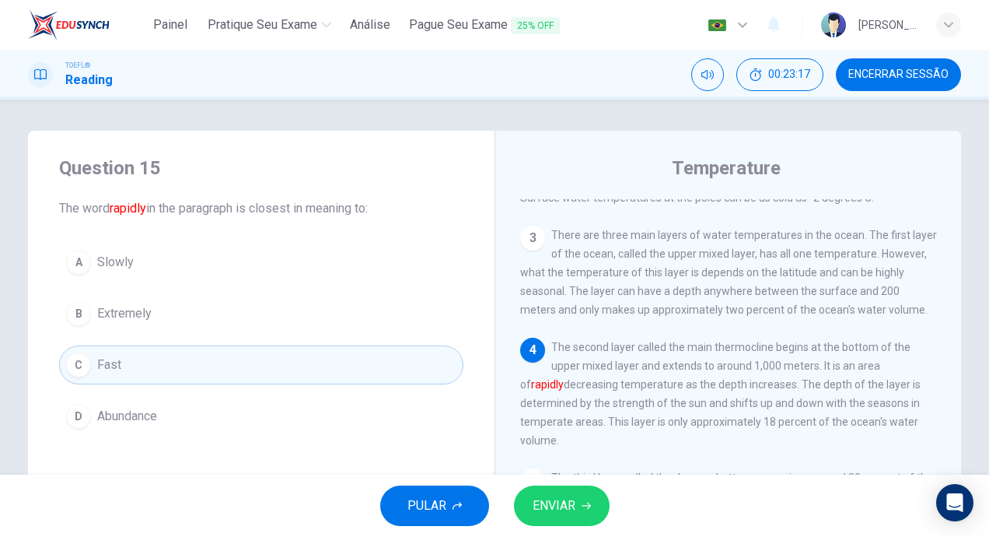
scroll to position [309, 0]
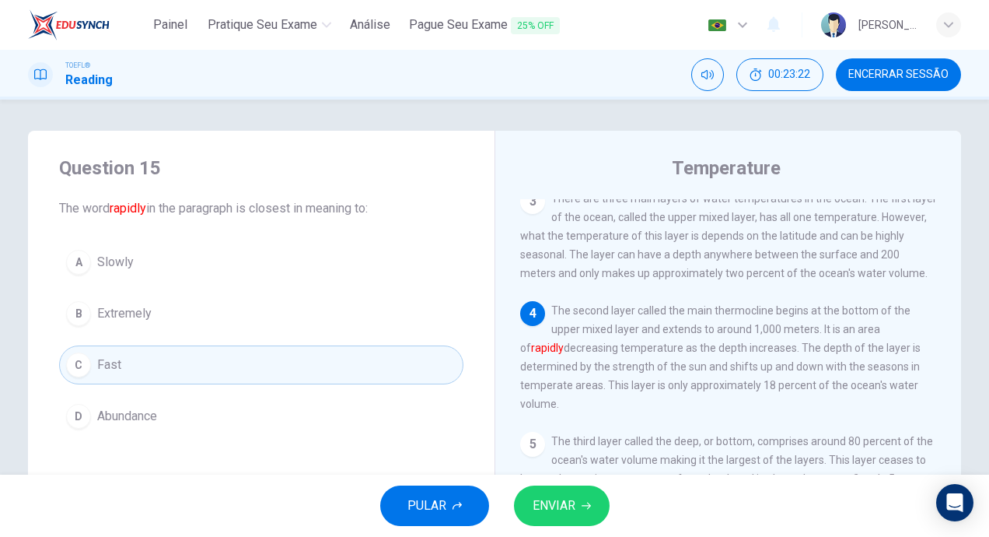
click at [579, 499] on button "ENVIAR" at bounding box center [562, 505] width 96 height 40
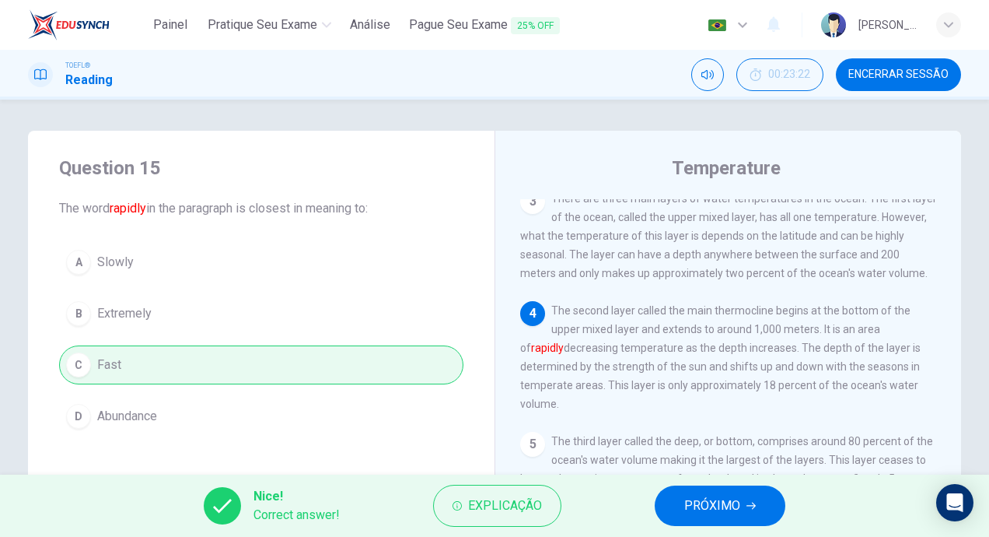
click at [764, 513] on button "PRÓXIMO" at bounding box center [720, 505] width 131 height 40
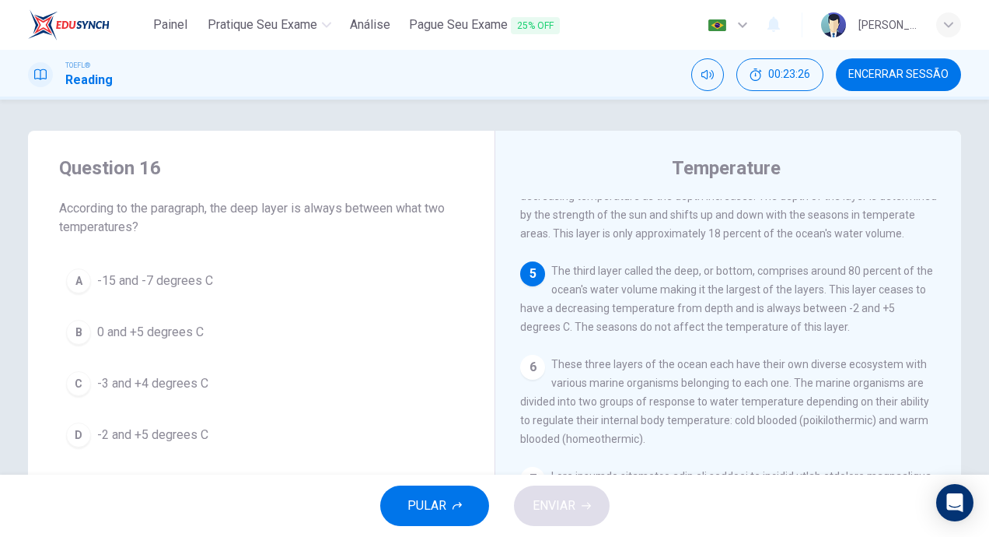
scroll to position [483, 0]
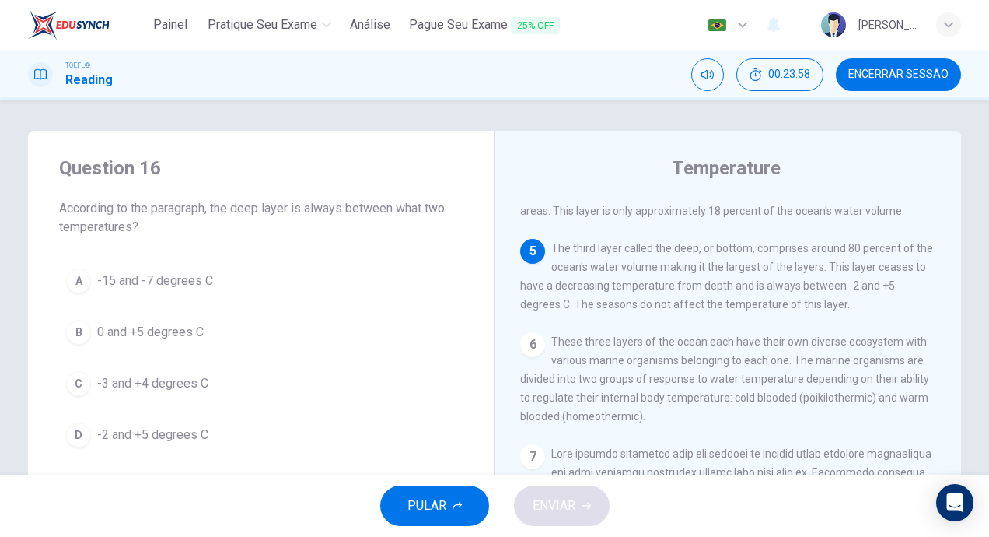
click at [66, 439] on div "D" at bounding box center [78, 434] width 25 height 25
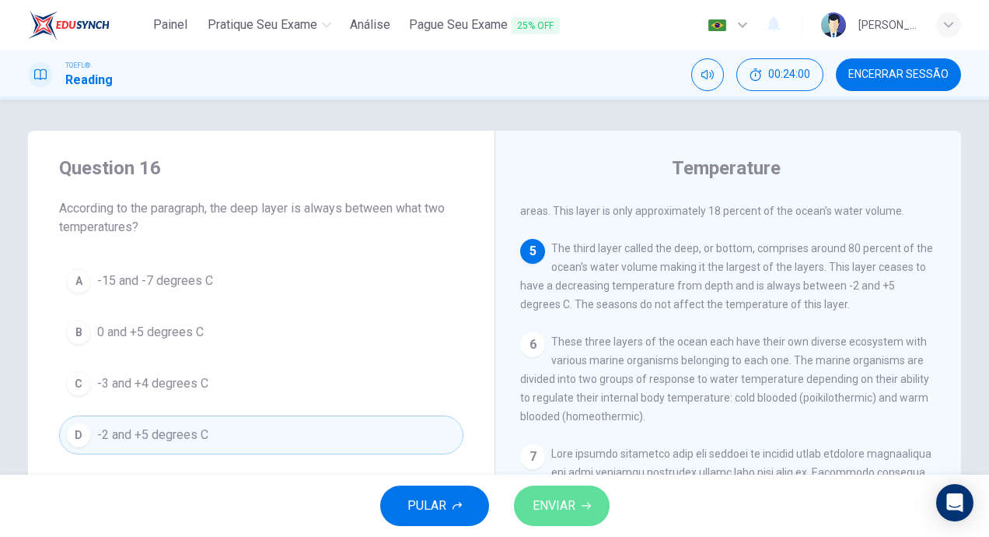
click at [565, 498] on span "ENVIAR" at bounding box center [554, 506] width 43 height 22
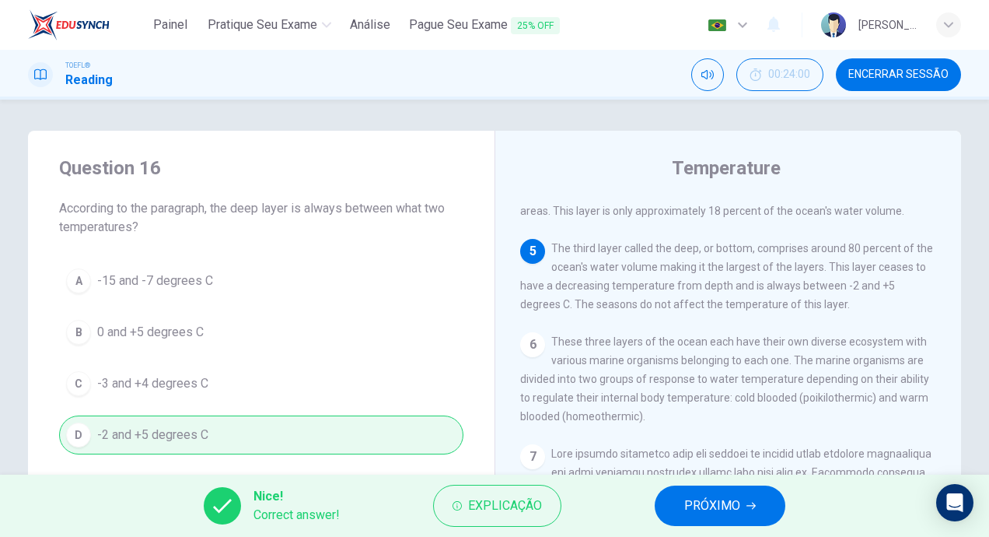
click at [728, 494] on button "PRÓXIMO" at bounding box center [720, 505] width 131 height 40
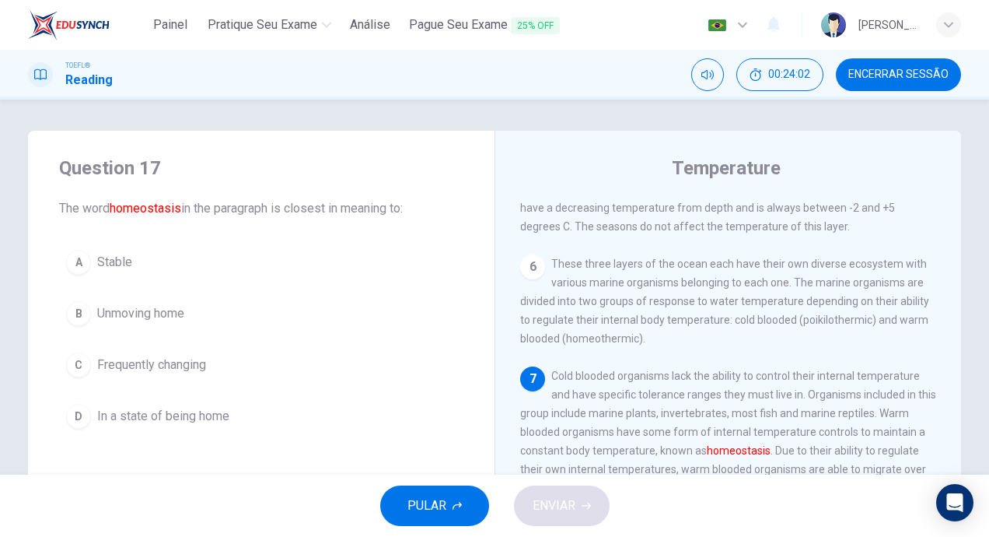
scroll to position [78, 0]
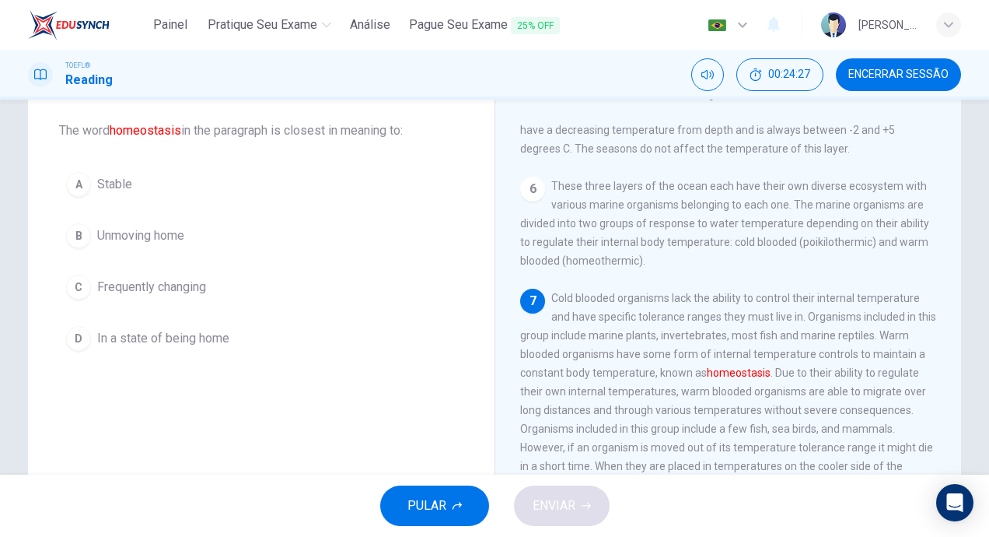
drag, startPoint x: 521, startPoint y: 366, endPoint x: 656, endPoint y: 366, distance: 134.6
click at [656, 366] on span "Cold blooded organisms lack the ability to control their internal temperature a…" at bounding box center [728, 419] width 416 height 255
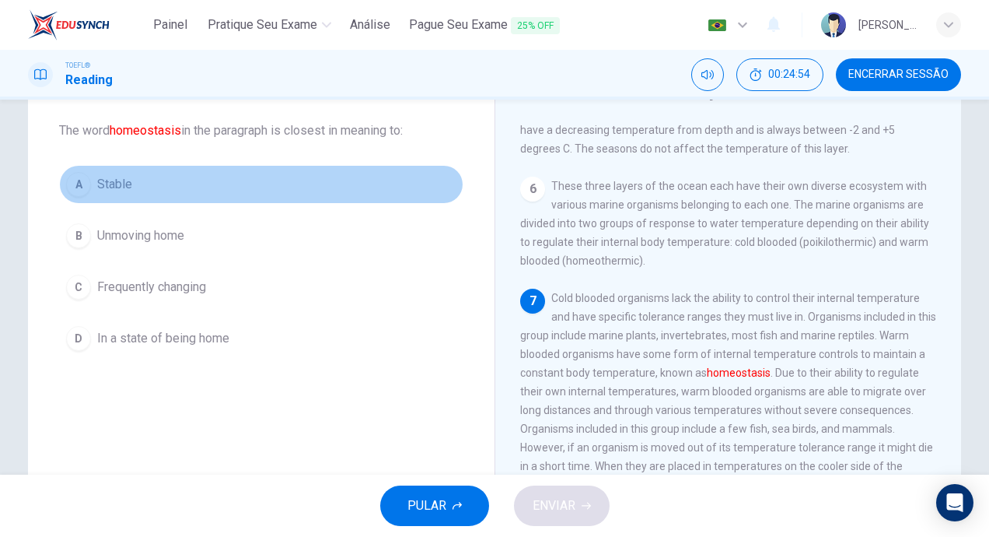
click at [78, 186] on div "A" at bounding box center [78, 184] width 25 height 25
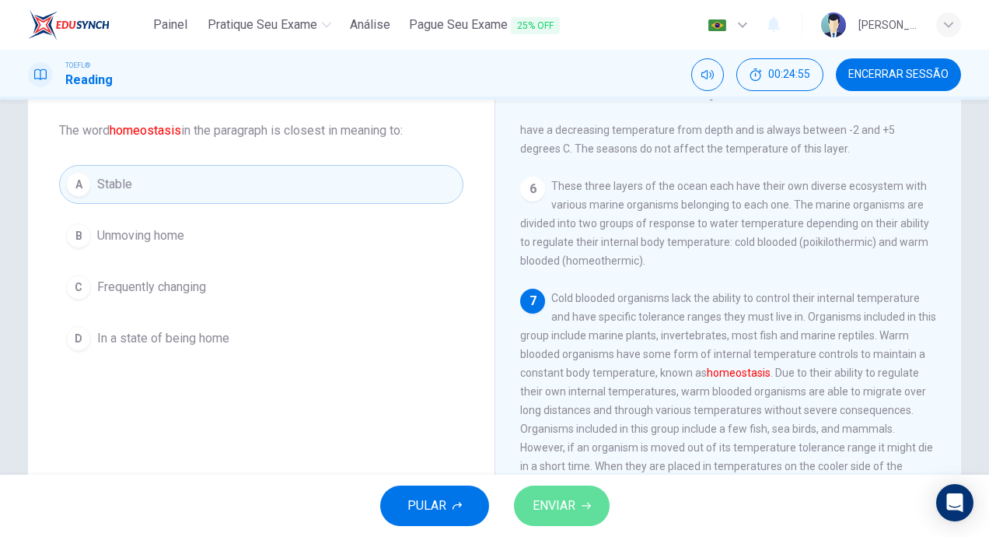
click at [563, 508] on span "ENVIAR" at bounding box center [554, 506] width 43 height 22
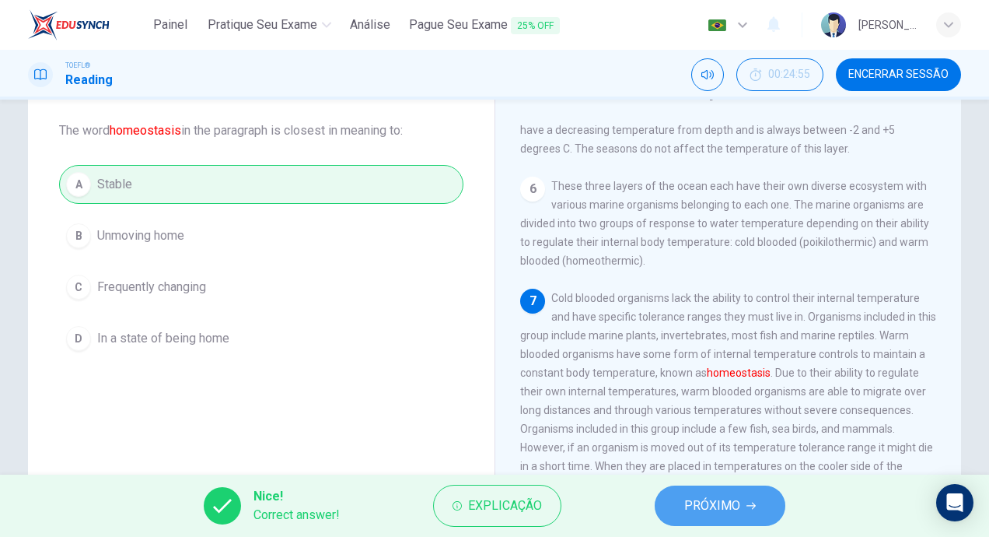
click at [772, 495] on button "PRÓXIMO" at bounding box center [720, 505] width 131 height 40
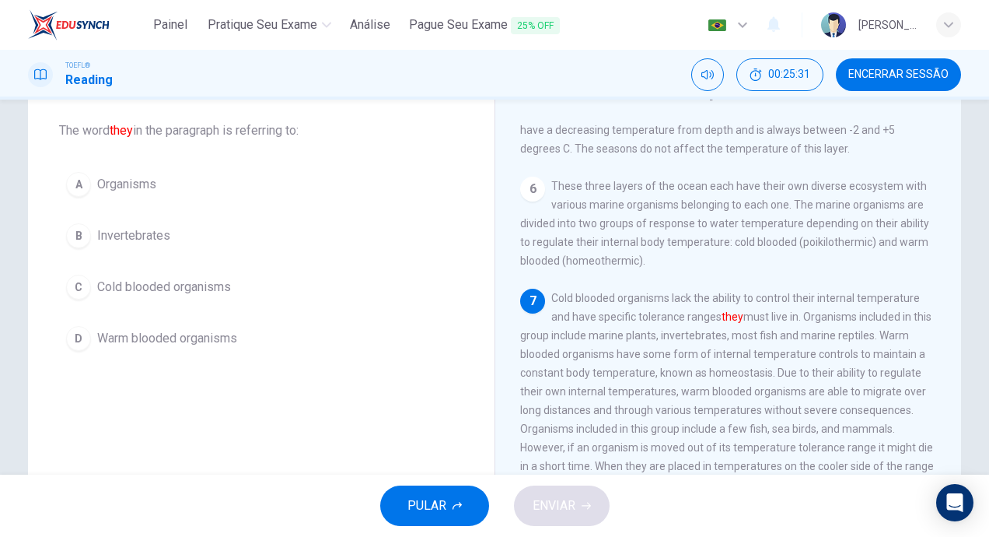
click at [62, 292] on button "C Cold blooded organisms" at bounding box center [261, 287] width 404 height 39
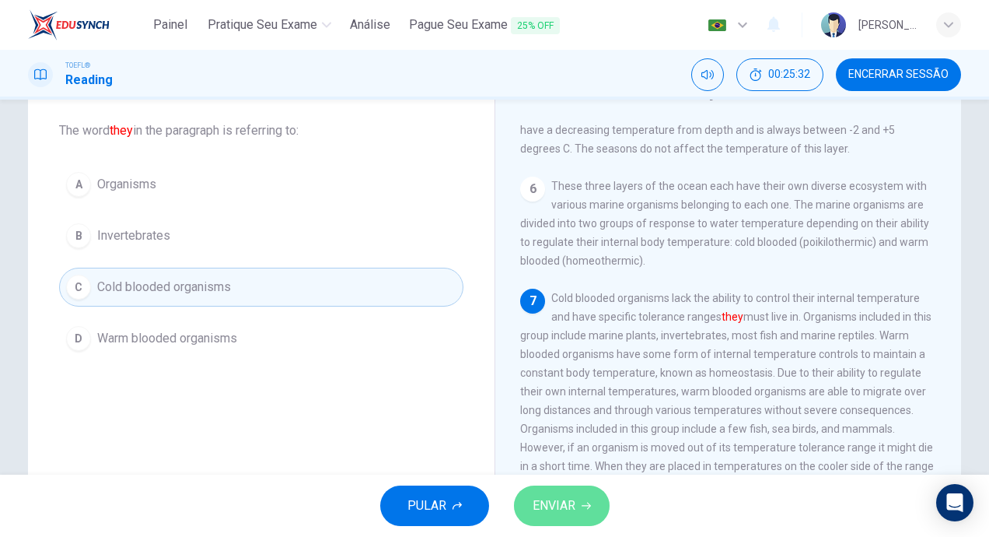
click at [535, 496] on span "ENVIAR" at bounding box center [554, 506] width 43 height 22
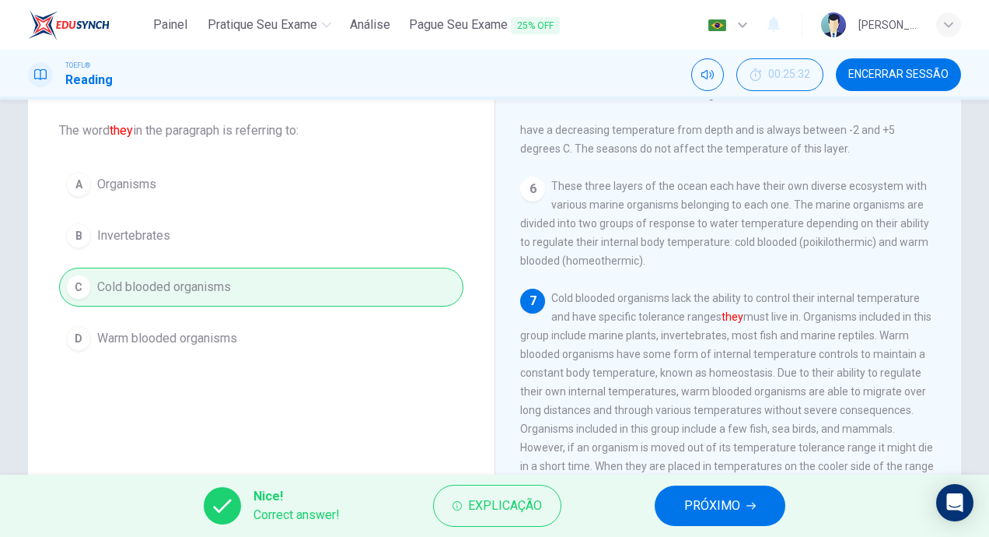
click at [741, 499] on button "PRÓXIMO" at bounding box center [720, 505] width 131 height 40
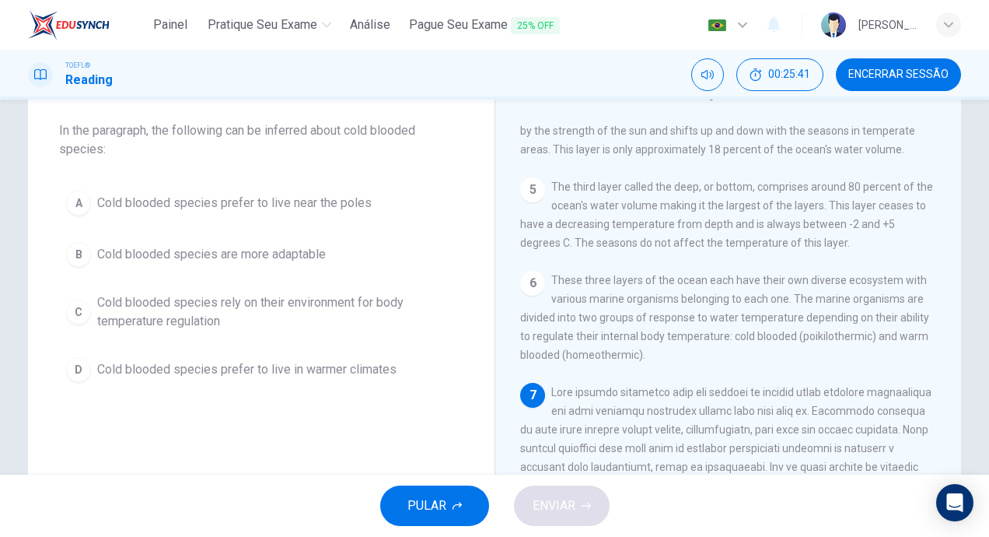
scroll to position [597, 0]
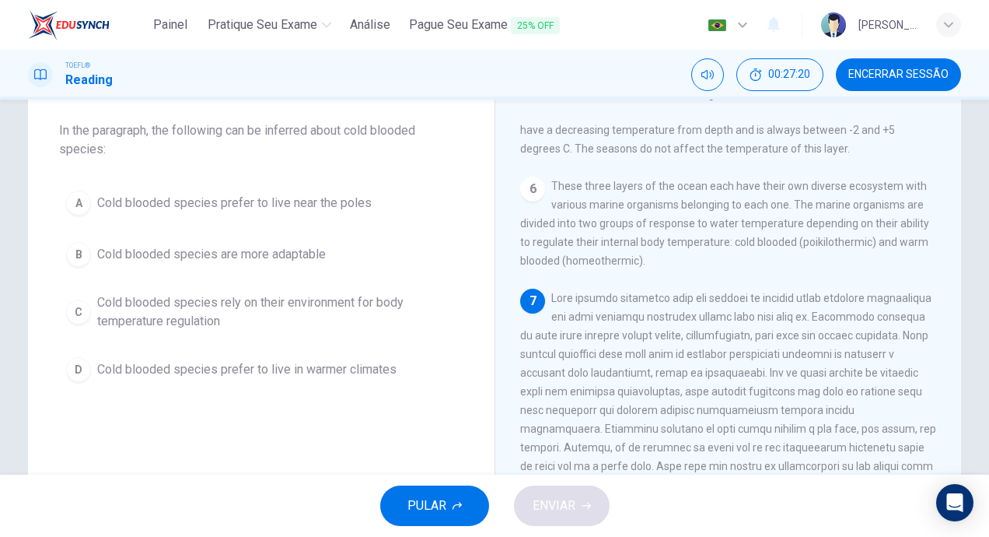
click at [74, 325] on button "C Cold blooded species rely on their environment for body temperature regulation" at bounding box center [261, 311] width 404 height 51
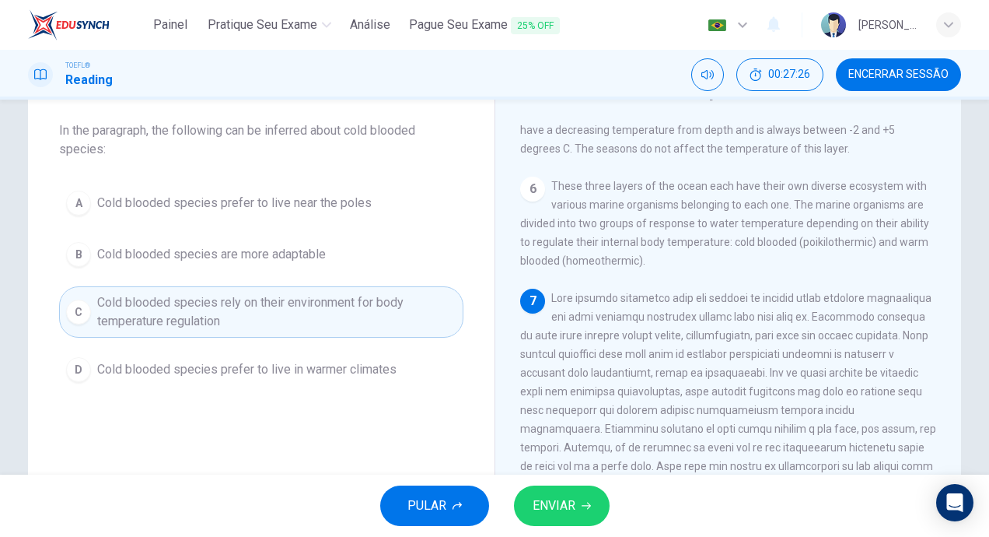
scroll to position [156, 0]
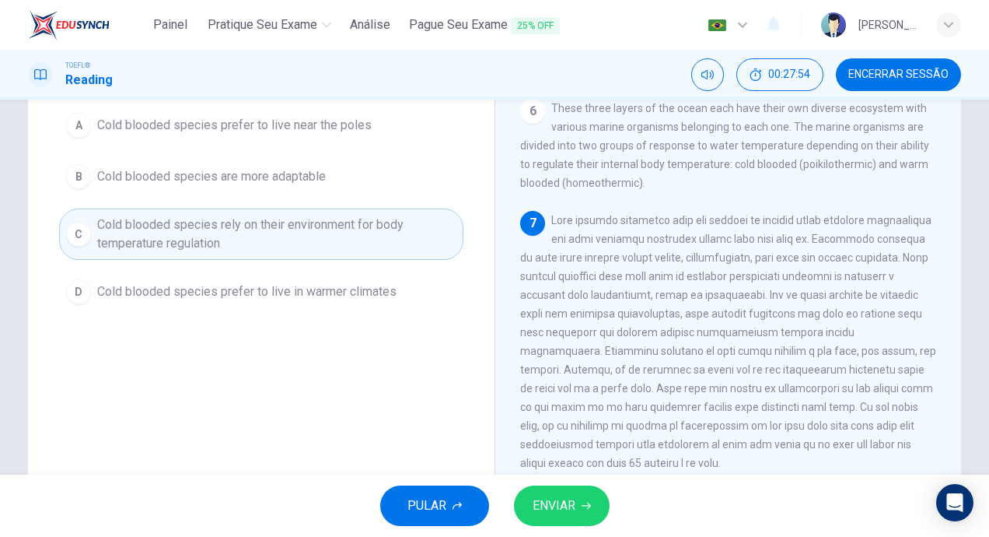
click at [593, 506] on button "ENVIAR" at bounding box center [562, 505] width 96 height 40
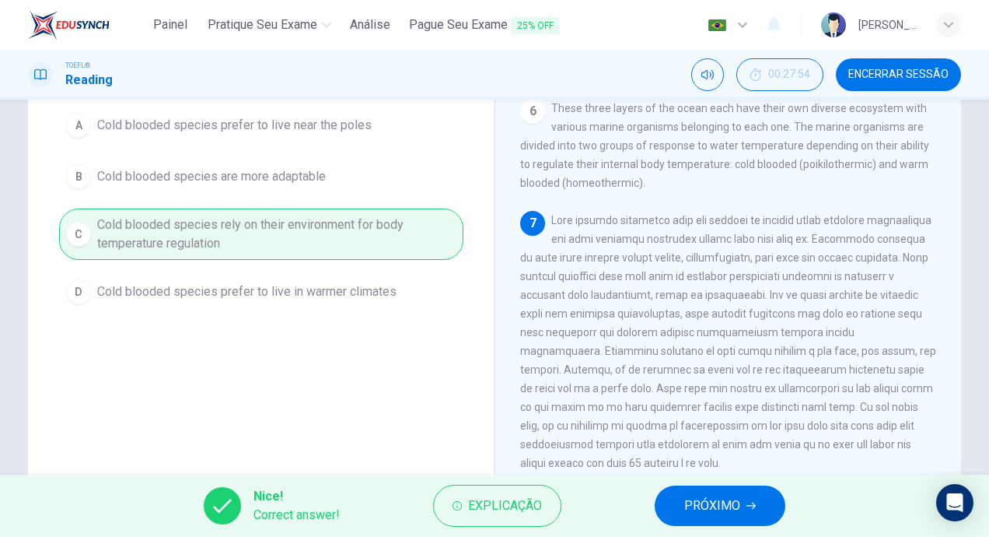
click at [731, 505] on span "PRÓXIMO" at bounding box center [712, 506] width 56 height 22
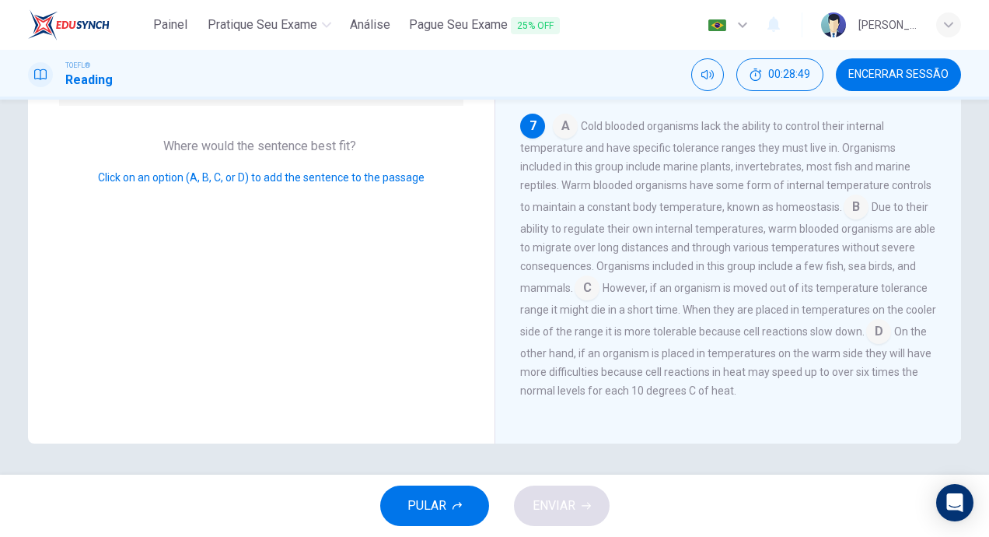
scroll to position [534, 0]
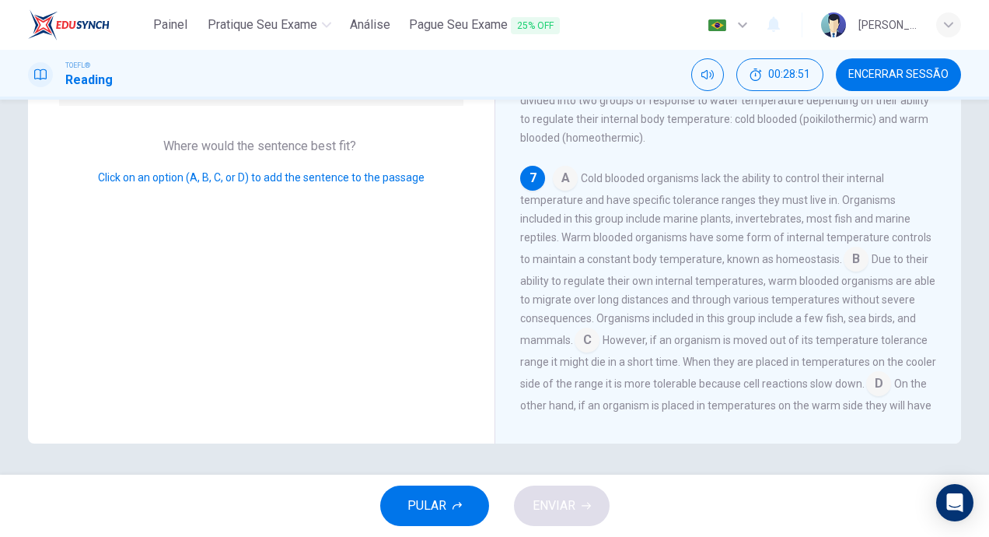
click at [570, 346] on span "Due to their ability to regulate their own internal temperatures, warm blooded …" at bounding box center [727, 299] width 415 height 93
click at [582, 354] on input at bounding box center [587, 341] width 25 height 25
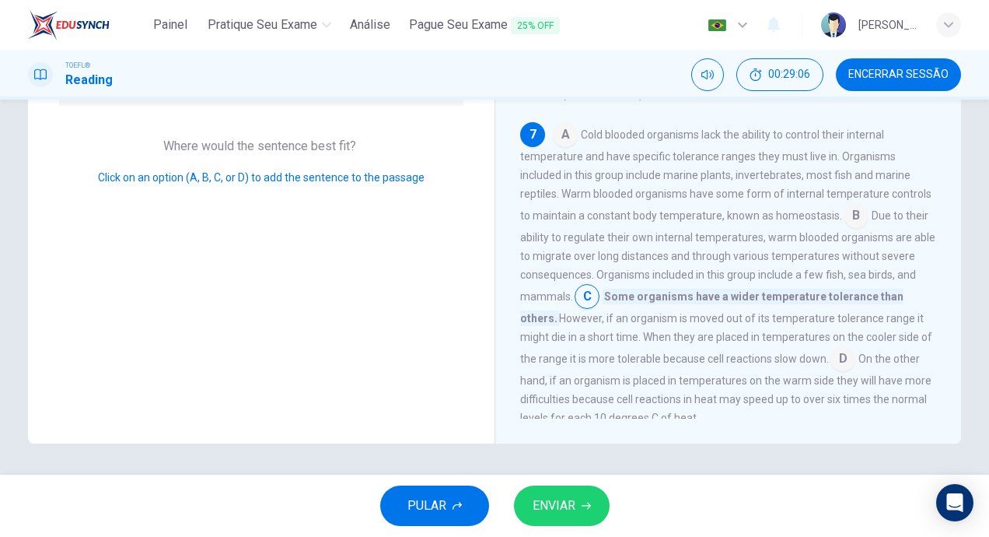
scroll to position [611, 0]
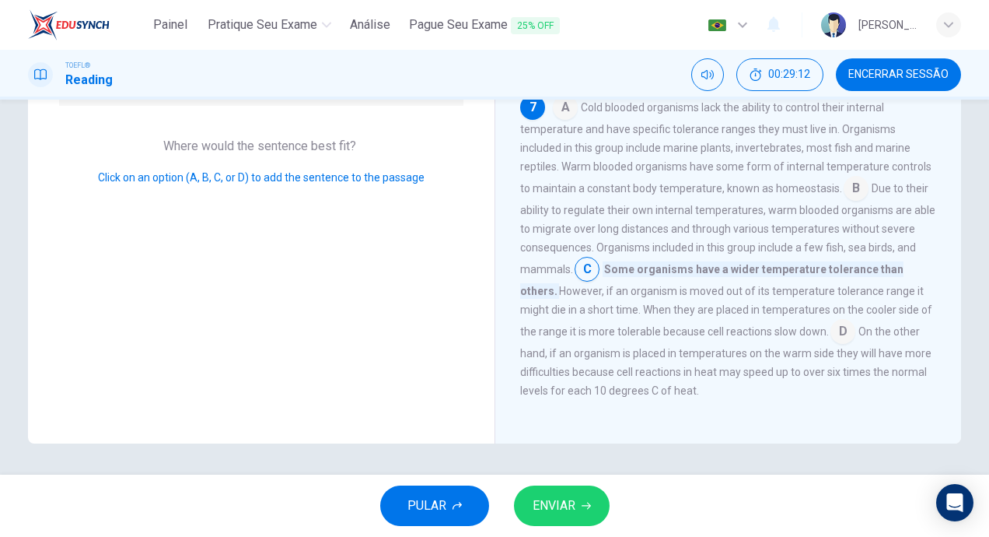
click at [569, 502] on span "ENVIAR" at bounding box center [554, 506] width 43 height 22
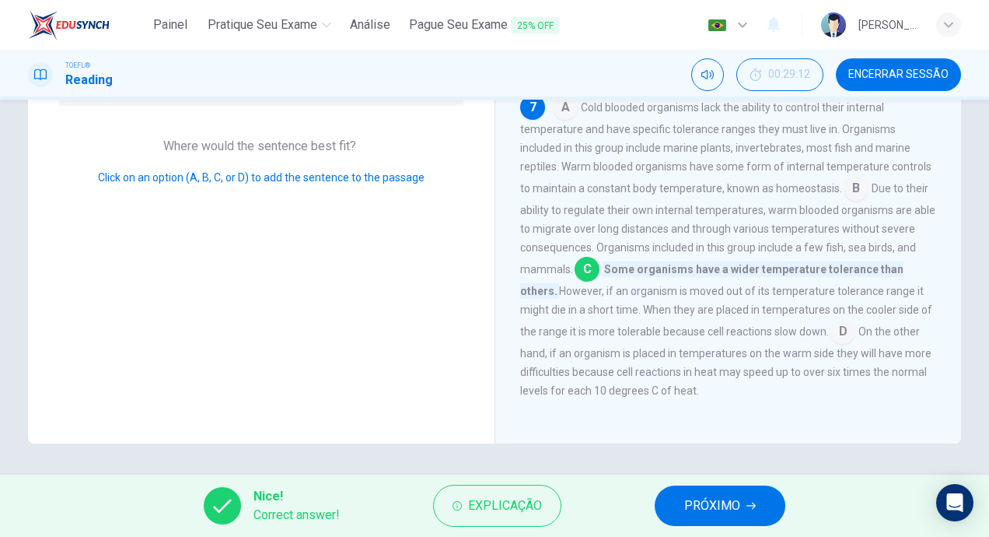
click at [720, 492] on button "PRÓXIMO" at bounding box center [720, 505] width 131 height 40
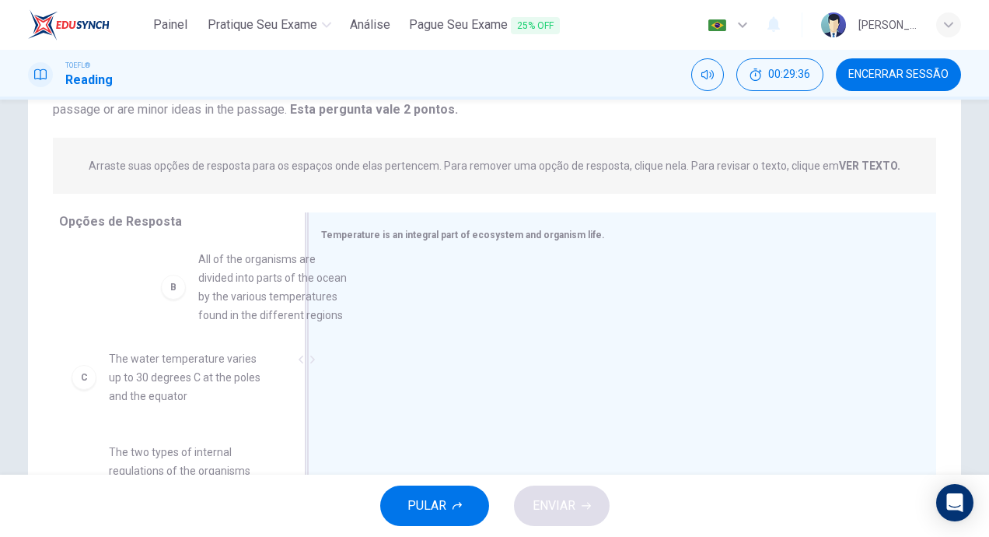
scroll to position [93, 0]
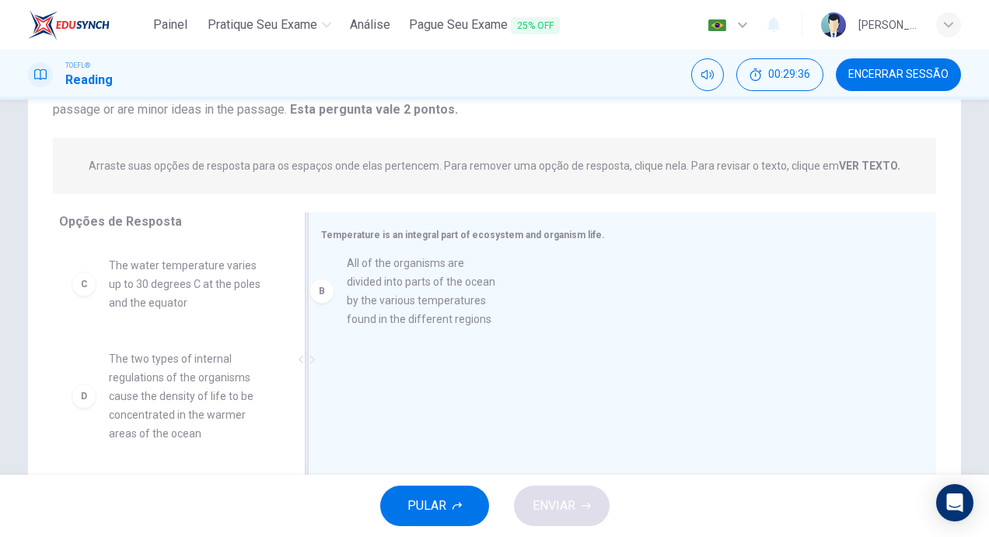
drag, startPoint x: 184, startPoint y: 298, endPoint x: 431, endPoint y: 302, distance: 247.4
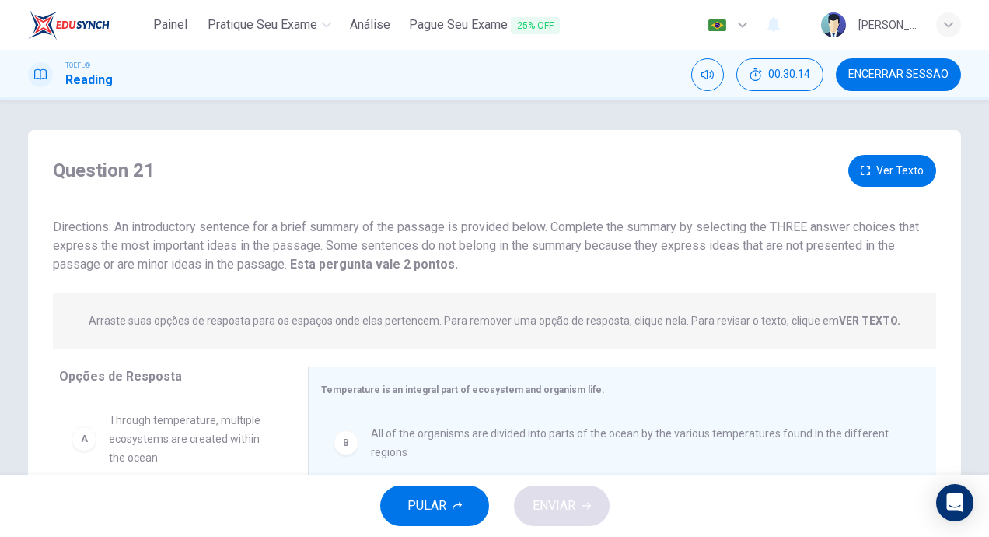
scroll to position [0, 0]
click at [908, 172] on button "Ver Texto" at bounding box center [893, 172] width 88 height 32
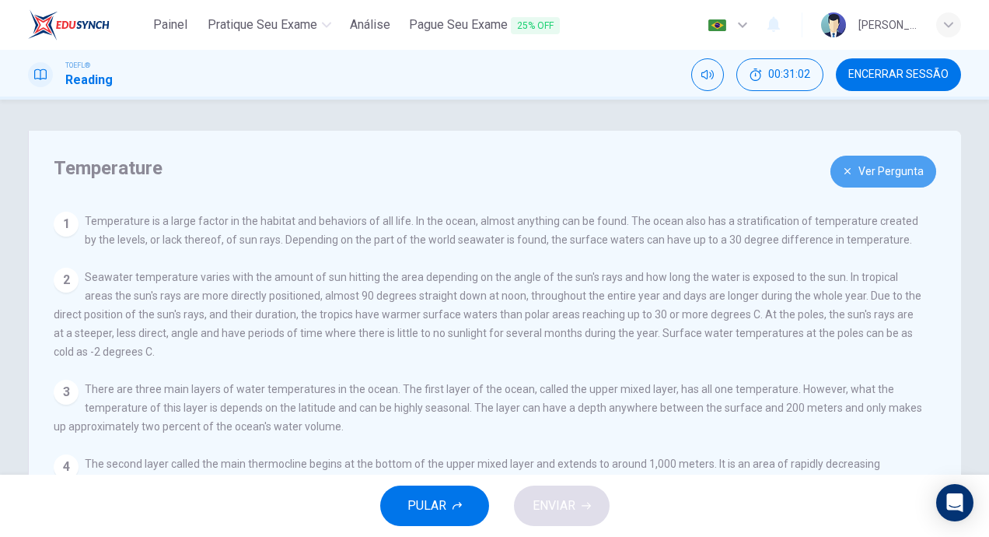
click at [908, 176] on button "Ver Pergunta" at bounding box center [884, 172] width 106 height 32
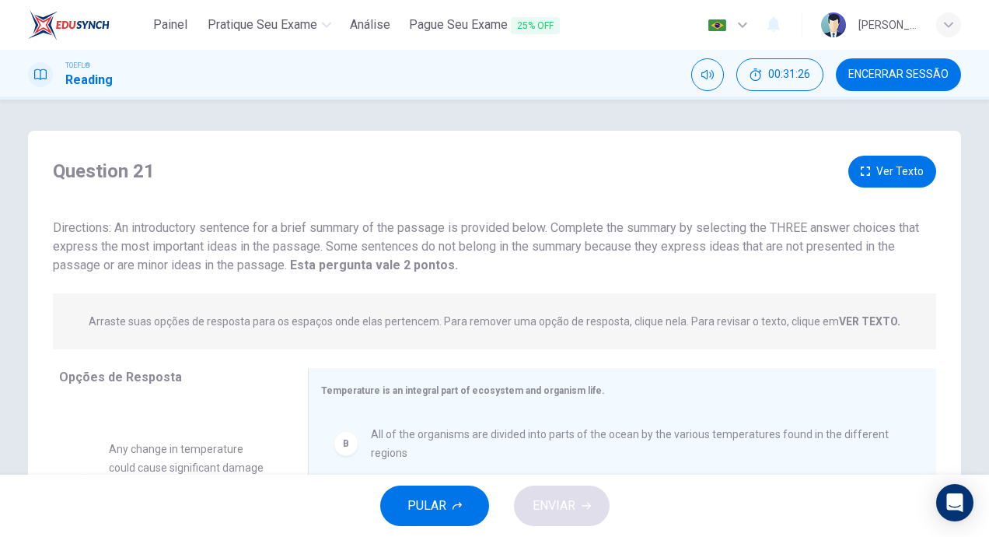
click at [886, 163] on button "Ver Texto" at bounding box center [893, 172] width 88 height 32
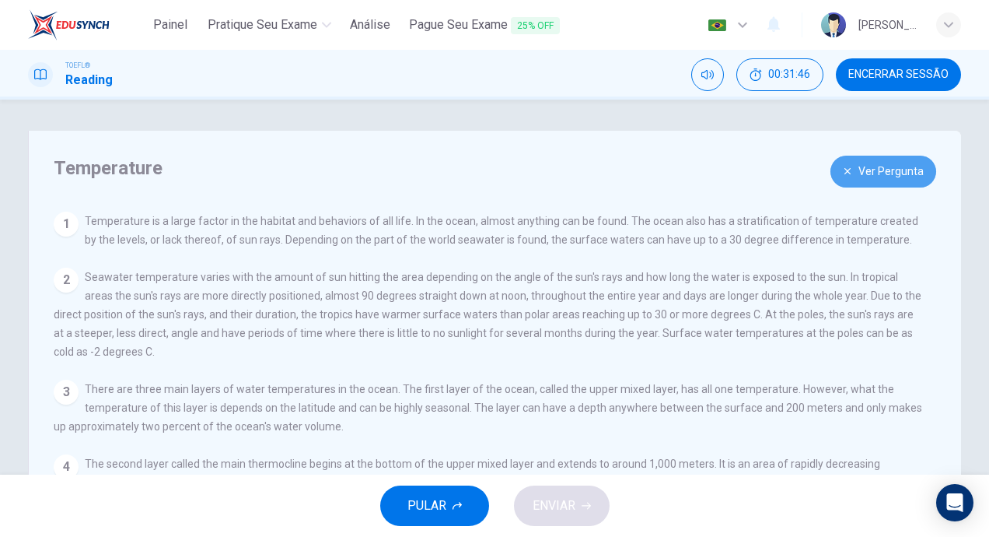
click at [893, 183] on button "Ver Pergunta" at bounding box center [884, 172] width 106 height 32
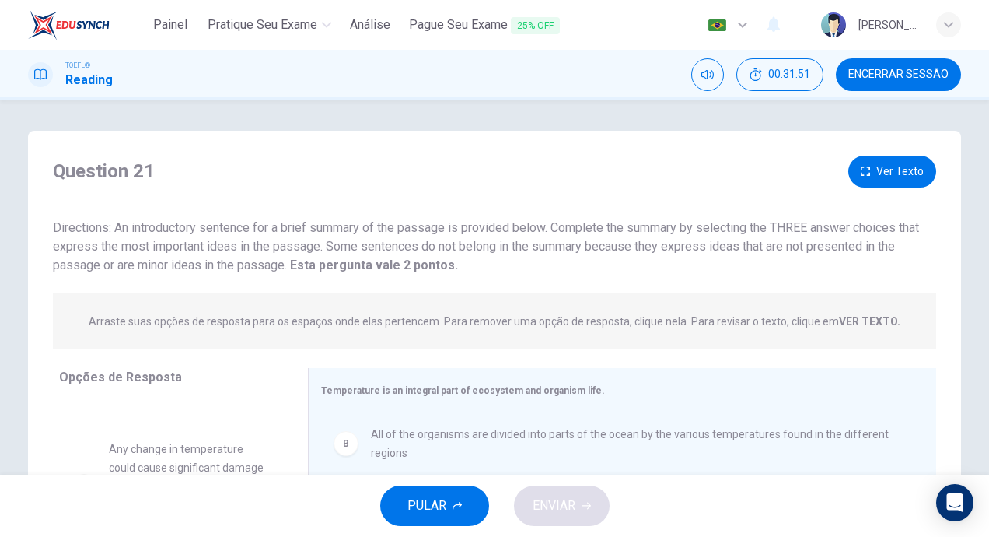
click at [894, 178] on button "Ver Texto" at bounding box center [893, 172] width 88 height 32
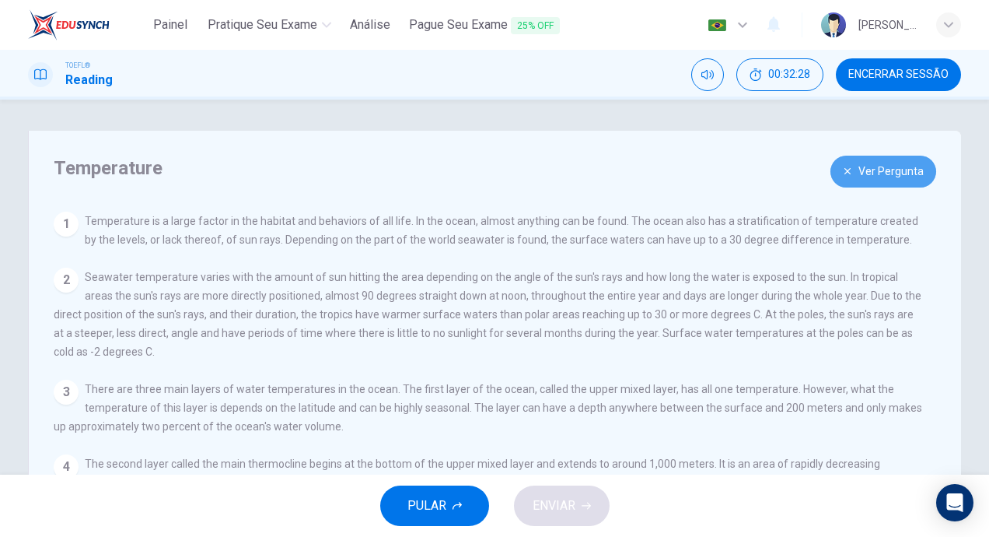
click at [856, 179] on button "Ver Pergunta" at bounding box center [884, 172] width 106 height 32
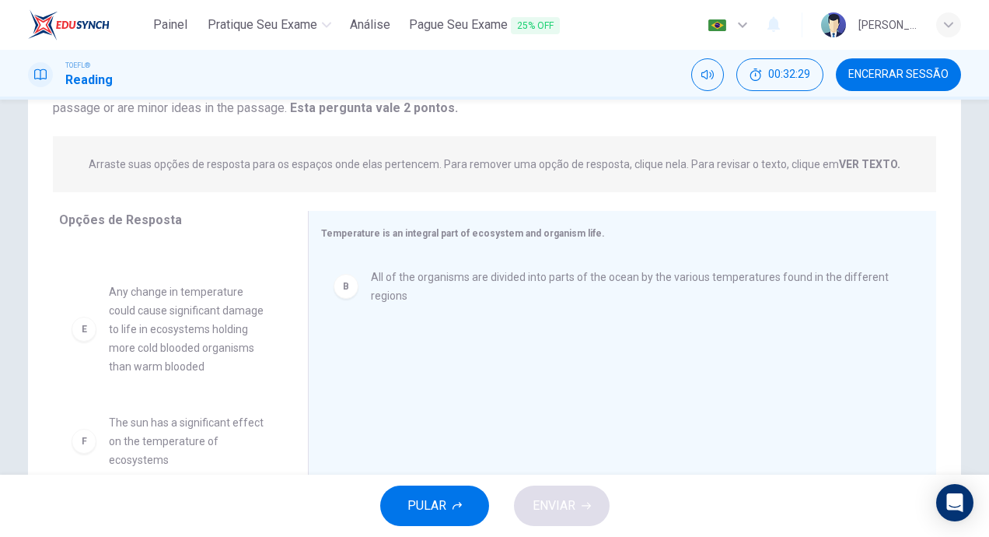
scroll to position [228, 0]
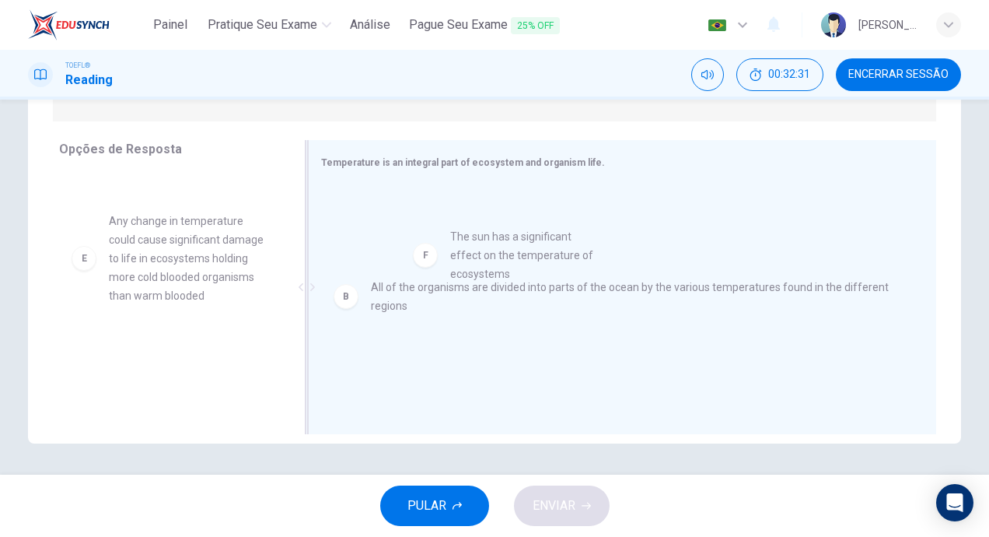
drag, startPoint x: 191, startPoint y: 370, endPoint x: 527, endPoint y: 255, distance: 355.9
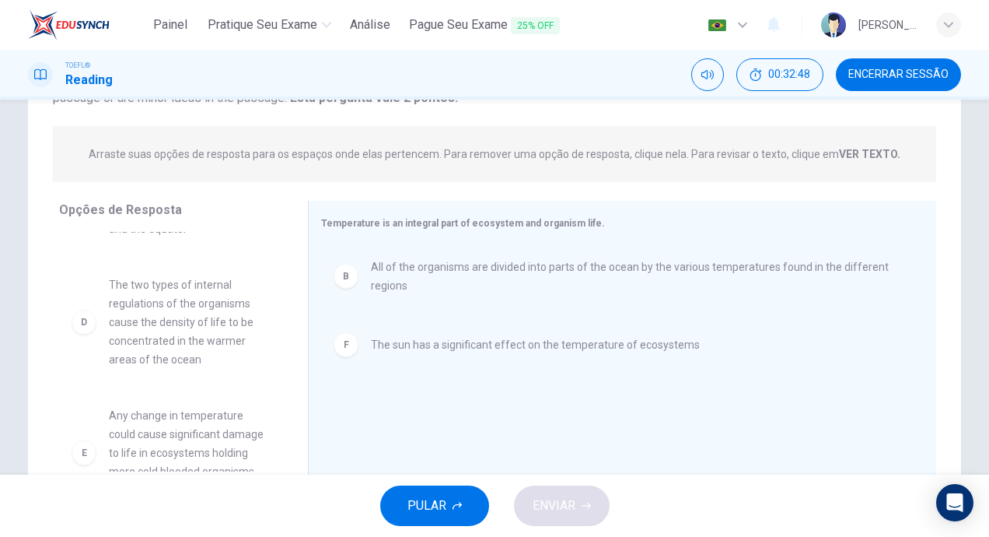
scroll to position [0, 0]
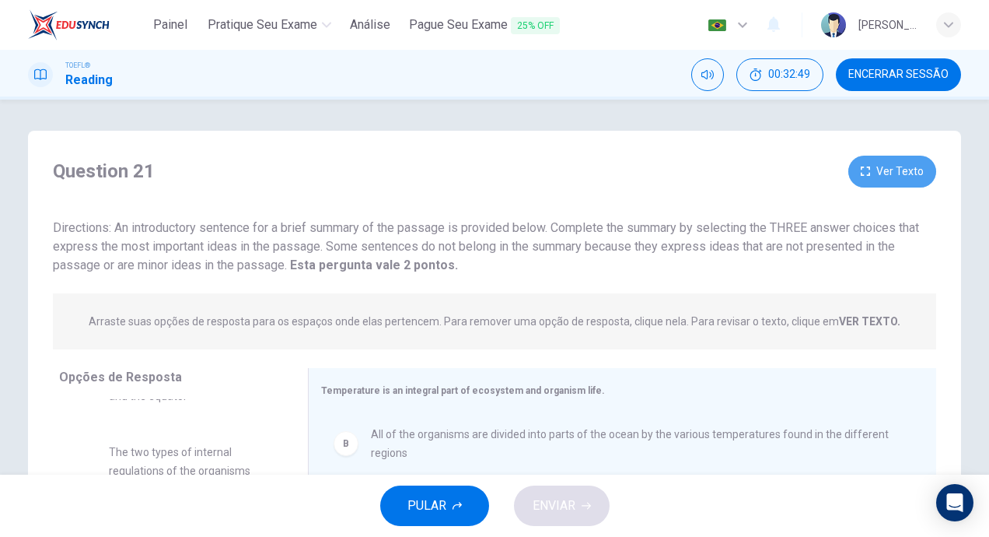
click at [866, 181] on button "Ver Texto" at bounding box center [893, 172] width 88 height 32
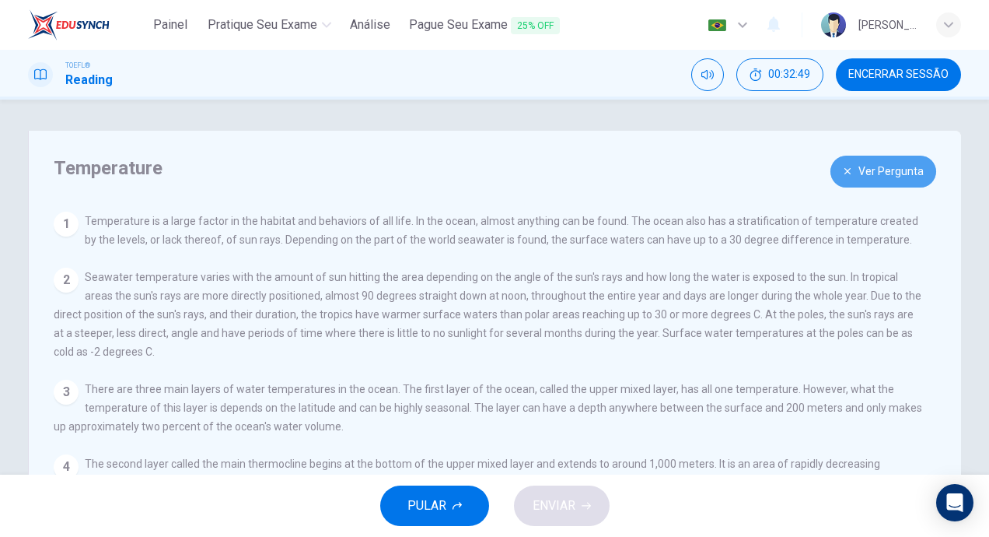
click at [866, 180] on button "Ver Pergunta" at bounding box center [884, 172] width 106 height 32
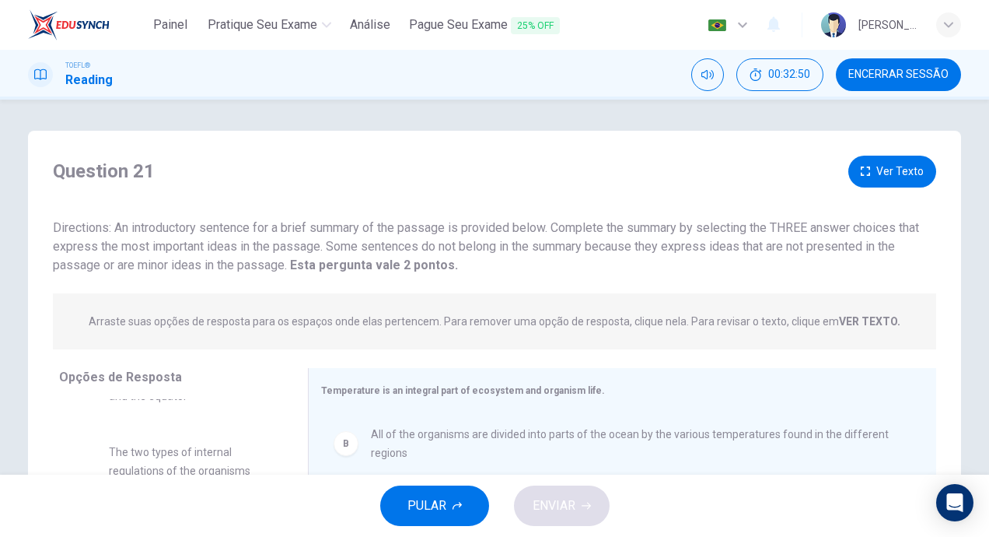
click at [866, 180] on button "Ver Texto" at bounding box center [893, 172] width 88 height 32
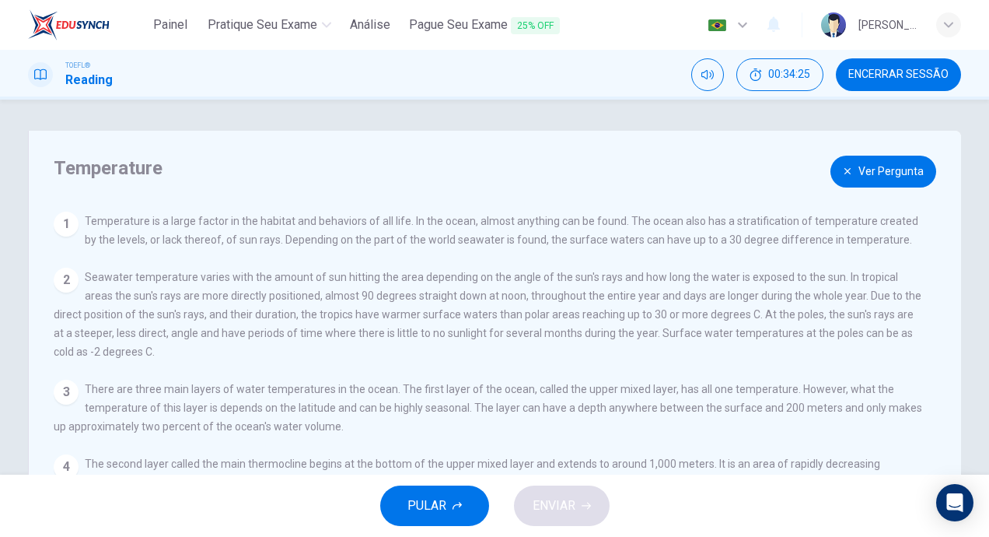
click at [856, 166] on button "Ver Pergunta" at bounding box center [884, 172] width 106 height 32
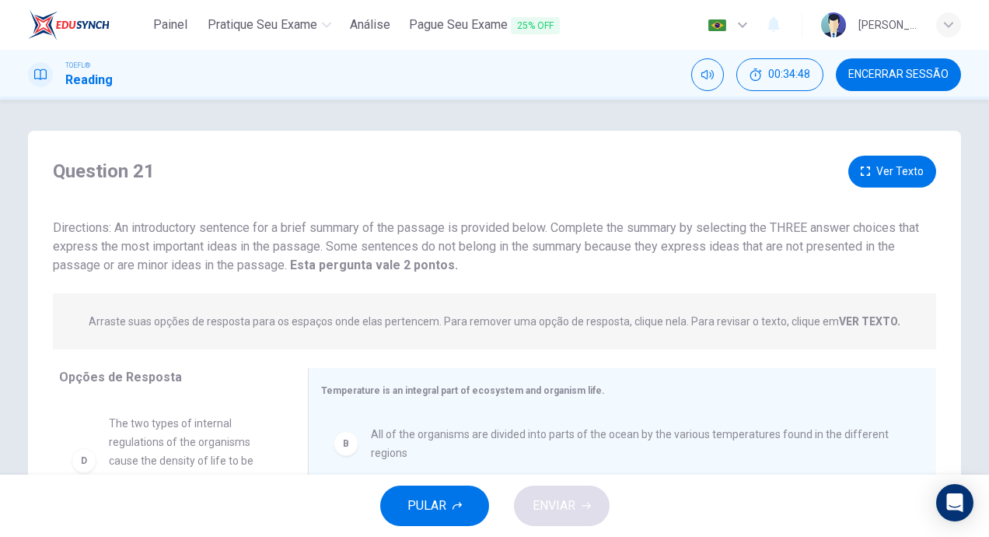
scroll to position [196, 0]
click at [894, 179] on button "Ver Texto" at bounding box center [893, 172] width 88 height 32
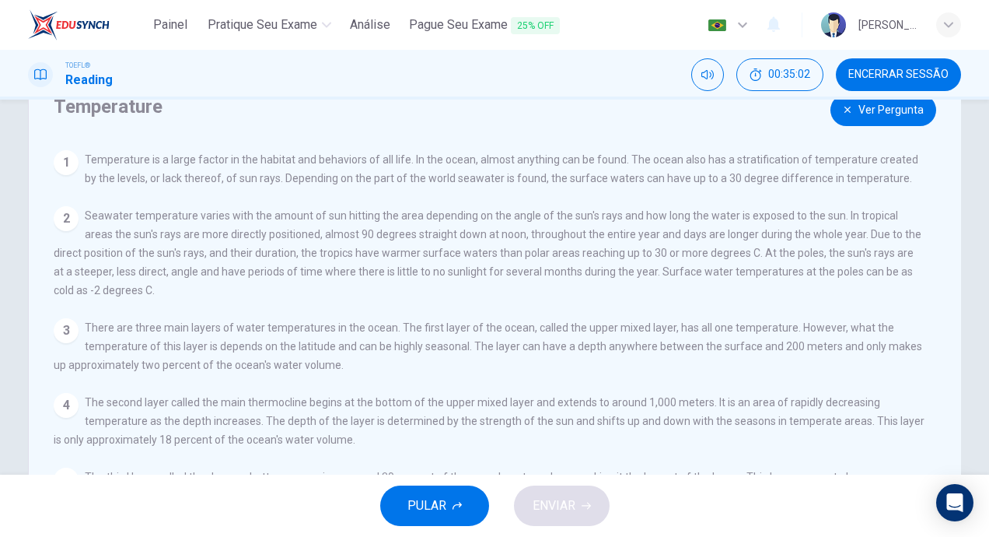
scroll to position [0, 0]
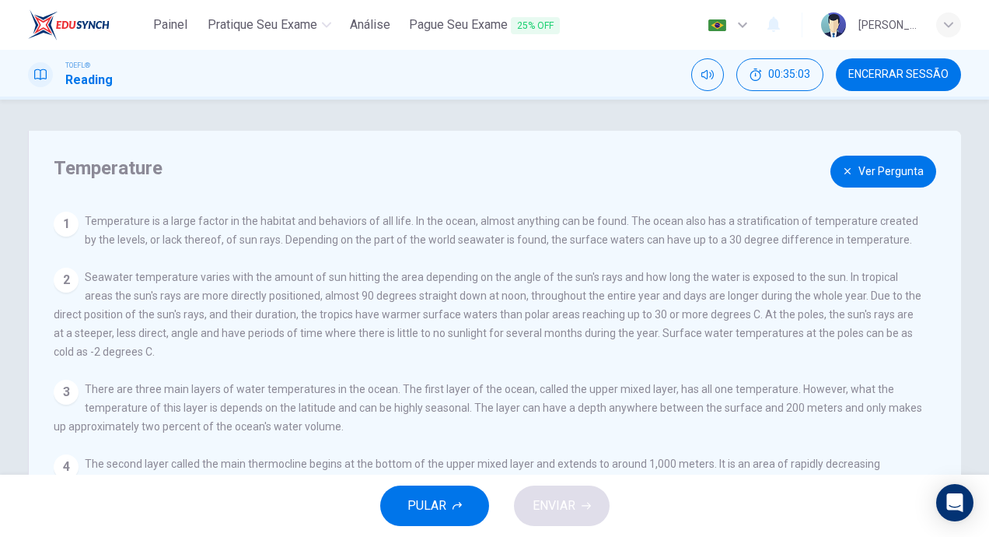
click at [899, 173] on button "Ver Pergunta" at bounding box center [884, 172] width 106 height 32
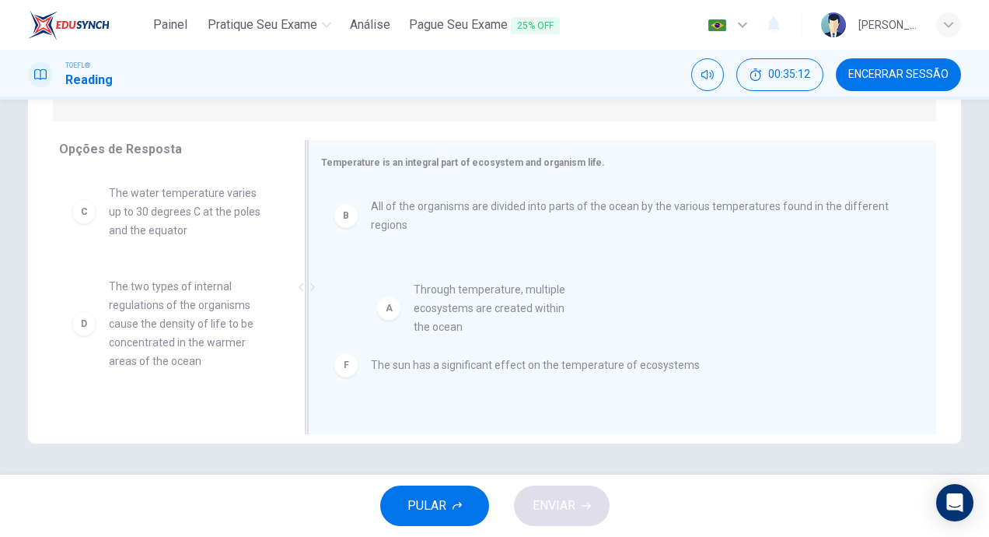
drag, startPoint x: 166, startPoint y: 207, endPoint x: 459, endPoint y: 288, distance: 303.4
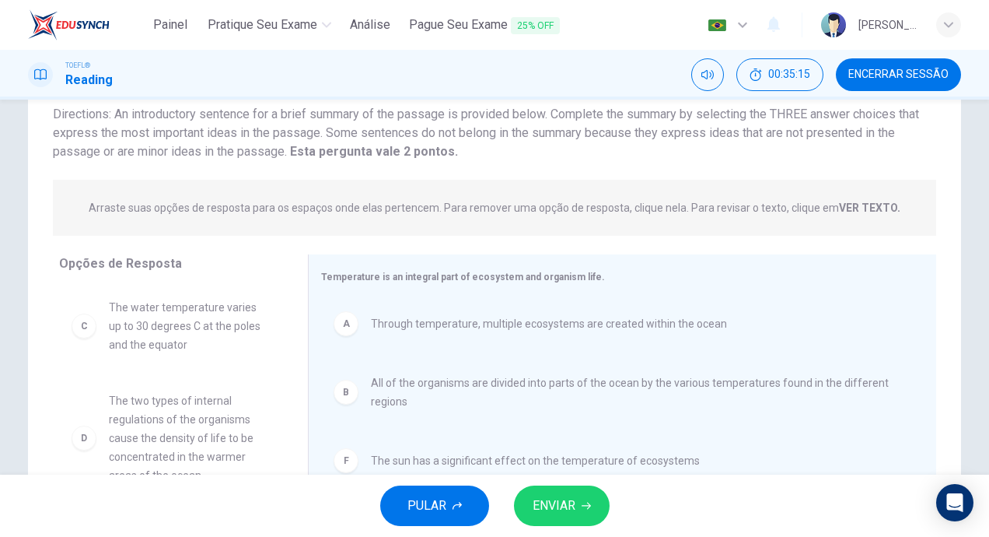
scroll to position [72, 0]
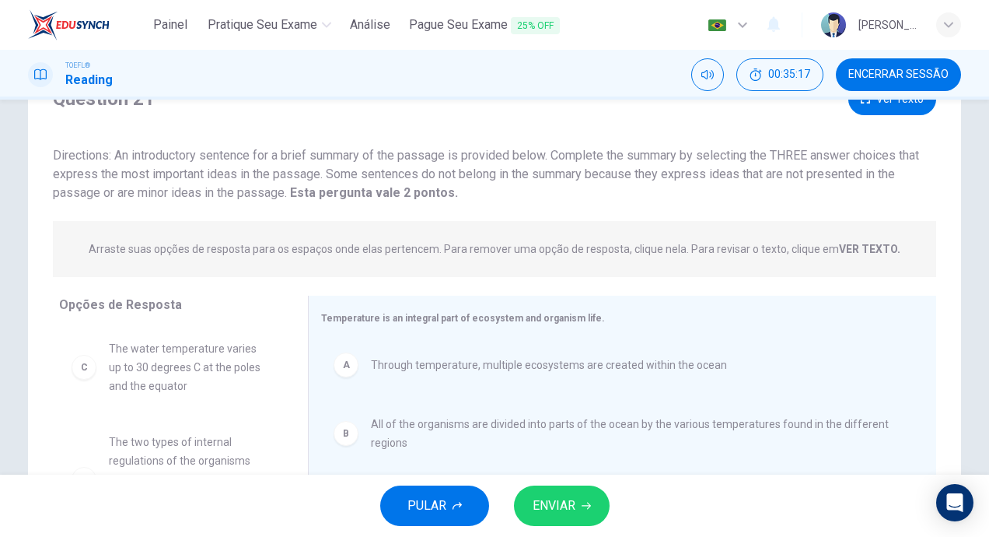
click at [903, 106] on button "Ver Texto" at bounding box center [893, 99] width 88 height 32
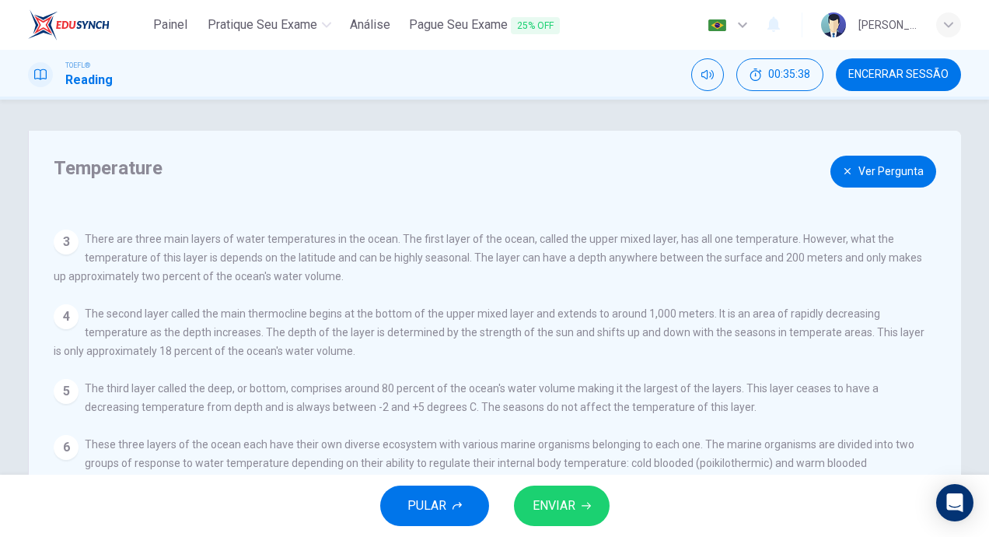
scroll to position [170, 0]
click at [910, 182] on button "Ver Pergunta" at bounding box center [884, 172] width 106 height 32
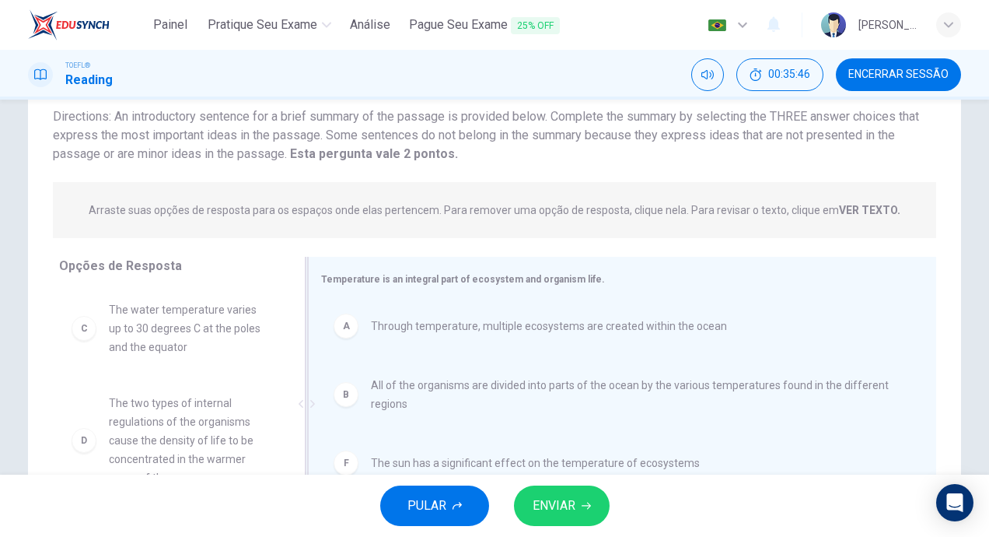
scroll to position [228, 0]
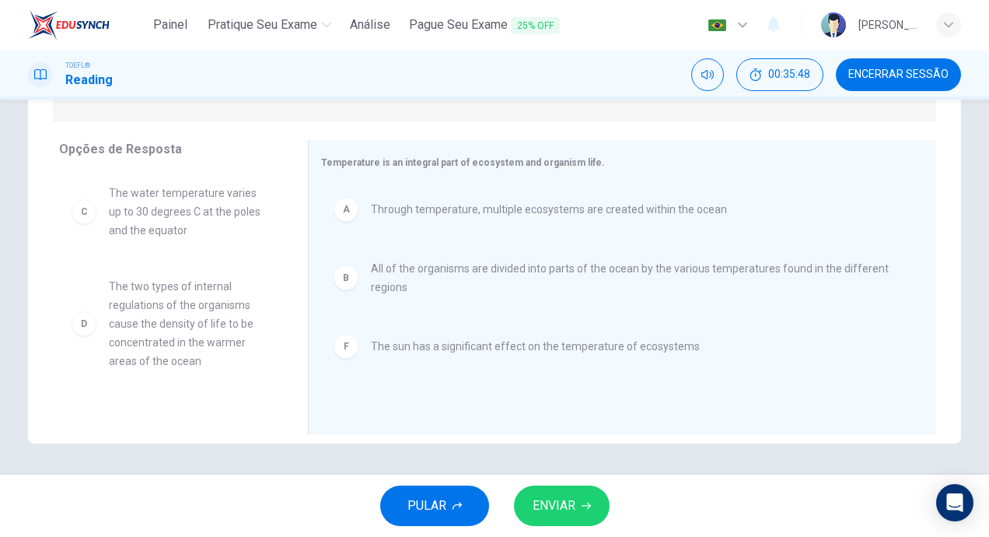
click at [555, 505] on span "ENVIAR" at bounding box center [554, 506] width 43 height 22
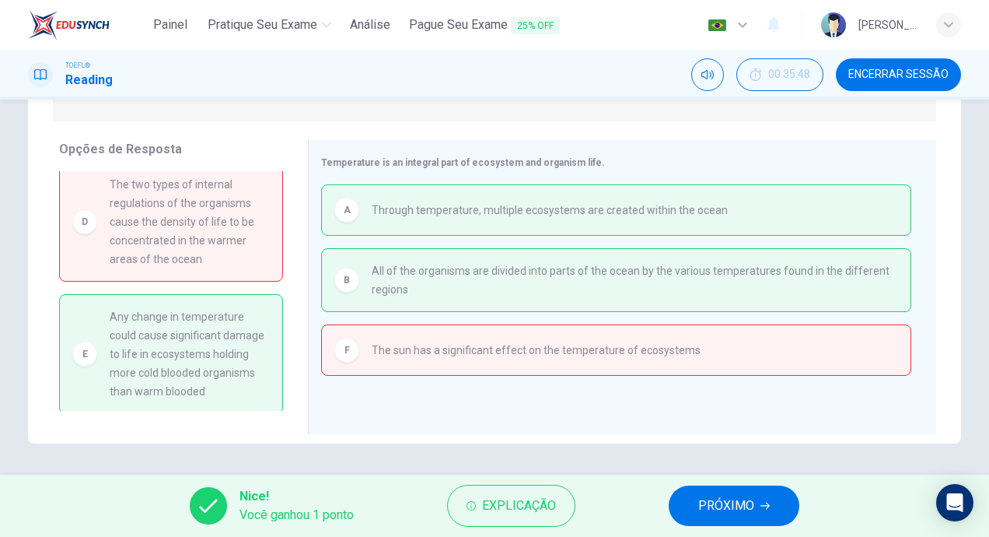
scroll to position [107, 0]
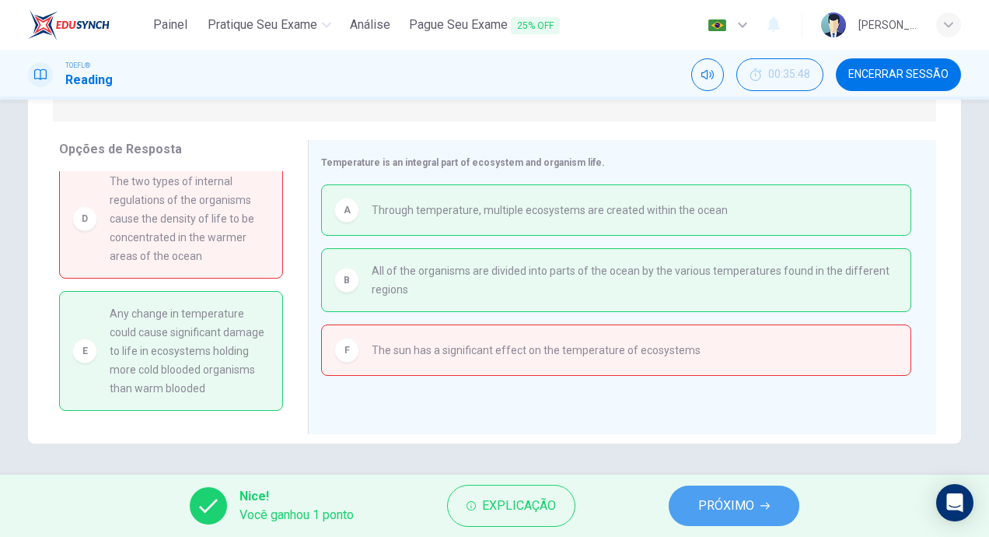
click at [747, 506] on span "PRÓXIMO" at bounding box center [726, 506] width 56 height 22
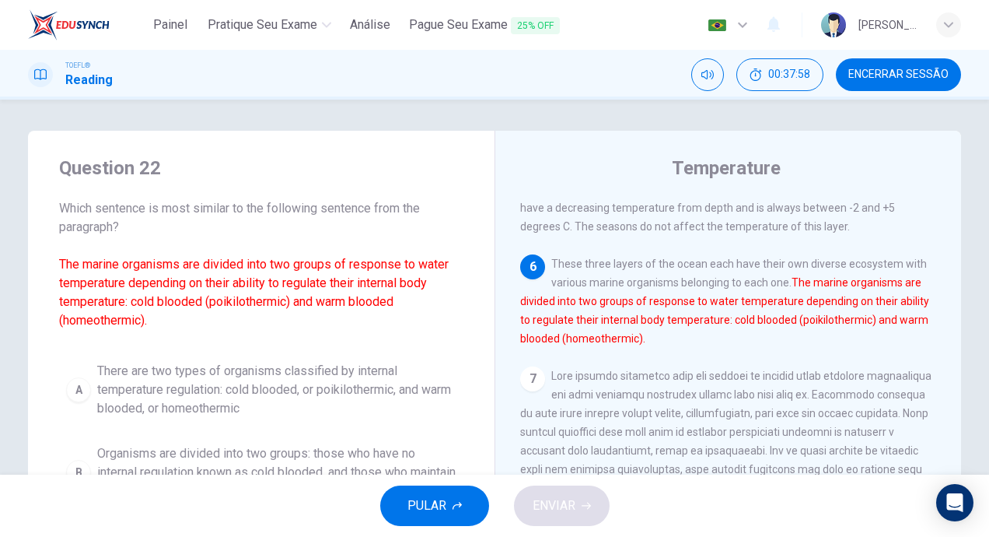
scroll to position [78, 0]
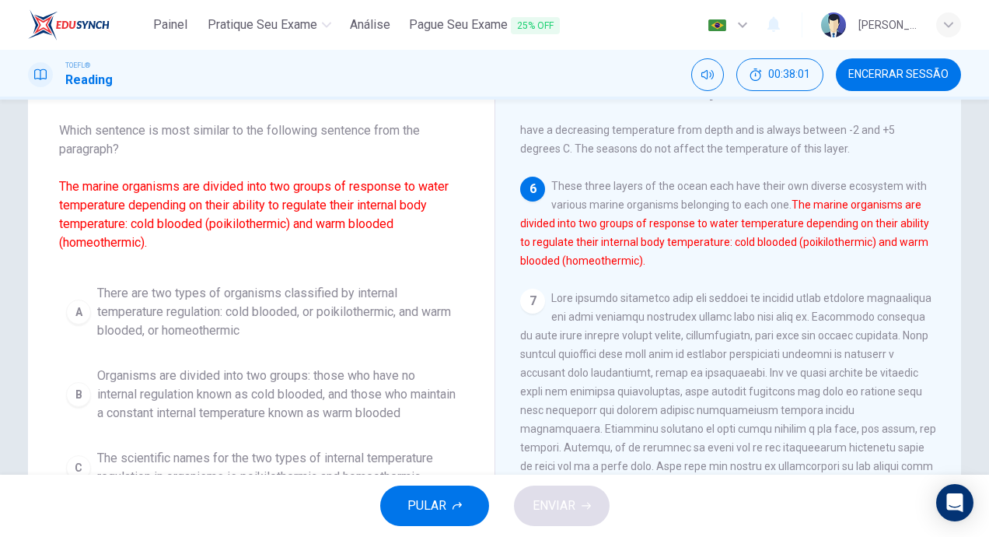
click at [247, 324] on span "There are two types of organisms classified by internal temperature regulation:…" at bounding box center [276, 312] width 359 height 56
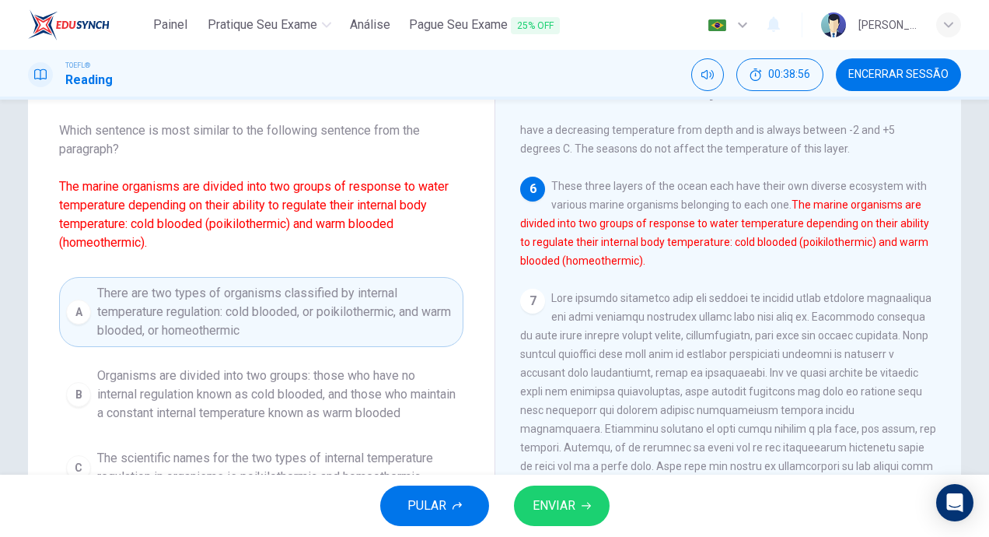
click at [117, 422] on span "Organisms are divided into two groups: those who have no internal regulation kn…" at bounding box center [276, 394] width 359 height 56
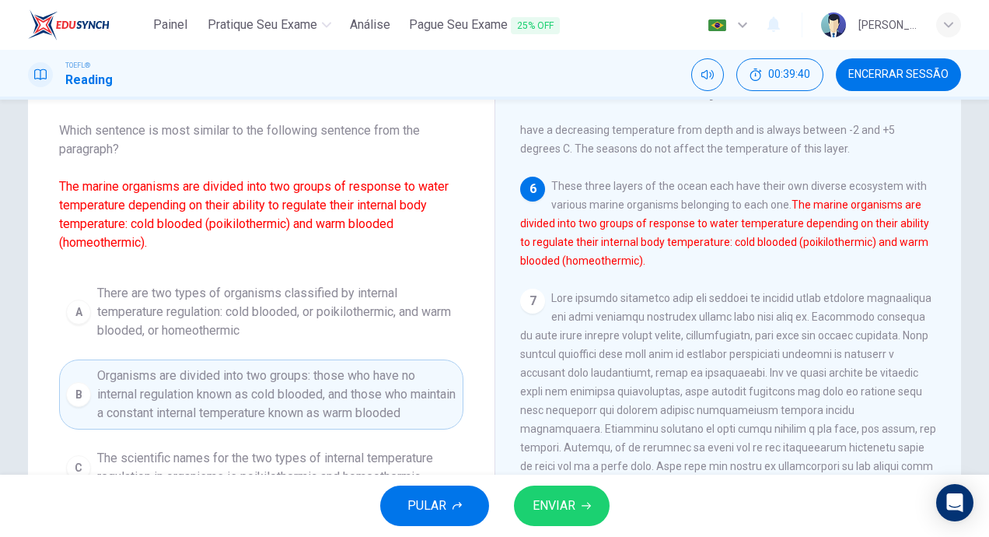
click at [578, 506] on button "ENVIAR" at bounding box center [562, 505] width 96 height 40
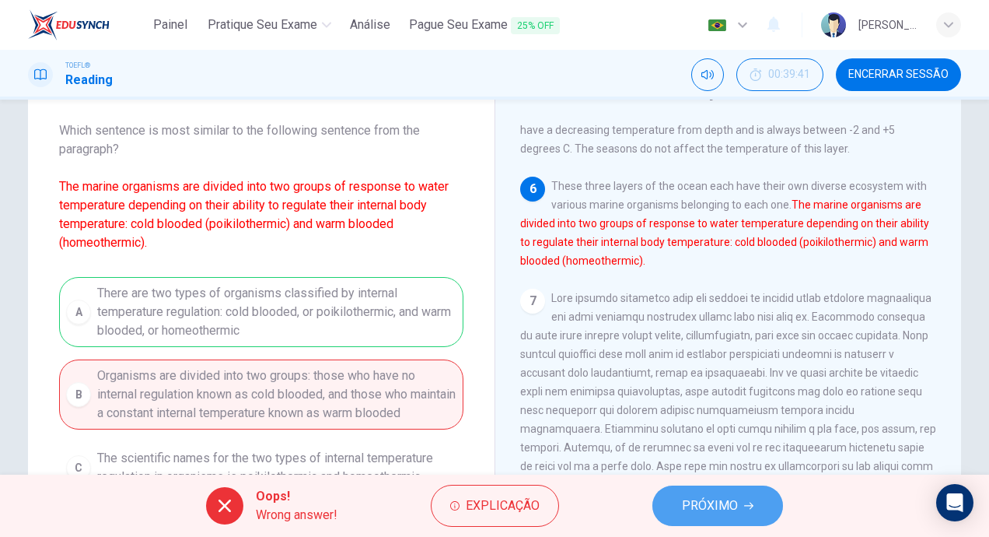
click at [691, 501] on span "PRÓXIMO" at bounding box center [710, 506] width 56 height 22
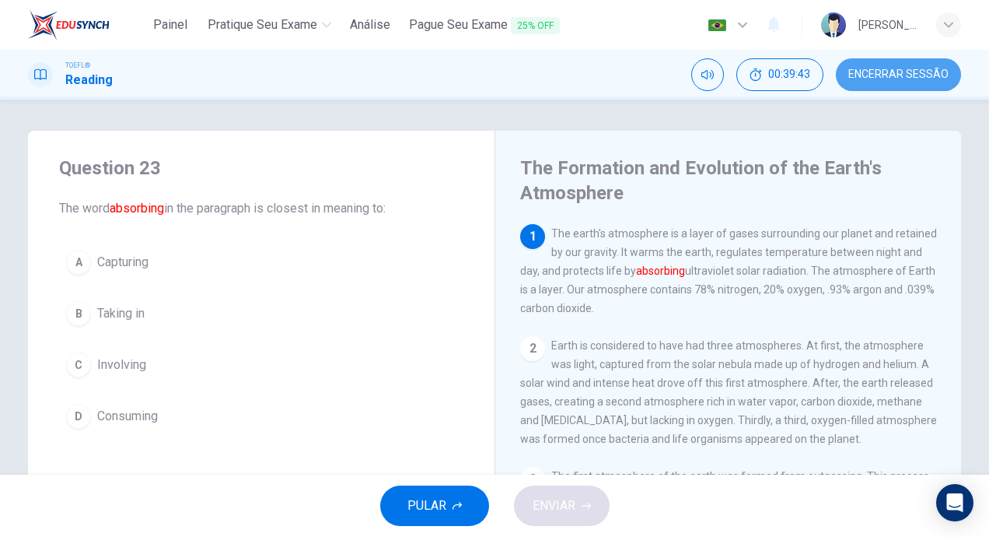
click at [922, 85] on button "Encerrar Sessão" at bounding box center [898, 74] width 125 height 33
